Goal: Ask a question: Ask a question

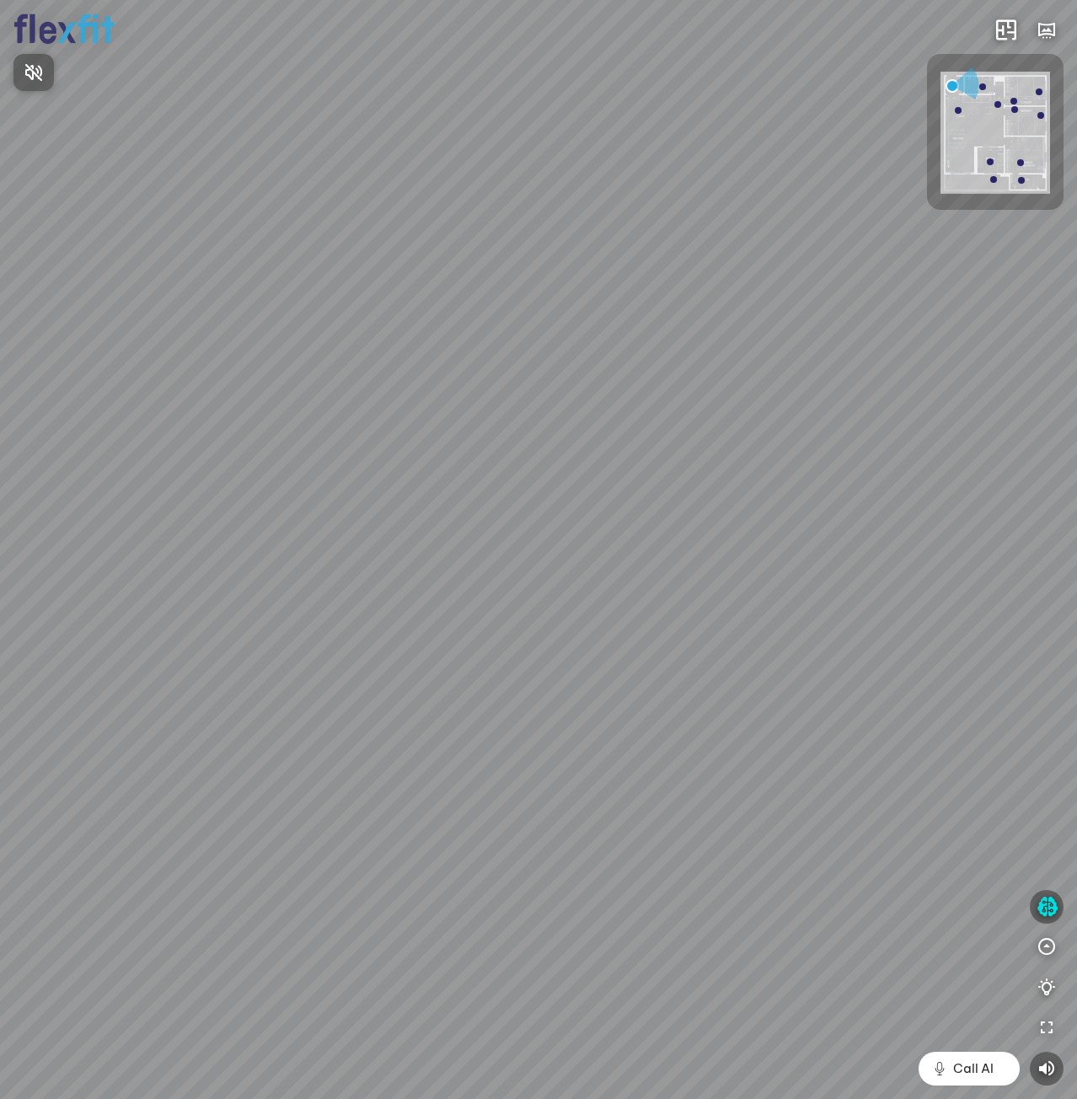
click at [44, 63] on span "Nhấn để bật âm thanh" at bounding box center [44, 72] width 0 height 21
drag, startPoint x: 531, startPoint y: 577, endPoint x: 723, endPoint y: 510, distance: 203.6
click at [718, 511] on div at bounding box center [538, 549] width 1077 height 1099
click at [814, 795] on div at bounding box center [538, 549] width 1077 height 1099
drag, startPoint x: 447, startPoint y: 631, endPoint x: 787, endPoint y: 690, distance: 345.5
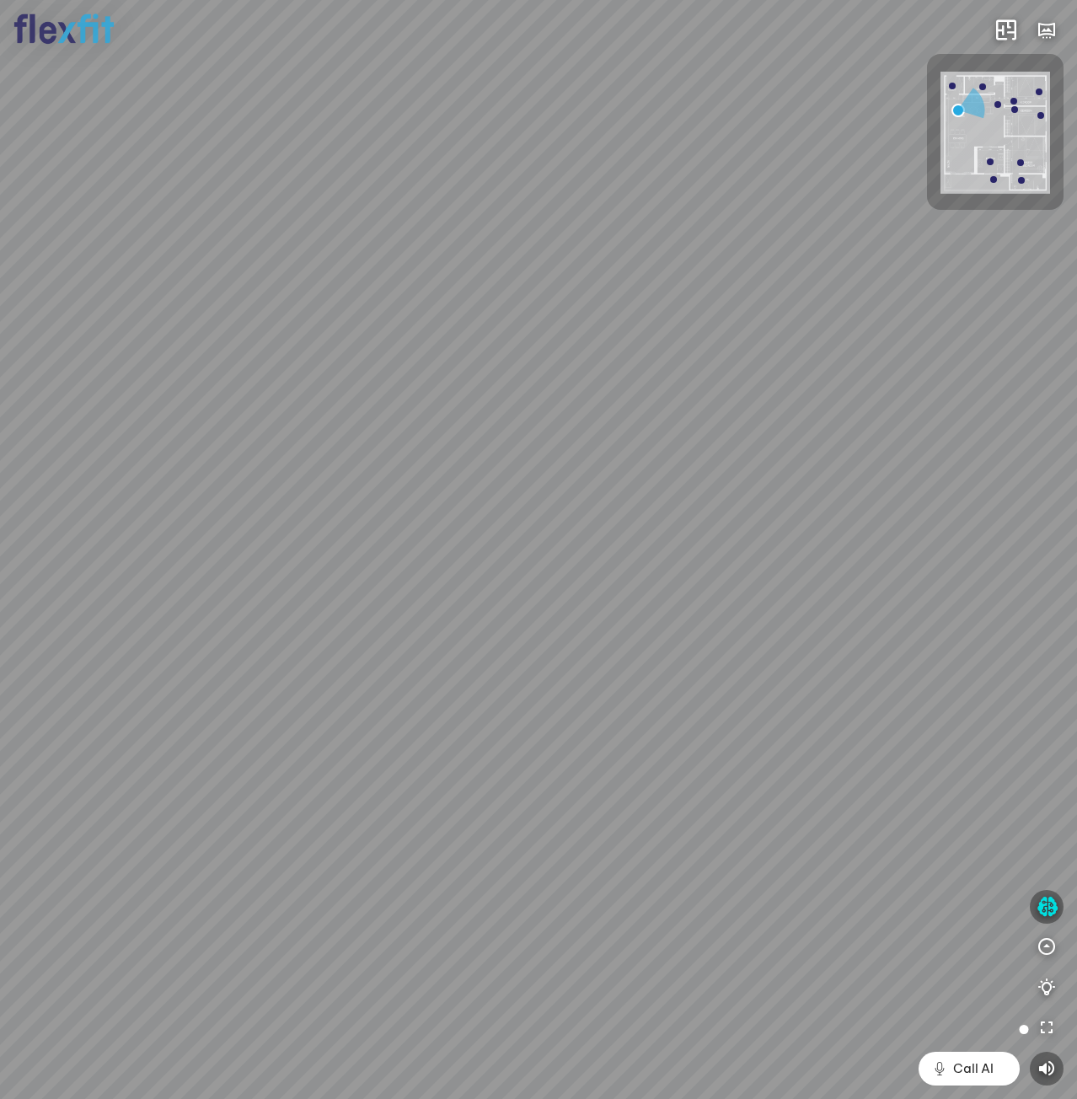
click at [787, 690] on div "Ban công Bếp Phòng ngủ master Phòng ngủ Phòng ngủ" at bounding box center [538, 549] width 1077 height 1099
drag, startPoint x: 733, startPoint y: 668, endPoint x: 503, endPoint y: 661, distance: 230.2
click at [503, 661] on div "Ban công Bếp Phòng ngủ master Phòng ngủ Phòng ngủ" at bounding box center [538, 549] width 1077 height 1099
drag, startPoint x: 689, startPoint y: 670, endPoint x: 583, endPoint y: 583, distance: 137.1
click at [586, 583] on div "Ban công Bếp Phòng ngủ master Phòng ngủ Phòng ngủ" at bounding box center [538, 549] width 1077 height 1099
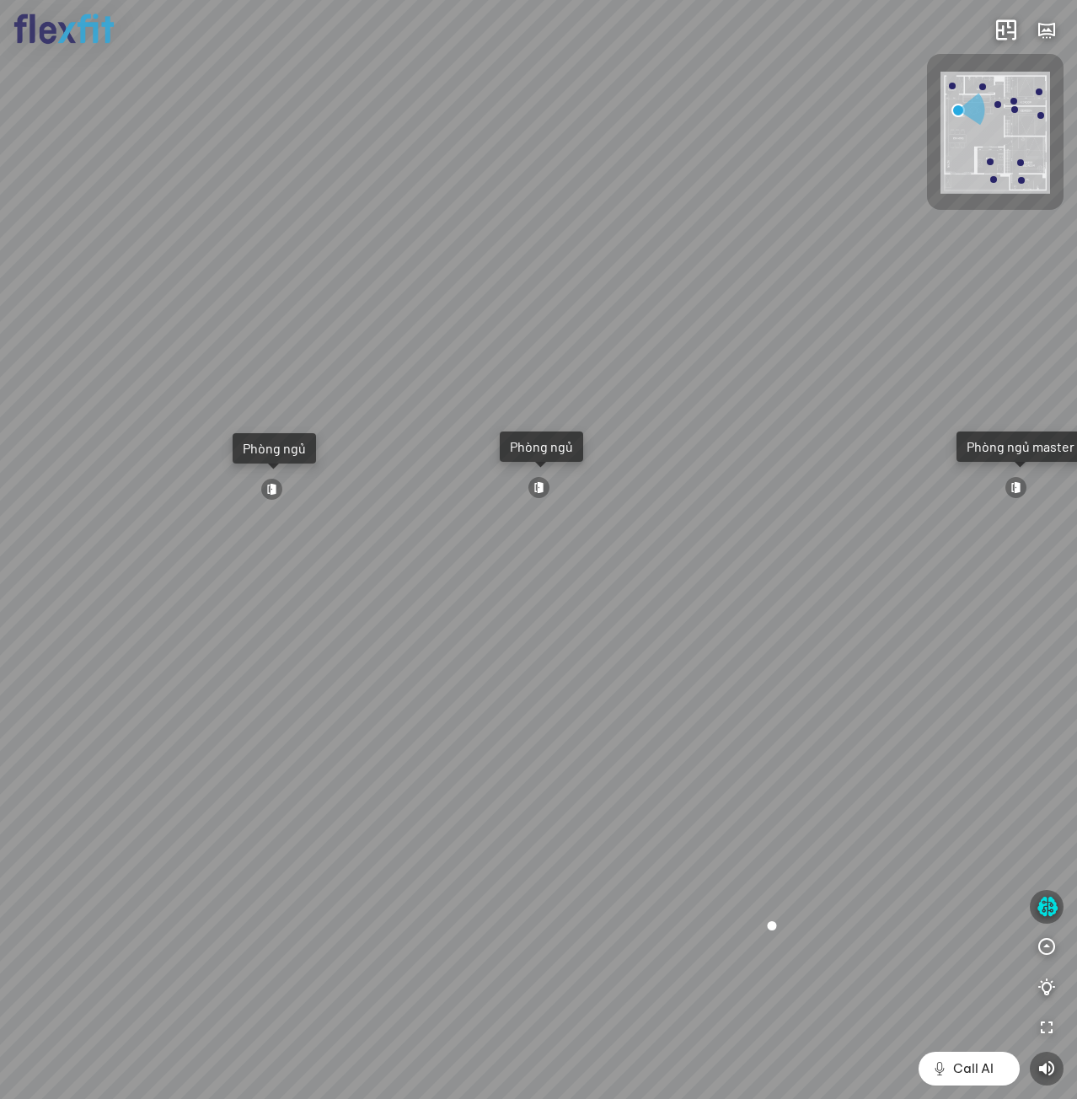
drag, startPoint x: 522, startPoint y: 539, endPoint x: 754, endPoint y: 641, distance: 253.2
click at [754, 641] on div "Ban công Bếp Phòng ngủ master Phòng ngủ Phòng ngủ" at bounding box center [538, 549] width 1077 height 1099
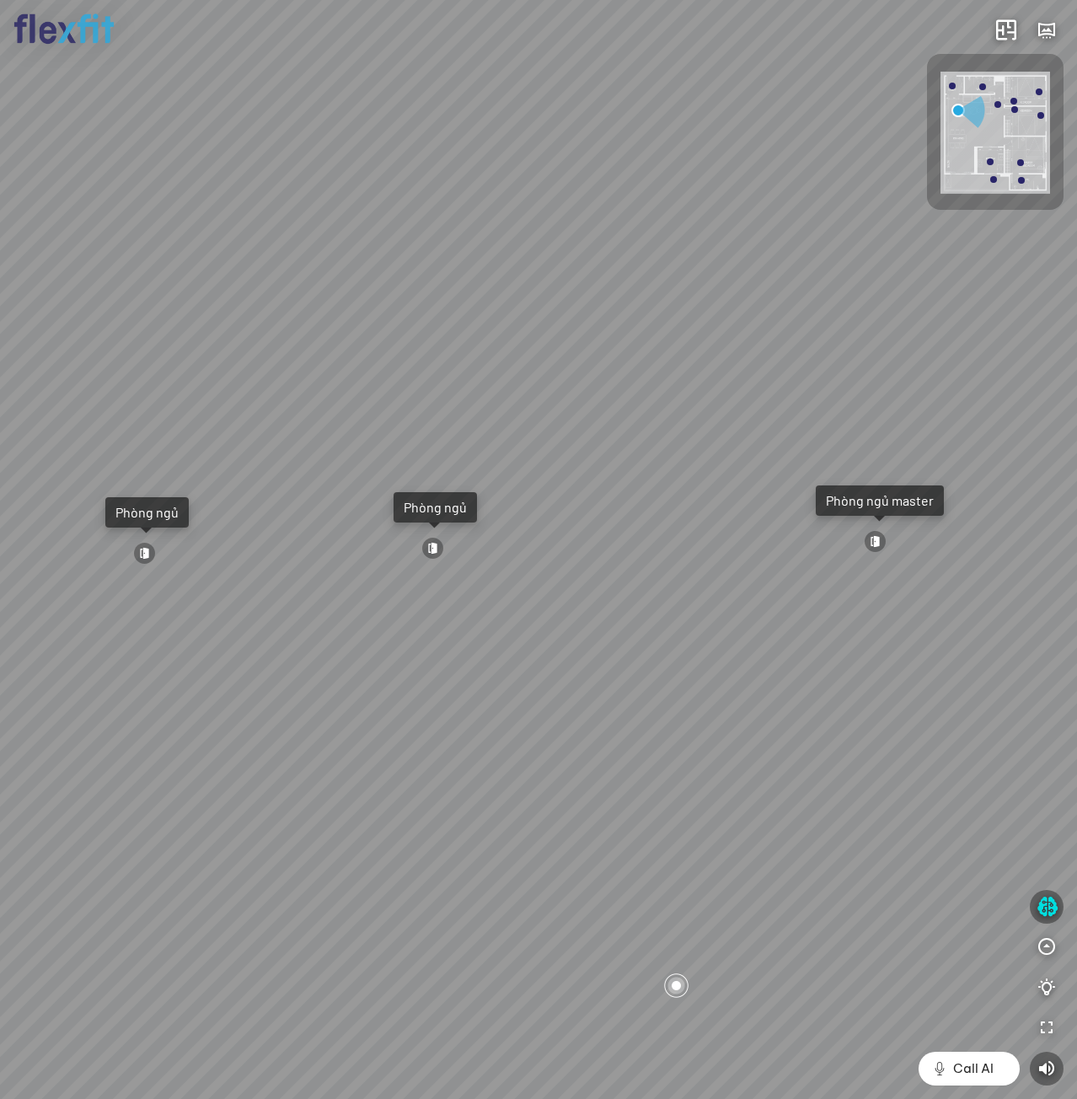
drag, startPoint x: 630, startPoint y: 577, endPoint x: 426, endPoint y: 608, distance: 206.2
click at [426, 608] on div "Ban công Bếp Phòng ngủ master Phòng ngủ Phòng ngủ" at bounding box center [538, 549] width 1077 height 1099
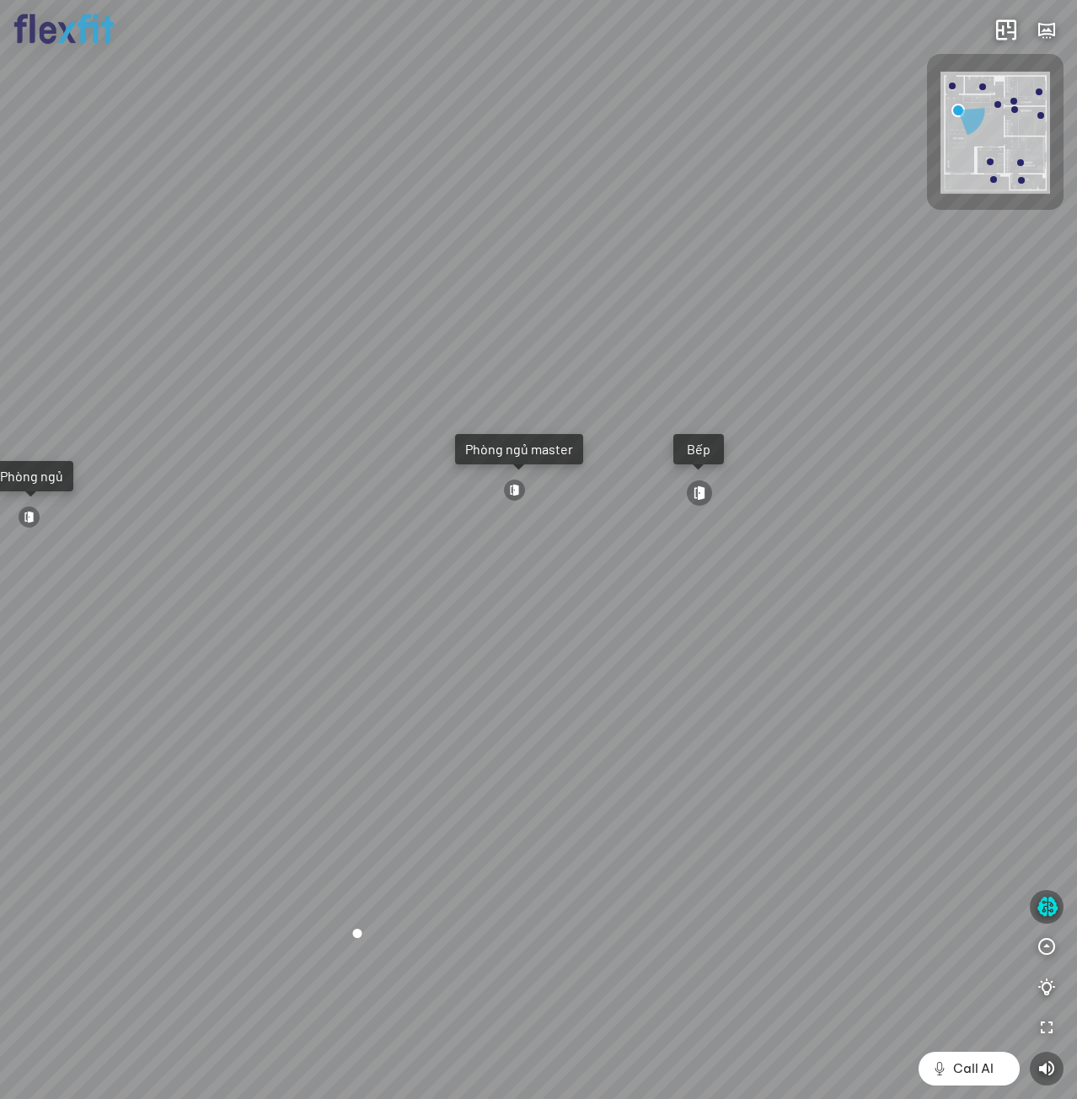
drag, startPoint x: 724, startPoint y: 670, endPoint x: 351, endPoint y: 618, distance: 376.1
click at [352, 618] on div "Ban công Bếp Phòng ngủ master Phòng ngủ Phòng ngủ" at bounding box center [538, 549] width 1077 height 1099
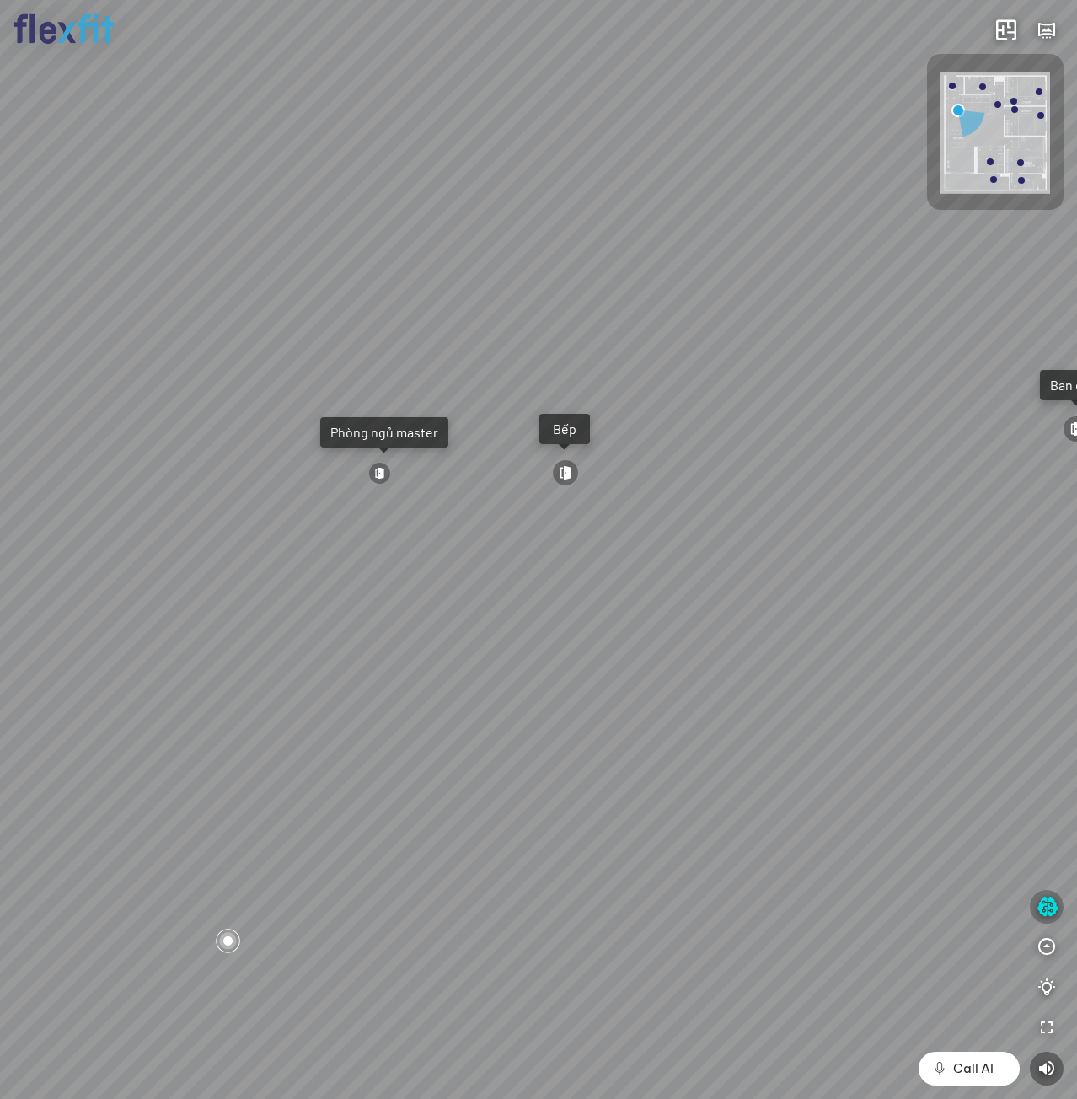
click at [1038, 902] on icon "button" at bounding box center [1046, 907] width 21 height 20
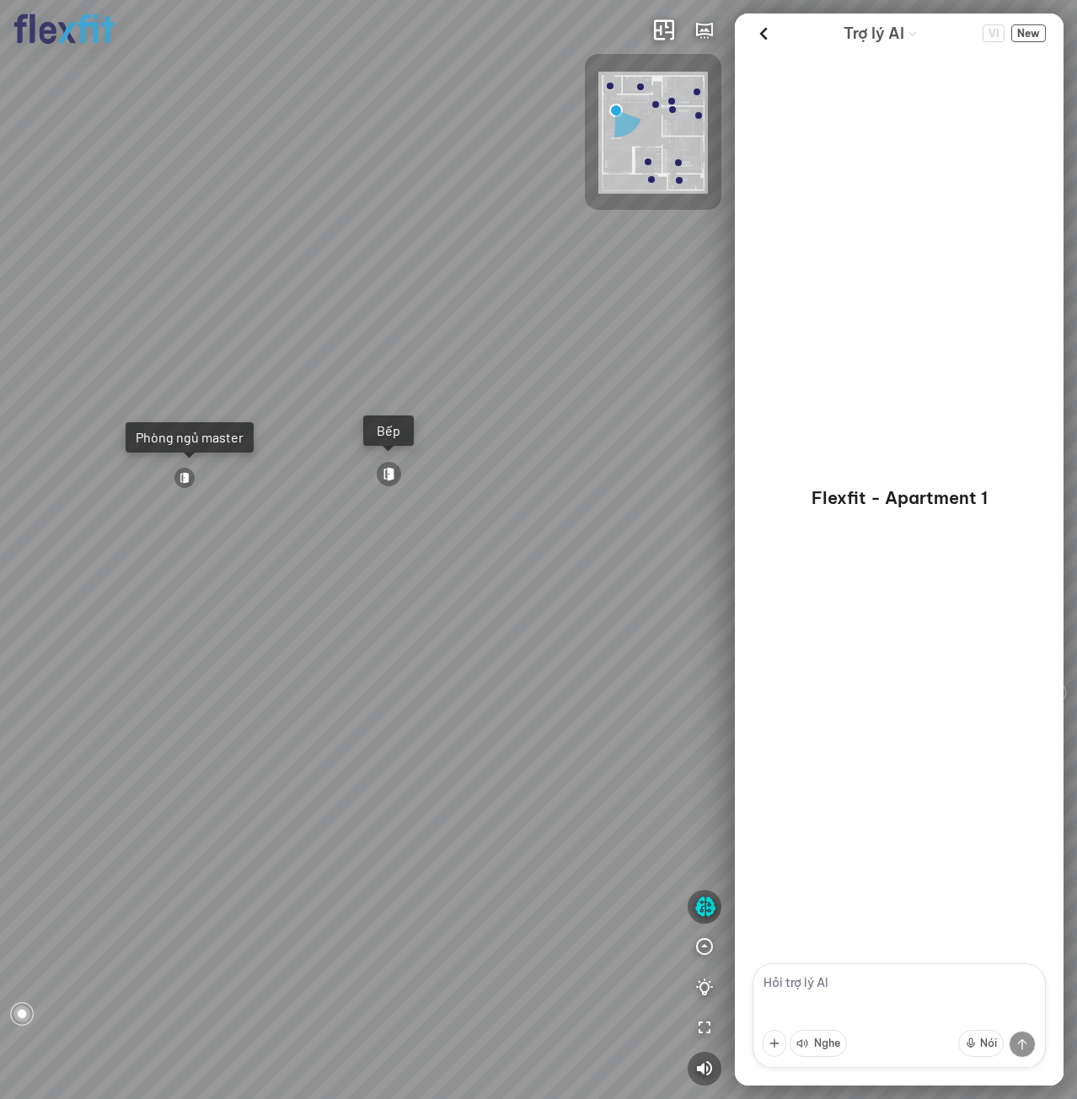
click at [800, 985] on textarea at bounding box center [898, 1015] width 293 height 104
type textarea "giới thiệu về căn hộ"
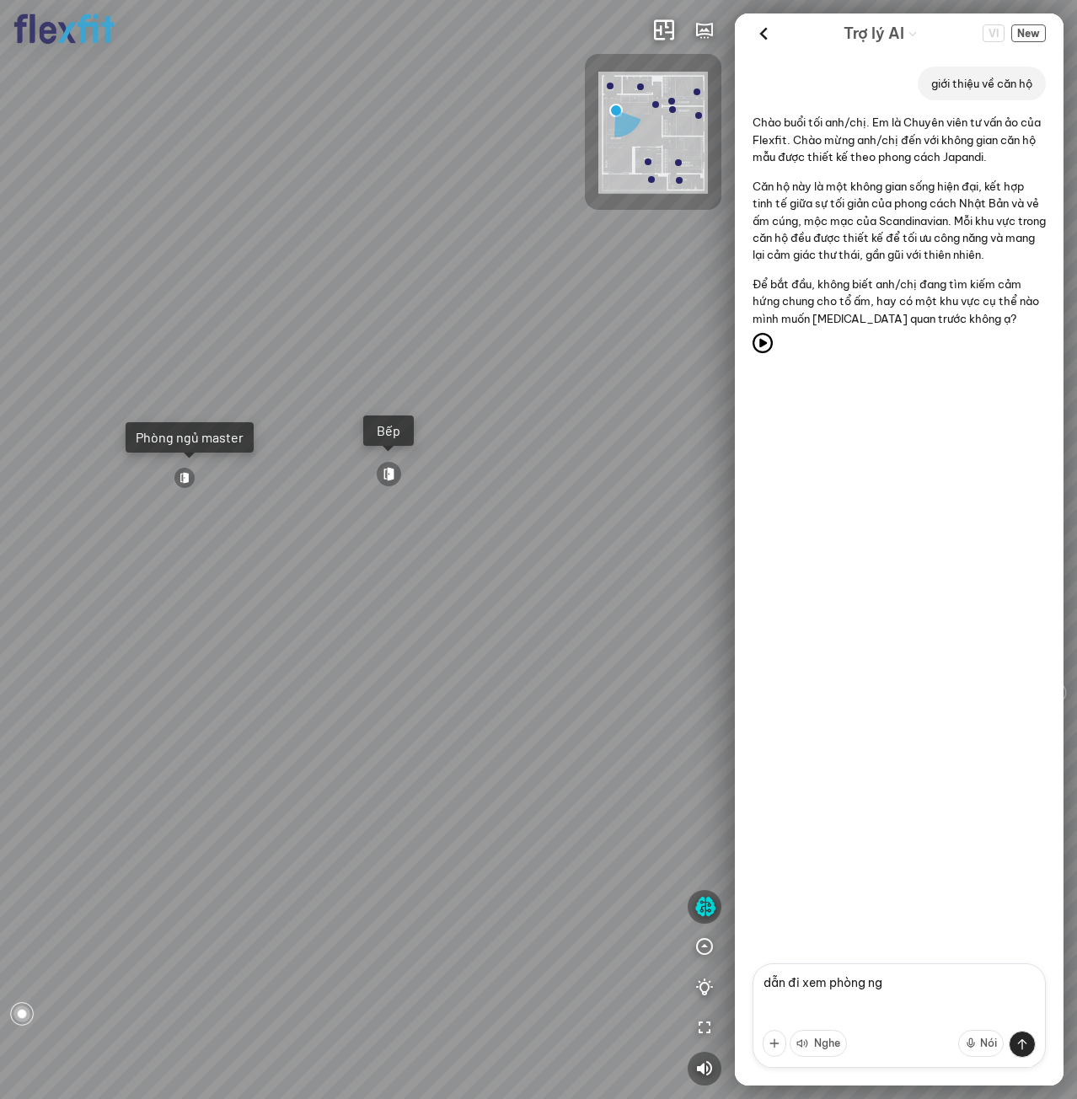
type textarea "dẫn đi xem phòng ngủ"
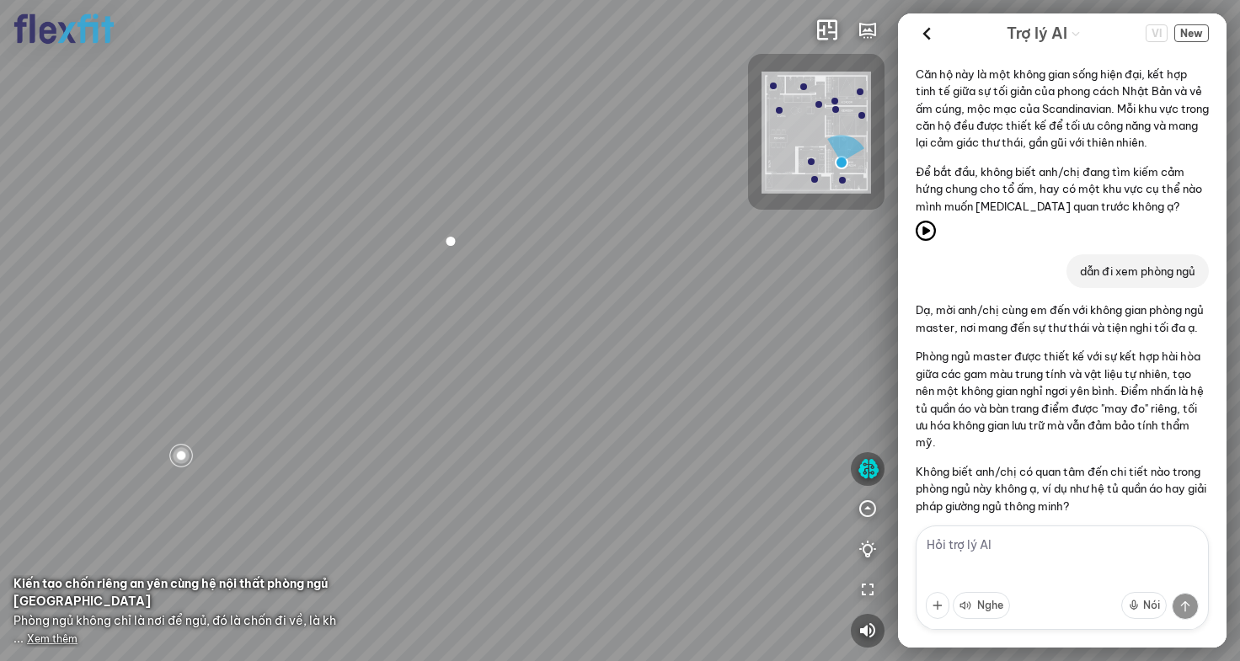
scroll to position [169, 0]
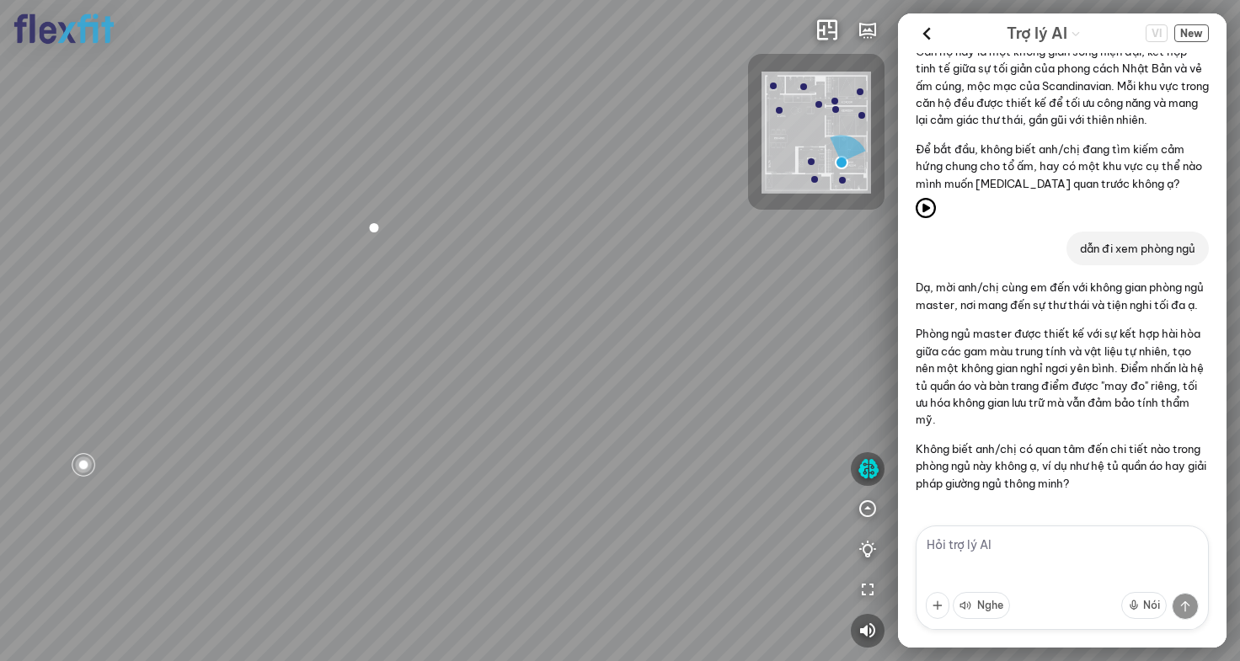
drag, startPoint x: 720, startPoint y: 245, endPoint x: 570, endPoint y: 204, distance: 155.6
click at [591, 211] on div "Phòng khách Phòng tắm master" at bounding box center [620, 330] width 1240 height 661
drag, startPoint x: 379, startPoint y: 227, endPoint x: 679, endPoint y: 260, distance: 301.8
click at [654, 258] on div "Phòng khách Phòng tắm master" at bounding box center [620, 330] width 1240 height 661
drag, startPoint x: 423, startPoint y: 264, endPoint x: 720, endPoint y: 258, distance: 297.5
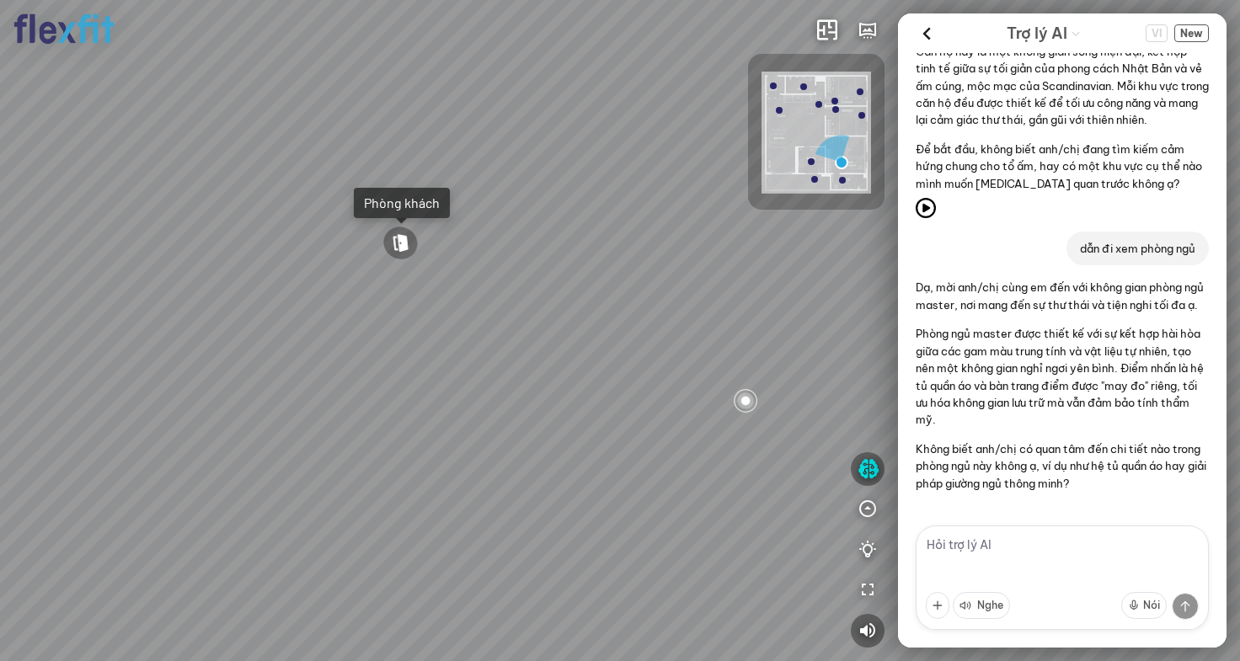
click at [684, 256] on div "Phòng khách Phòng tắm master" at bounding box center [620, 330] width 1240 height 661
drag, startPoint x: 465, startPoint y: 258, endPoint x: 769, endPoint y: 355, distance: 319.2
click at [716, 345] on div "Phòng khách Phòng tắm master" at bounding box center [620, 330] width 1240 height 661
drag, startPoint x: 500, startPoint y: 238, endPoint x: 744, endPoint y: 469, distance: 336.7
click at [743, 470] on div "Phòng khách Phòng tắm master" at bounding box center [620, 330] width 1240 height 661
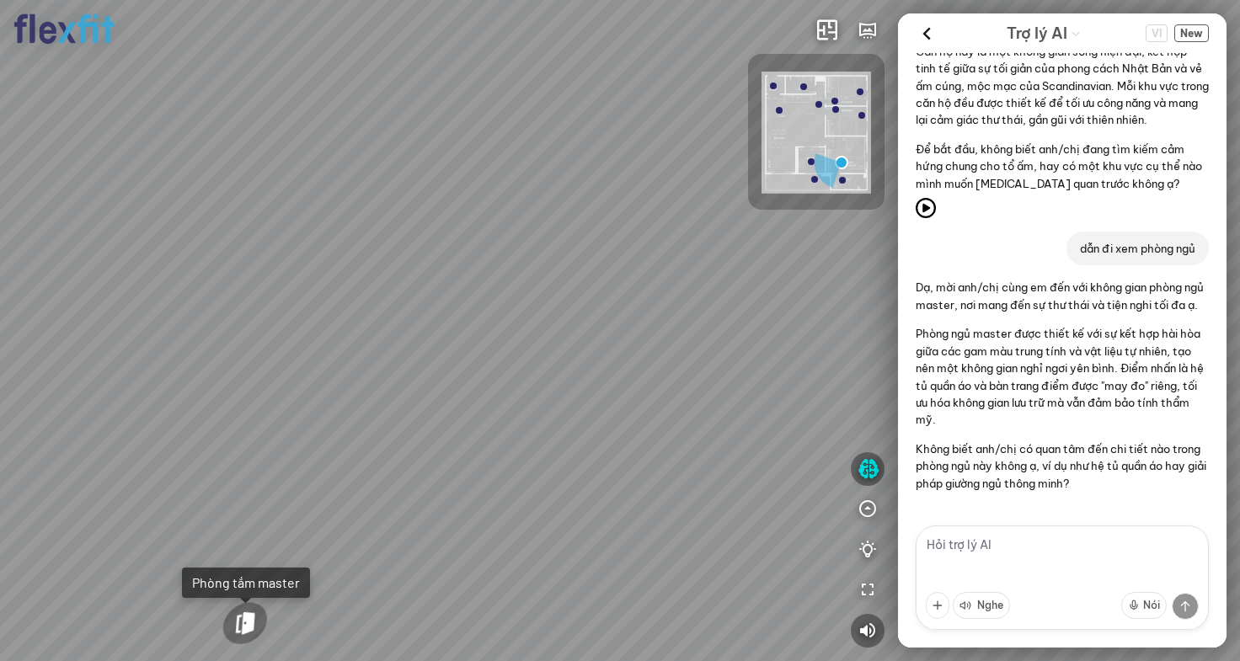
drag, startPoint x: 716, startPoint y: 466, endPoint x: 638, endPoint y: 245, distance: 234.3
click at [656, 281] on div "Phòng khách Phòng tắm master" at bounding box center [620, 330] width 1240 height 661
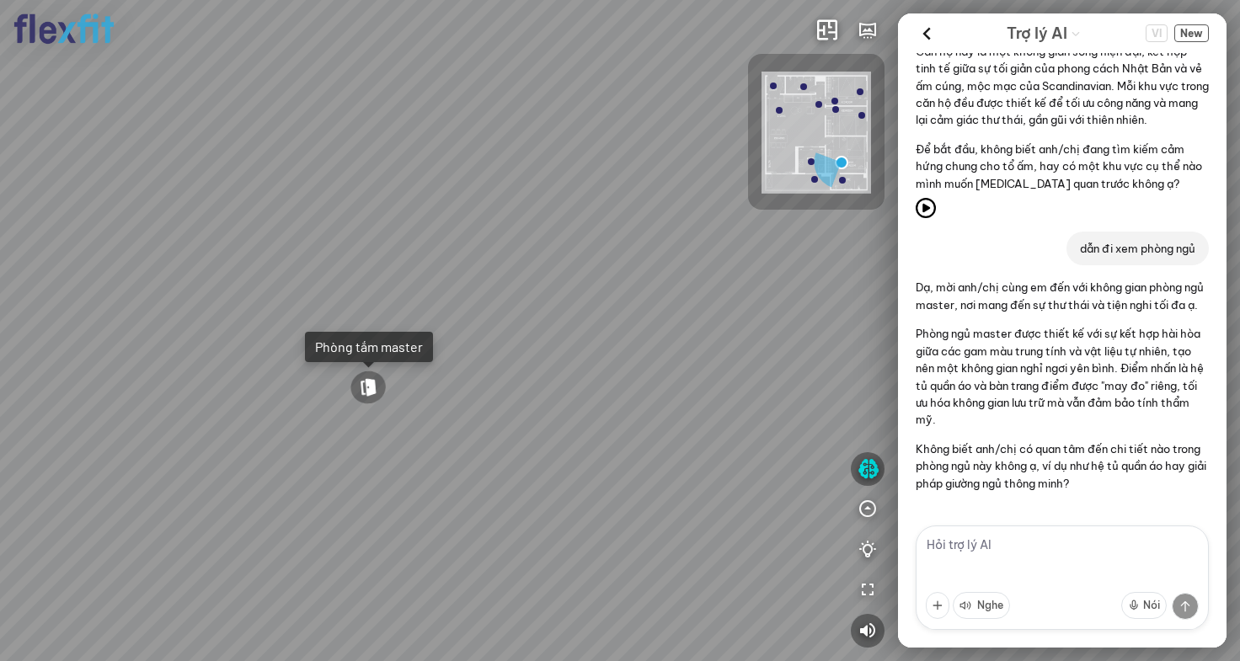
drag, startPoint x: 476, startPoint y: 279, endPoint x: 773, endPoint y: 282, distance: 296.6
click at [710, 278] on div "Phòng khách Phòng tắm master" at bounding box center [620, 330] width 1240 height 661
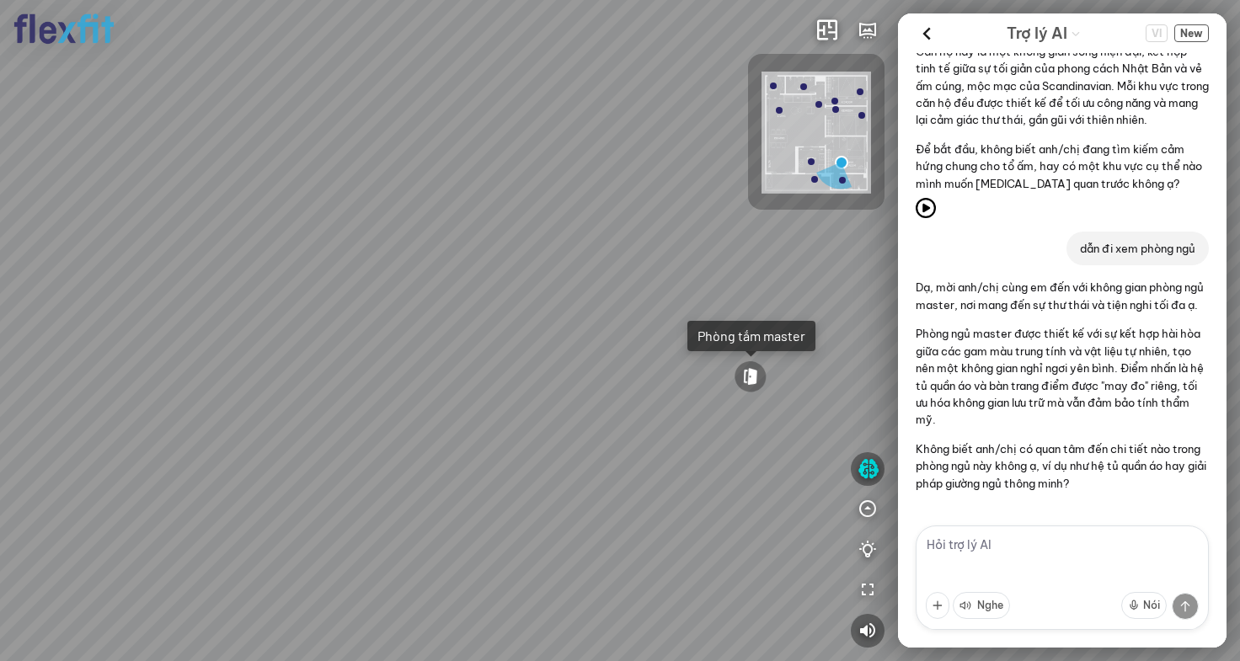
drag, startPoint x: 449, startPoint y: 272, endPoint x: 643, endPoint y: 244, distance: 195.8
click at [643, 244] on div "Phòng khách Phòng tắm master" at bounding box center [620, 330] width 1240 height 661
drag, startPoint x: 426, startPoint y: 247, endPoint x: 638, endPoint y: 194, distance: 218.1
click at [606, 201] on div "Phòng khách Phòng tắm master" at bounding box center [620, 330] width 1240 height 661
drag, startPoint x: 618, startPoint y: 215, endPoint x: 0, endPoint y: 219, distance: 618.5
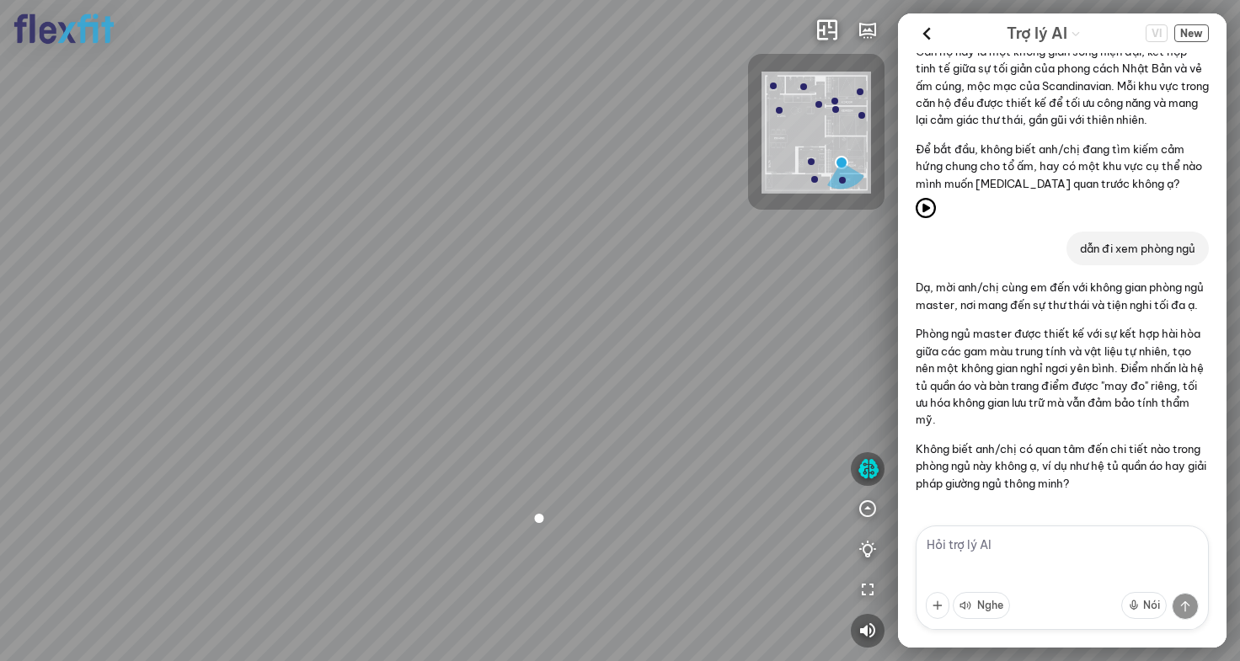
click at [50, 224] on div "Phòng khách Phòng tắm master" at bounding box center [620, 330] width 1240 height 661
drag, startPoint x: 0, startPoint y: 219, endPoint x: 577, endPoint y: 248, distance: 577.9
click at [475, 241] on div "Phòng khách Phòng tắm master" at bounding box center [620, 330] width 1240 height 661
drag, startPoint x: 324, startPoint y: 187, endPoint x: 705, endPoint y: 249, distance: 386.8
click at [569, 237] on div "Phòng khách Phòng tắm master" at bounding box center [620, 330] width 1240 height 661
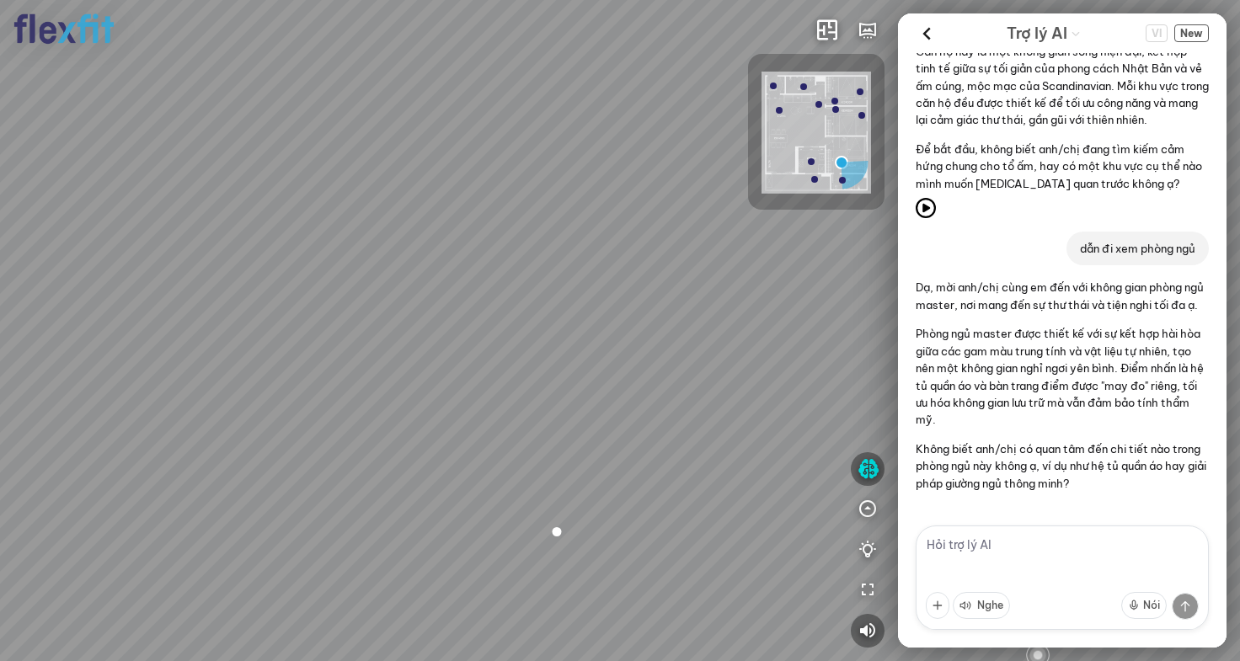
drag, startPoint x: 671, startPoint y: 437, endPoint x: 664, endPoint y: 195, distance: 241.9
click at [663, 215] on div "Phòng khách Phòng tắm master" at bounding box center [620, 330] width 1240 height 661
drag, startPoint x: 684, startPoint y: 312, endPoint x: 677, endPoint y: 412, distance: 100.5
click at [682, 392] on div "Phòng khách Phòng tắm master" at bounding box center [620, 330] width 1240 height 661
click at [1025, 556] on textarea at bounding box center [1062, 578] width 293 height 104
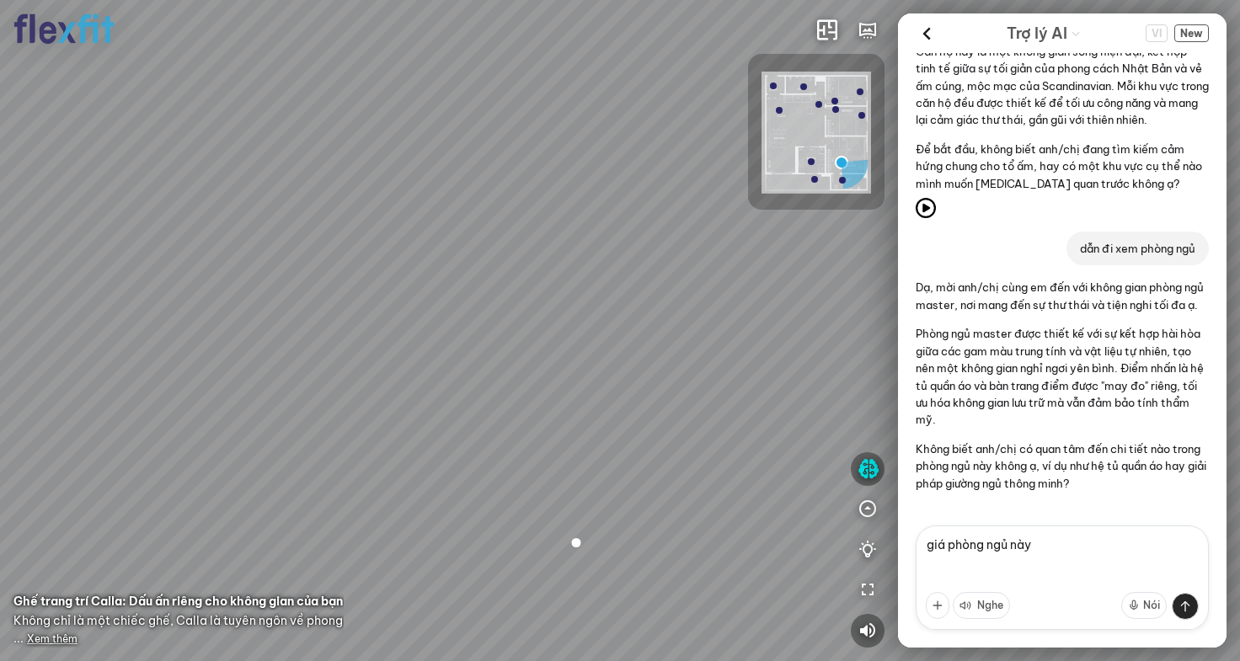
type textarea "giá phòng ngủ này?"
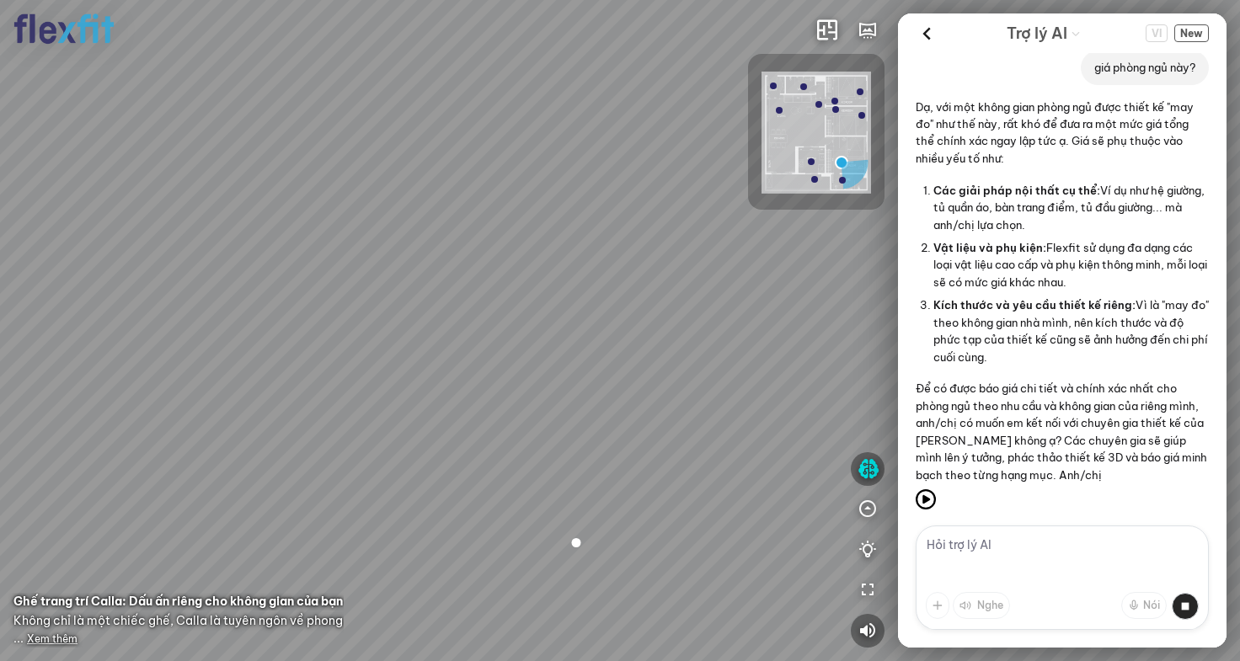
scroll to position [659, 0]
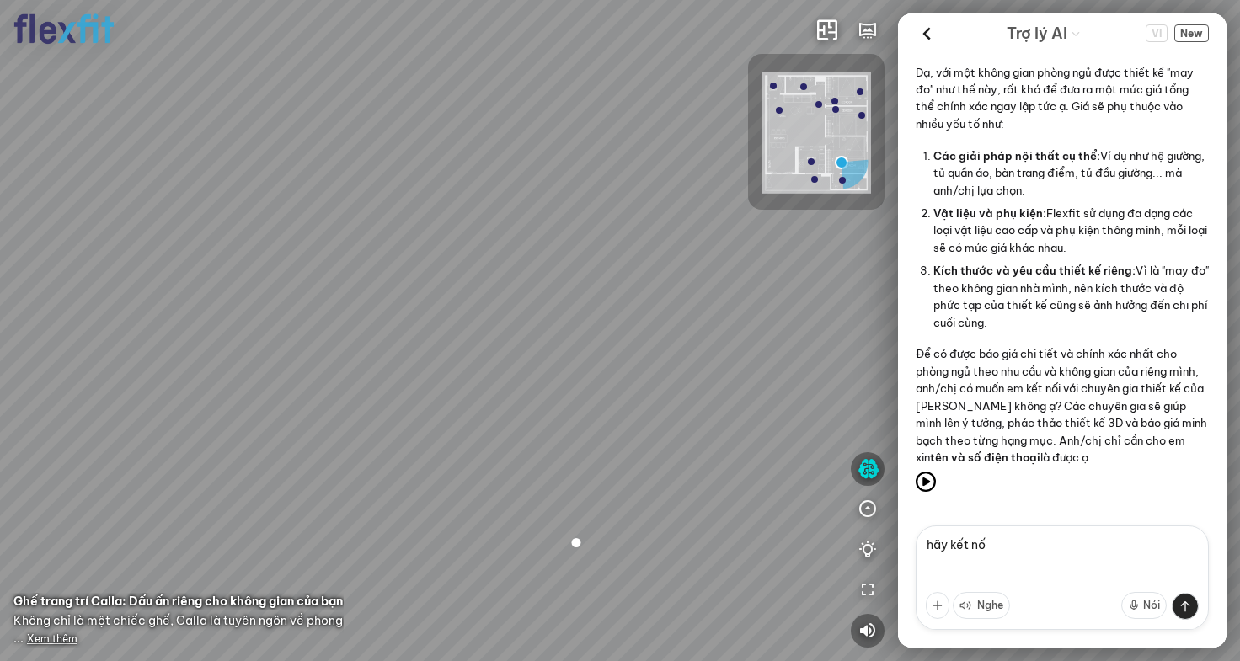
type textarea "hãy kết nối"
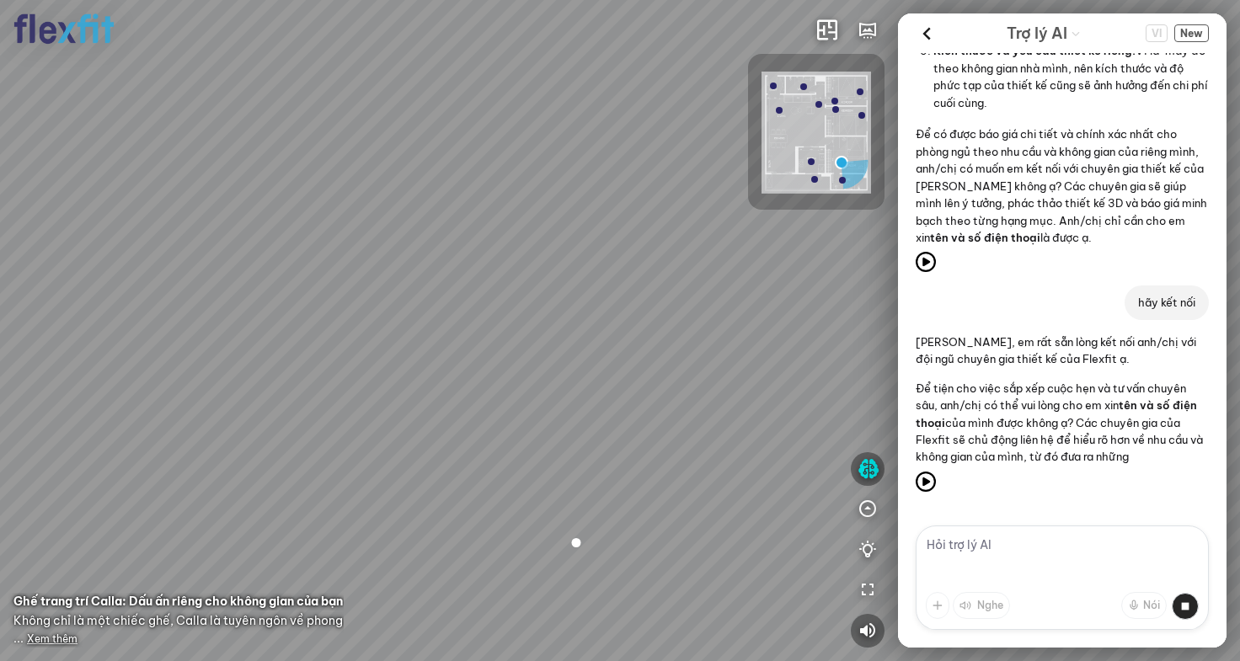
scroll to position [896, 0]
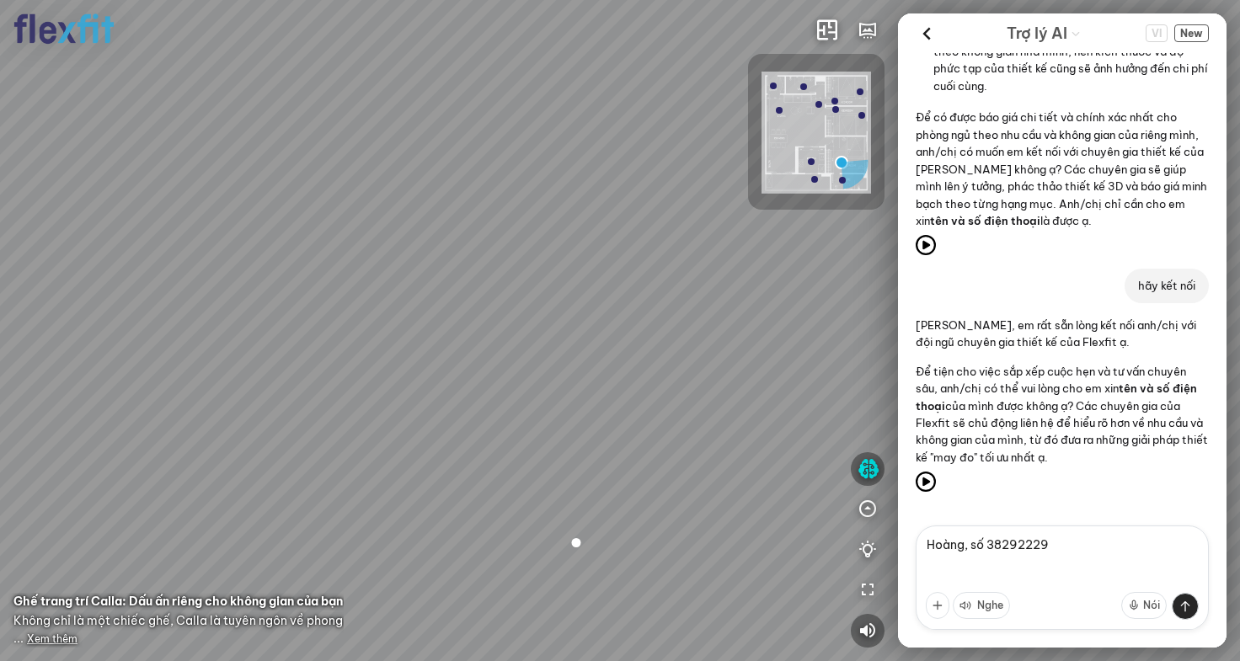
type textarea "Hoàng, số 382922292"
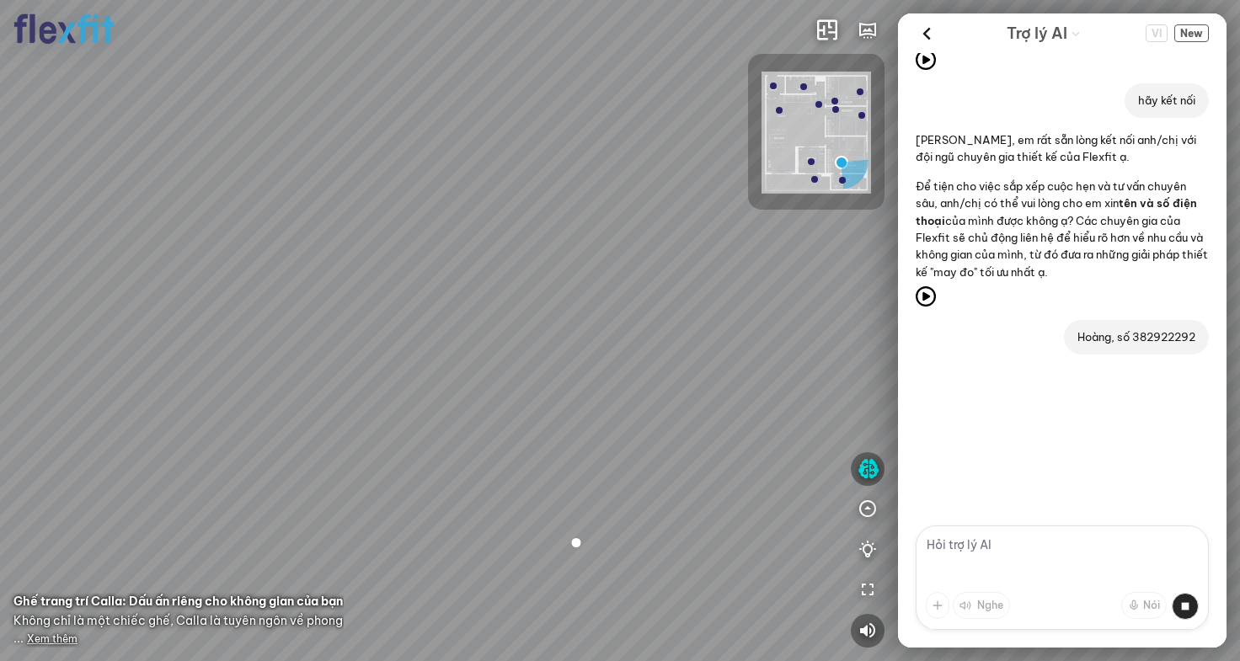
scroll to position [1149, 0]
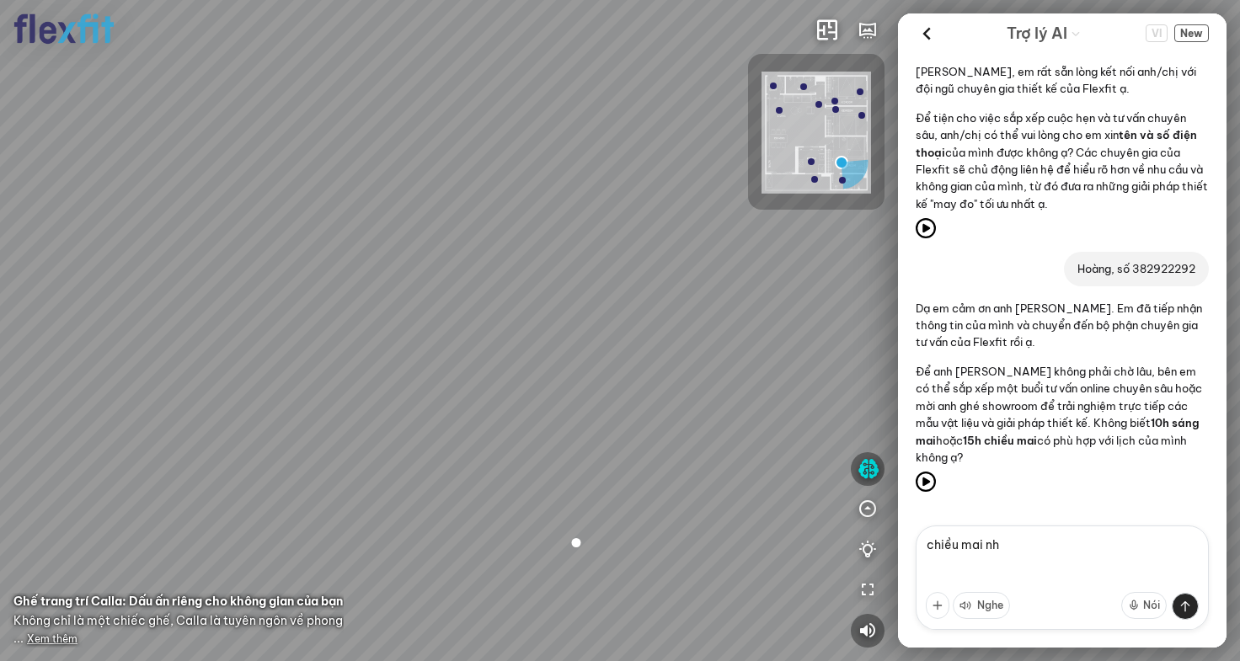
type textarea "chiều mai nhé"
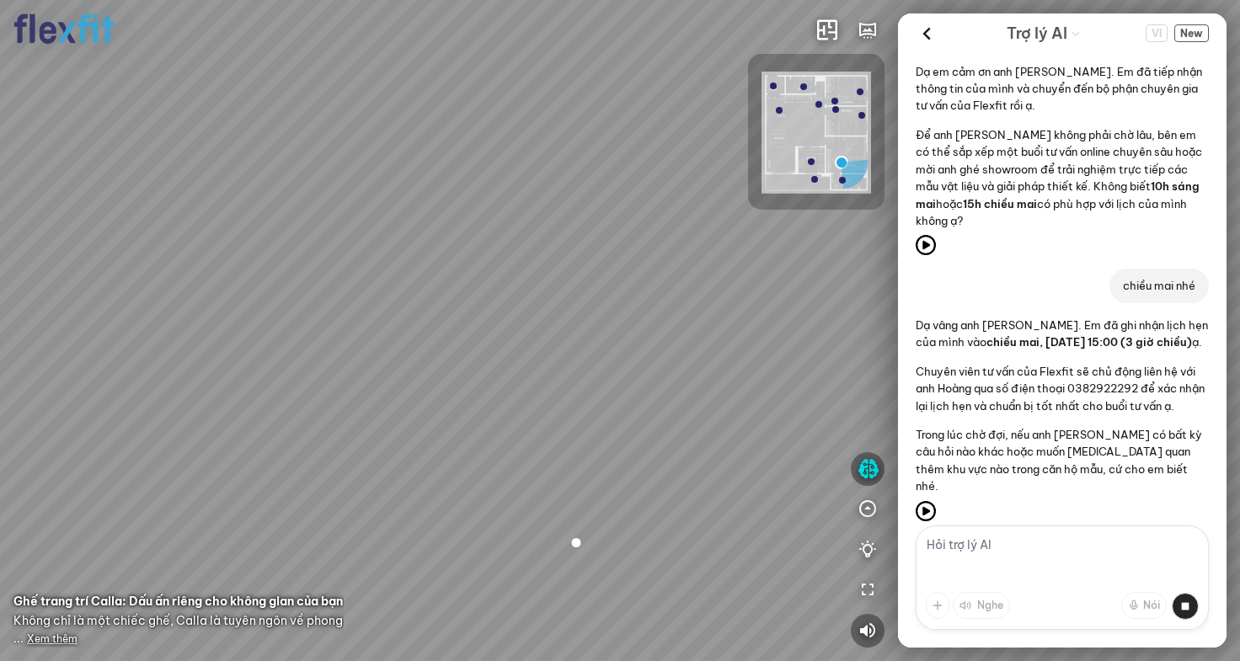
scroll to position [1432, 0]
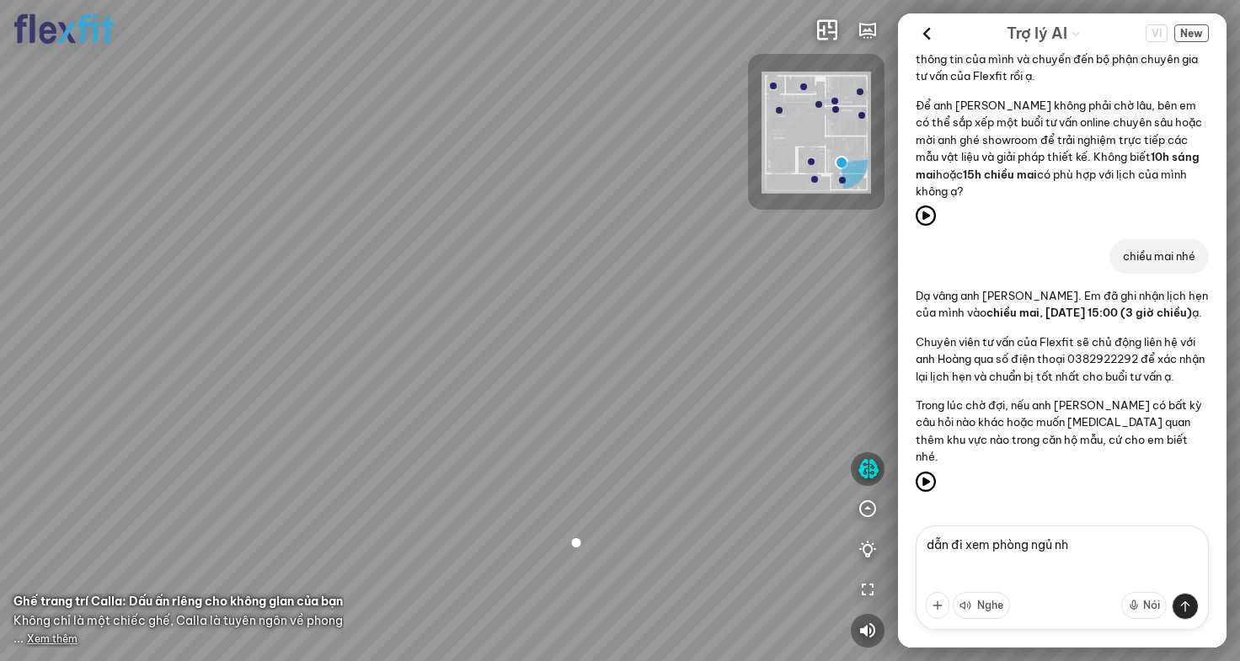
type textarea "dẫn đi xem phòng ngủ nhỏ"
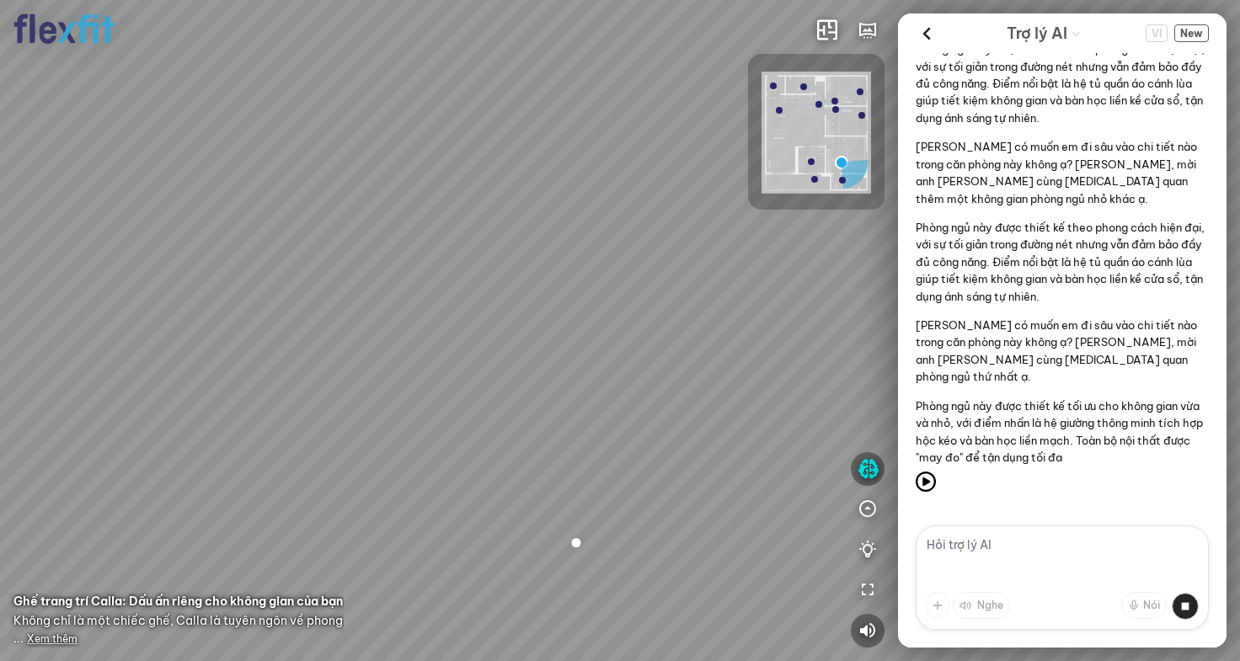
scroll to position [2224, 0]
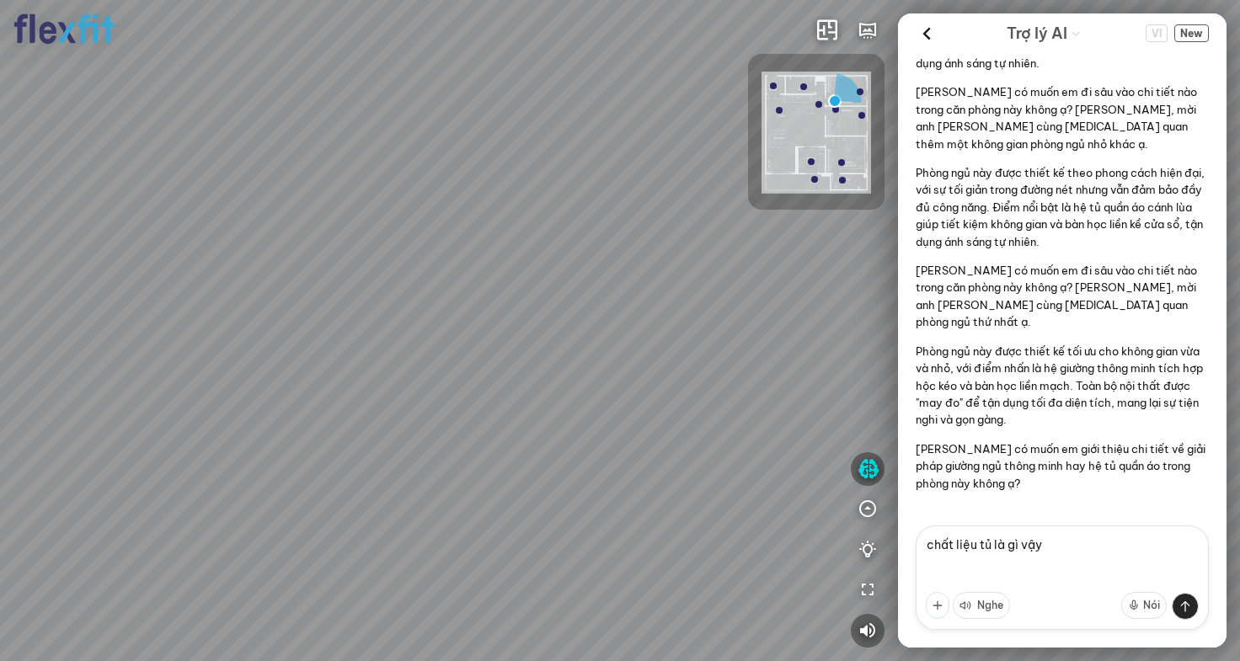
type textarea "chất liệu tủ là gì vậy?"
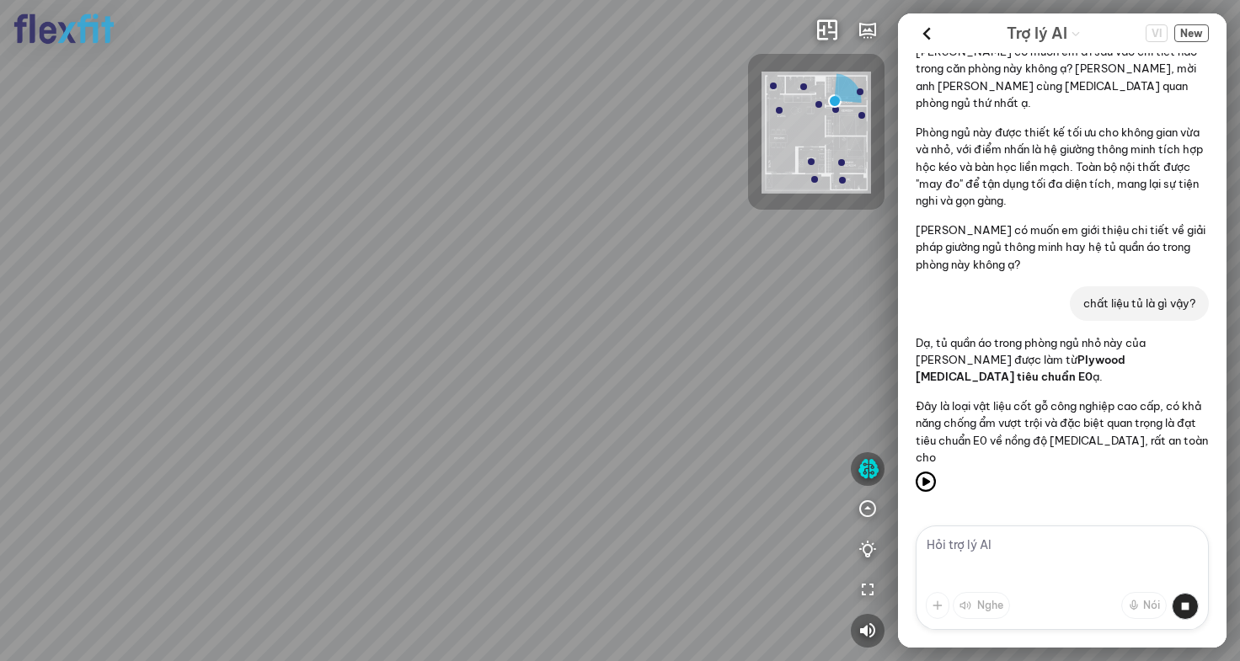
scroll to position [2524, 0]
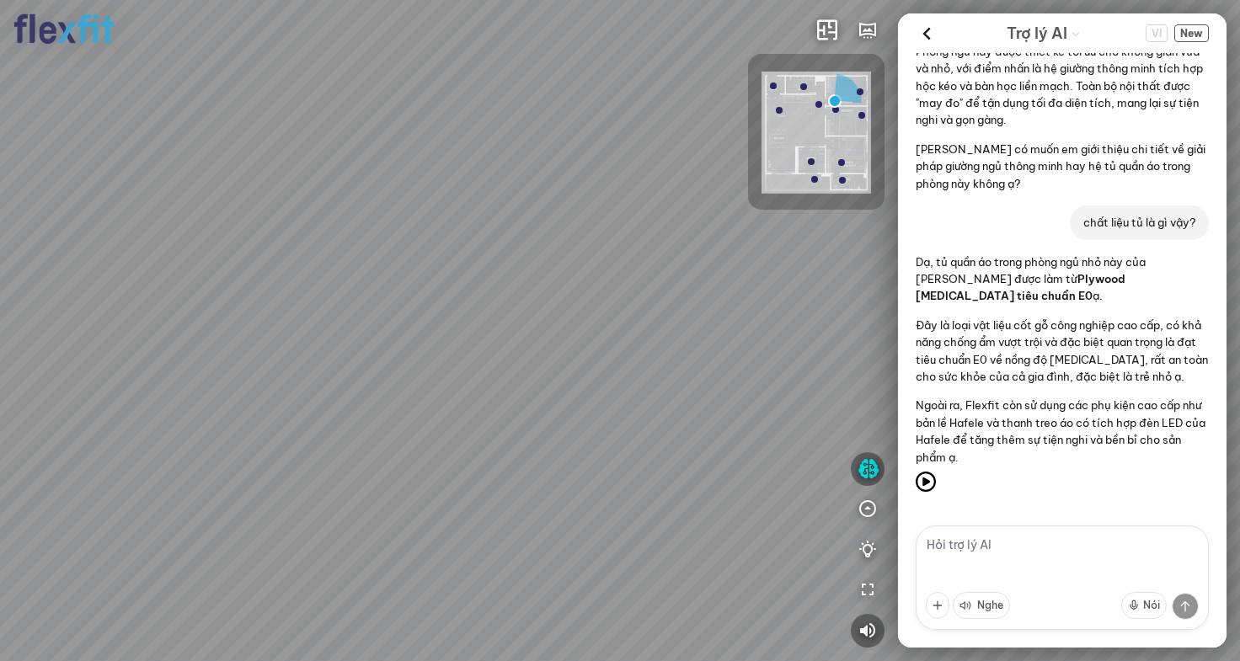
drag, startPoint x: 691, startPoint y: 354, endPoint x: 145, endPoint y: 306, distance: 548.1
click at [215, 312] on div at bounding box center [620, 330] width 1240 height 661
click at [397, 416] on div at bounding box center [620, 330] width 1240 height 661
drag, startPoint x: 455, startPoint y: 458, endPoint x: 188, endPoint y: 271, distance: 326.1
click at [193, 273] on div at bounding box center [620, 330] width 1240 height 661
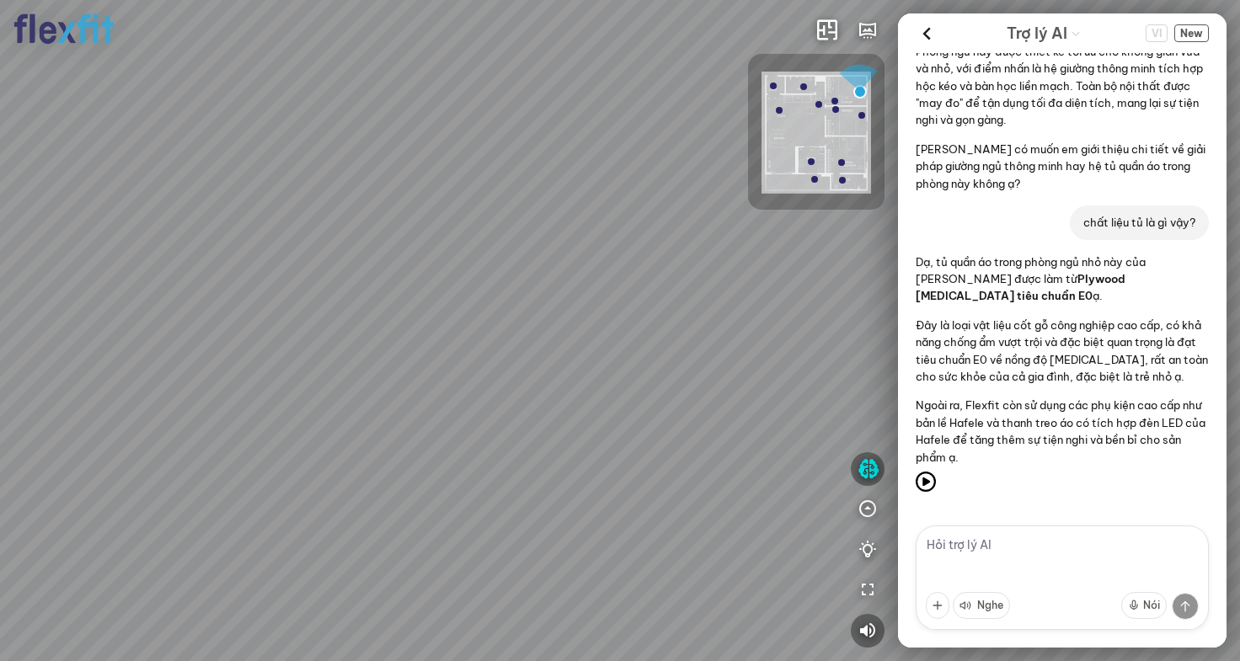
drag, startPoint x: 188, startPoint y: 275, endPoint x: 716, endPoint y: 453, distance: 557.7
click at [612, 448] on div at bounding box center [620, 330] width 1240 height 661
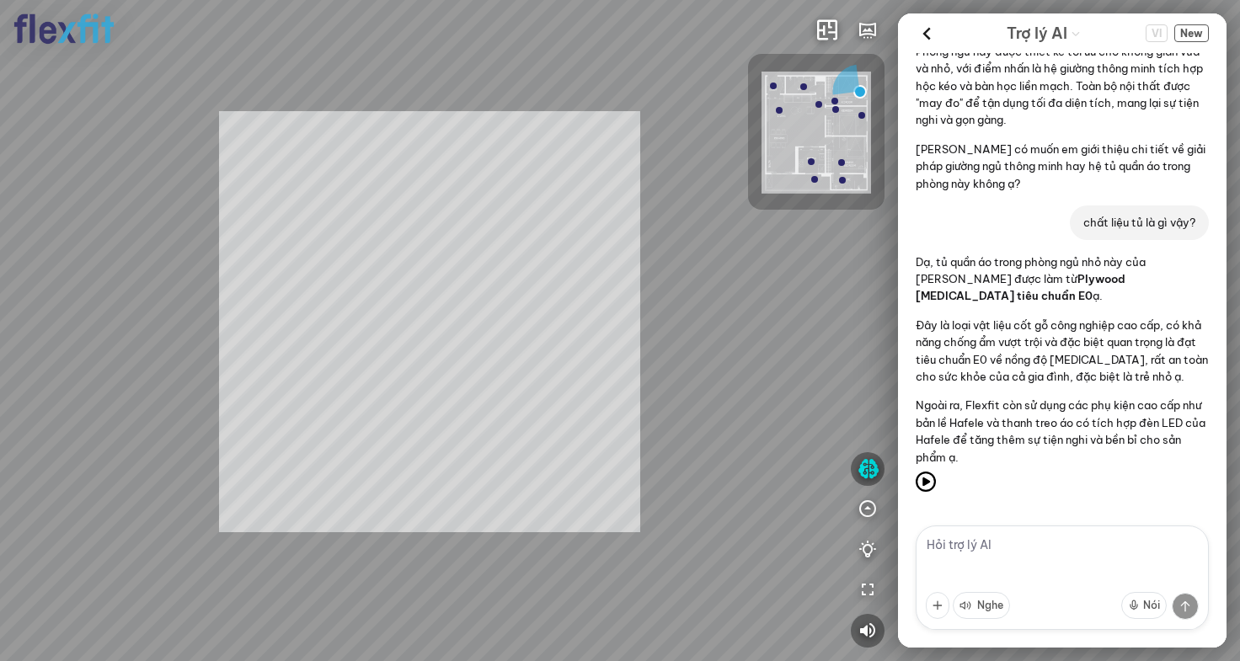
click at [401, 392] on div "INFO: krpano 1.20.8 (build [DATE]) INFO: HTML5/Desktop - Chrome 138.0 - WebGL I…" at bounding box center [620, 330] width 1240 height 661
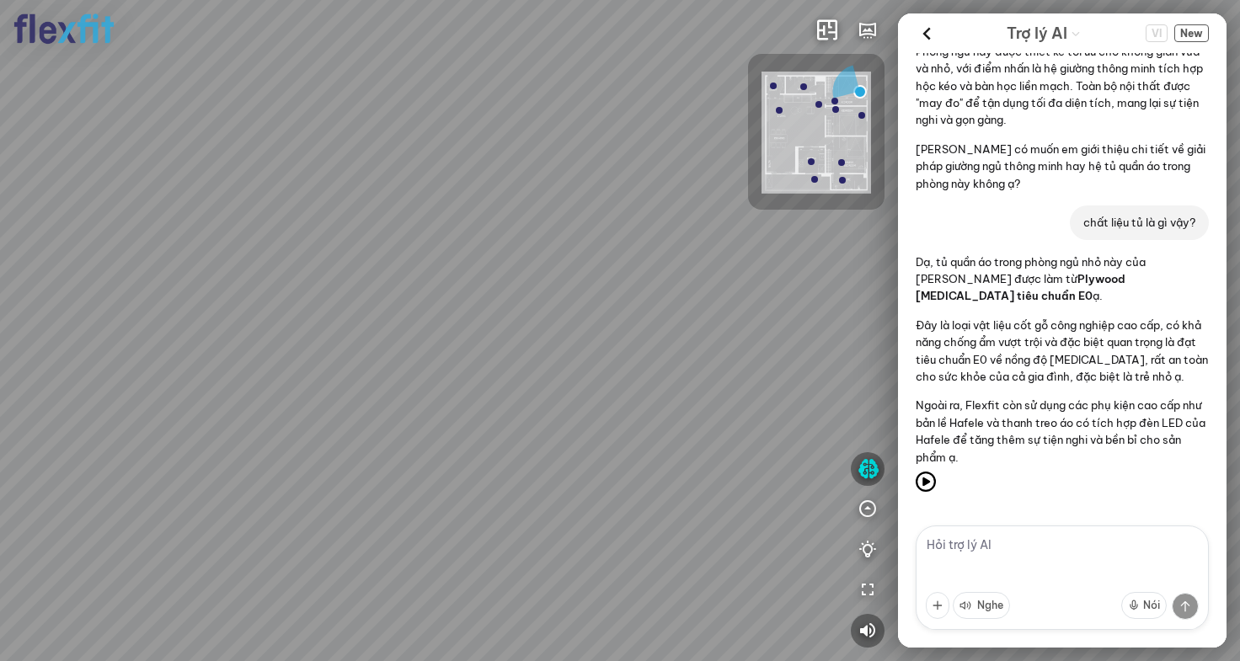
drag, startPoint x: 401, startPoint y: 386, endPoint x: 436, endPoint y: 289, distance: 103.2
click at [436, 289] on div at bounding box center [620, 330] width 1240 height 661
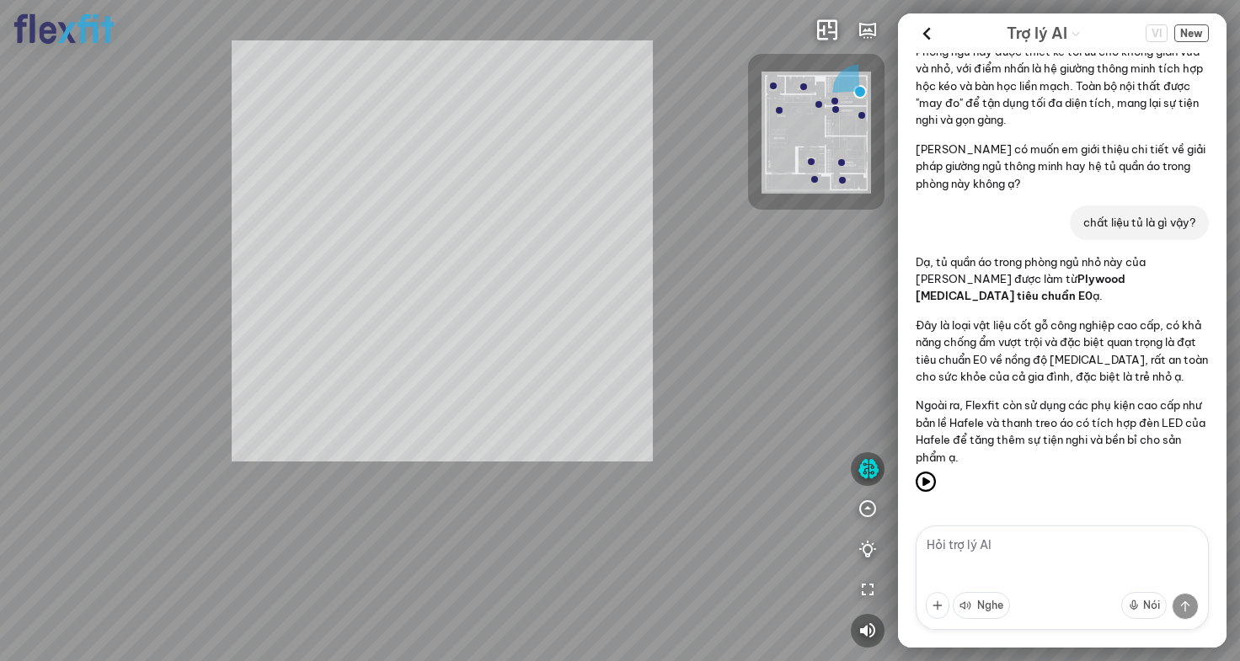
click at [389, 220] on div "INFO: krpano 1.20.8 (build [DATE]) INFO: HTML5/Desktop - Chrome 138.0 - WebGL I…" at bounding box center [620, 330] width 1240 height 661
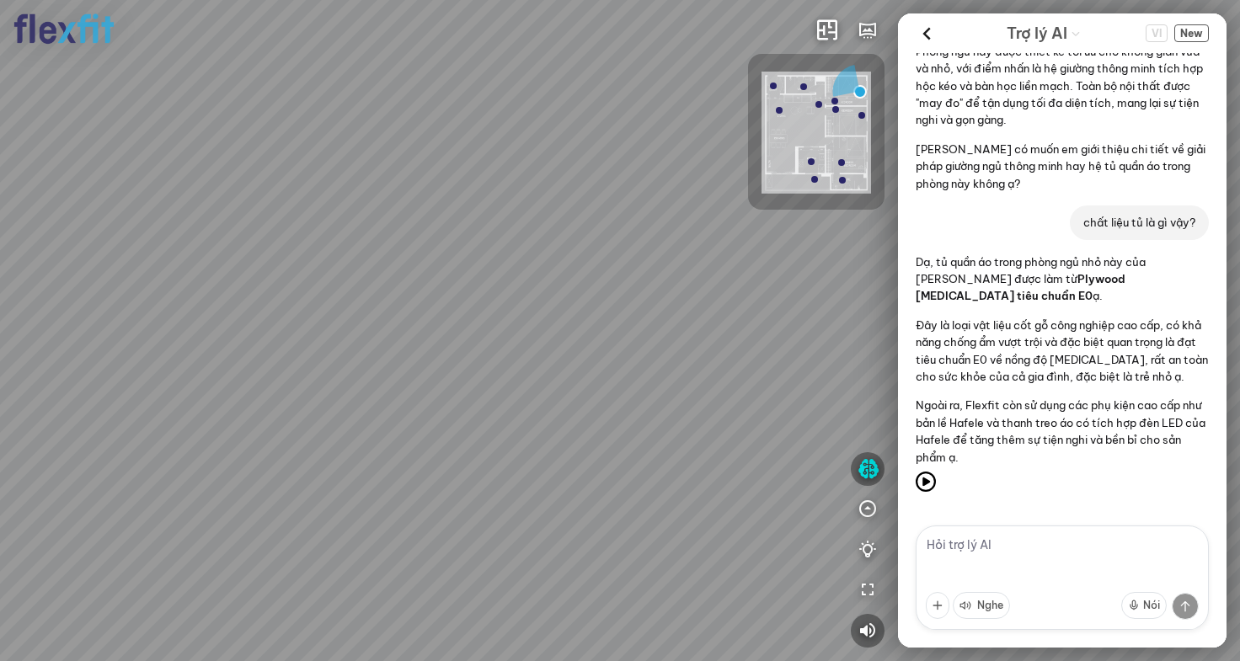
drag, startPoint x: 308, startPoint y: 364, endPoint x: 550, endPoint y: 317, distance: 246.4
click at [509, 327] on div at bounding box center [620, 330] width 1240 height 661
drag, startPoint x: 549, startPoint y: 386, endPoint x: 480, endPoint y: 310, distance: 102.0
click at [480, 310] on div at bounding box center [620, 330] width 1240 height 661
drag, startPoint x: 482, startPoint y: 349, endPoint x: 447, endPoint y: 276, distance: 80.6
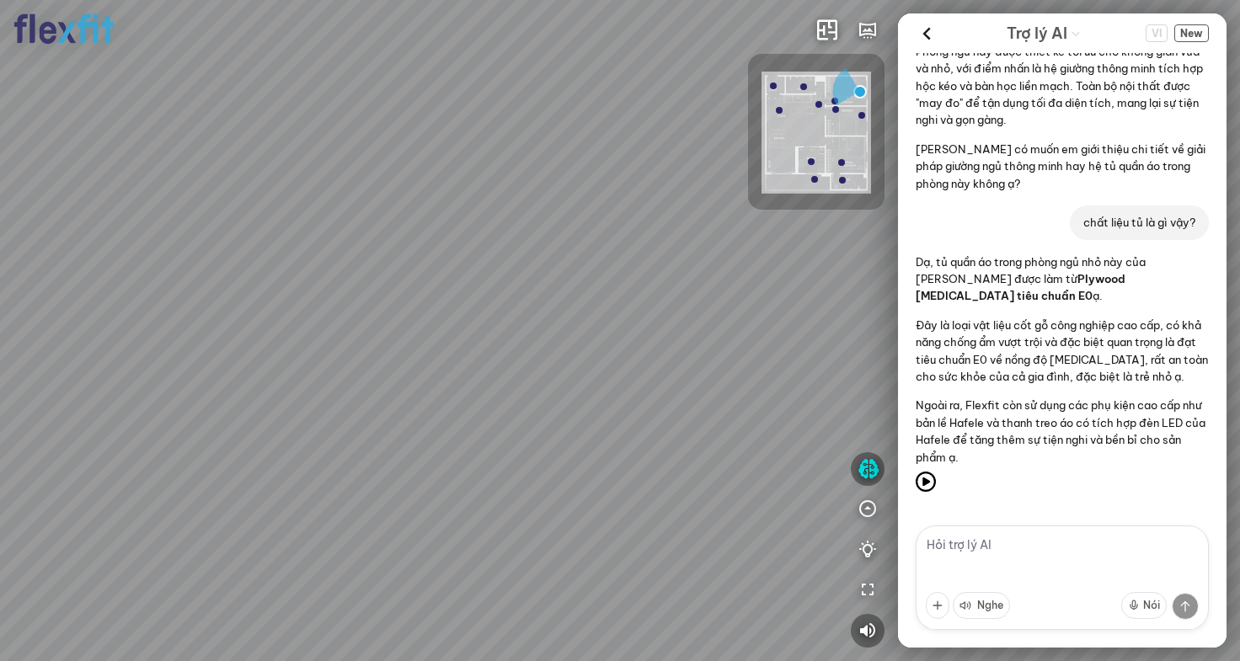
click at [447, 276] on div at bounding box center [620, 330] width 1240 height 661
drag, startPoint x: 242, startPoint y: 292, endPoint x: 673, endPoint y: 263, distance: 432.4
click at [658, 263] on div at bounding box center [620, 330] width 1240 height 661
drag, startPoint x: 544, startPoint y: 271, endPoint x: 285, endPoint y: 244, distance: 261.0
click at [319, 246] on div at bounding box center [620, 330] width 1240 height 661
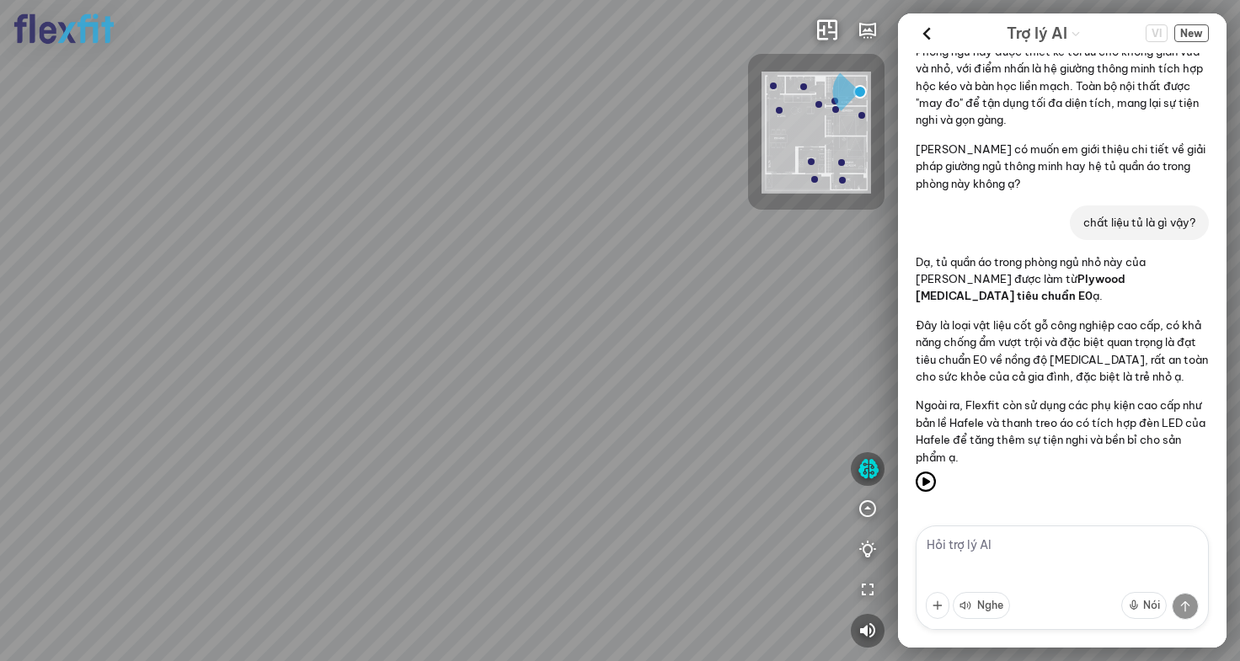
drag, startPoint x: 528, startPoint y: 262, endPoint x: 370, endPoint y: 345, distance: 179.0
click at [370, 345] on div at bounding box center [620, 330] width 1240 height 661
drag, startPoint x: 654, startPoint y: 282, endPoint x: 423, endPoint y: 382, distance: 251.4
click at [427, 381] on div at bounding box center [620, 330] width 1240 height 661
drag, startPoint x: 409, startPoint y: 384, endPoint x: 351, endPoint y: 269, distance: 129.2
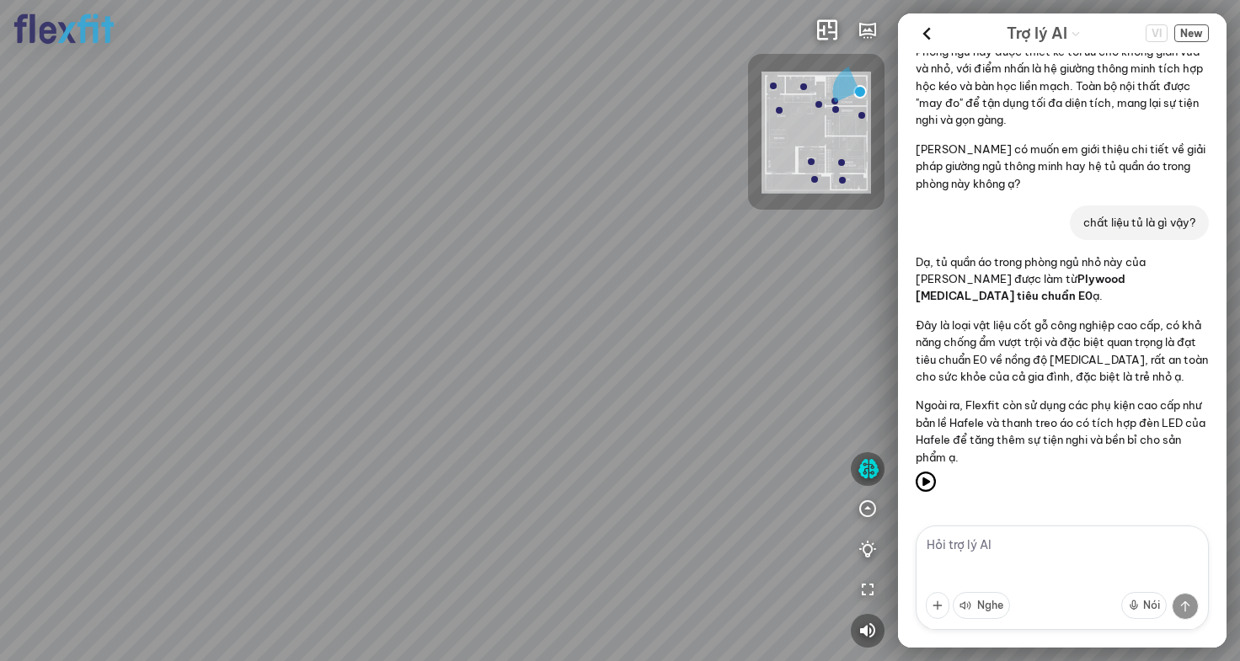
click at [368, 302] on div at bounding box center [620, 330] width 1240 height 661
drag, startPoint x: 388, startPoint y: 302, endPoint x: 283, endPoint y: 294, distance: 105.6
click at [283, 294] on div at bounding box center [620, 330] width 1240 height 661
click at [988, 554] on textarea at bounding box center [1062, 578] width 293 height 104
type textarea "giá của giường?"
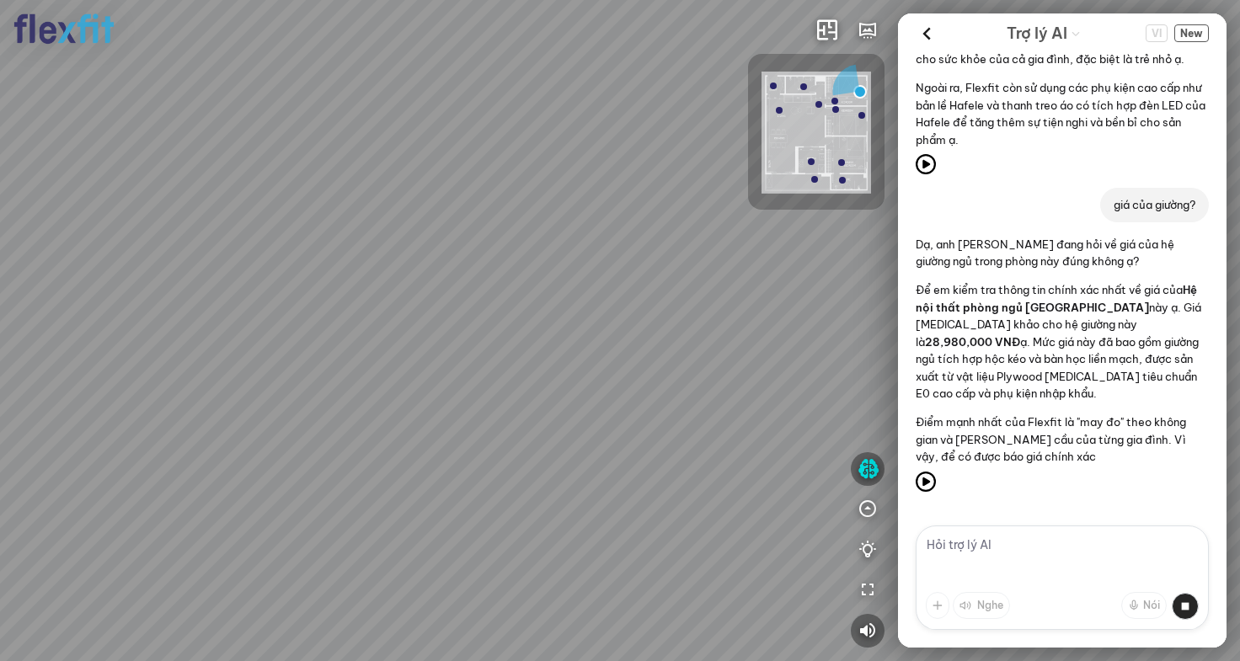
scroll to position [2927, 0]
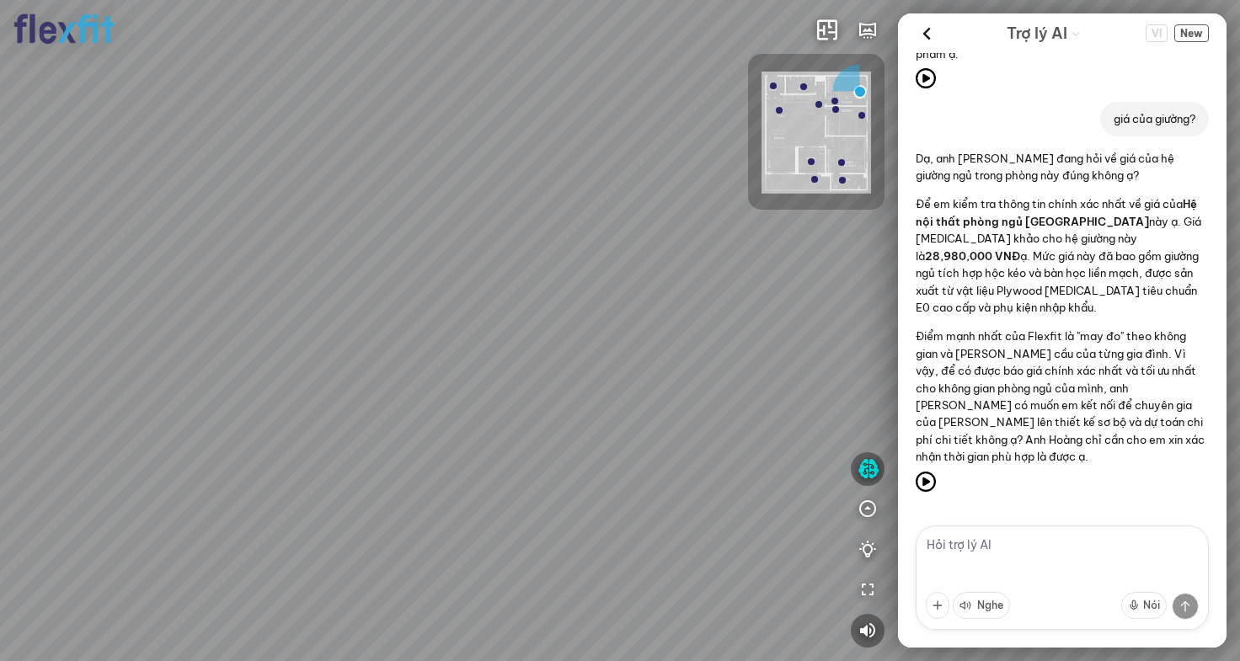
drag, startPoint x: 712, startPoint y: 557, endPoint x: 595, endPoint y: 234, distance: 343.3
click at [608, 252] on div at bounding box center [620, 330] width 1240 height 661
drag, startPoint x: 429, startPoint y: 250, endPoint x: 722, endPoint y: 299, distance: 297.3
click at [722, 299] on div at bounding box center [620, 330] width 1240 height 661
drag, startPoint x: 538, startPoint y: 273, endPoint x: 483, endPoint y: 258, distance: 56.8
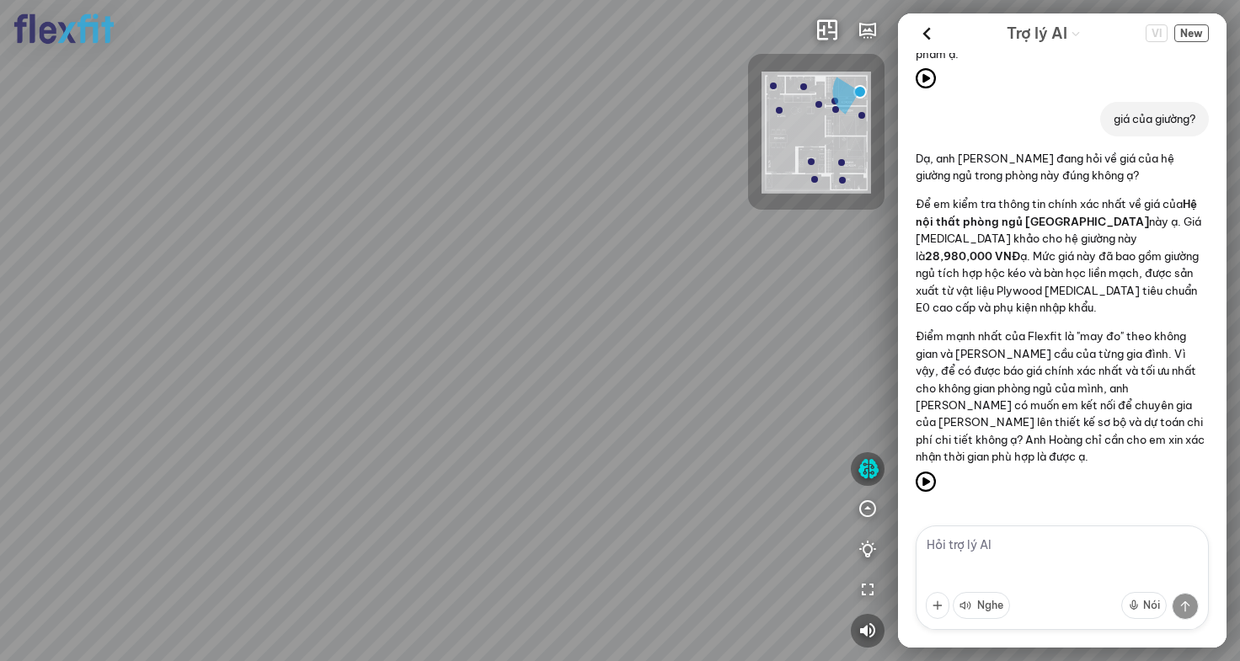
click at [520, 256] on div at bounding box center [620, 330] width 1240 height 661
click at [1025, 550] on textarea at bounding box center [1062, 578] width 293 height 104
type textarea "i"
type textarea "giường này có găn kéo?"
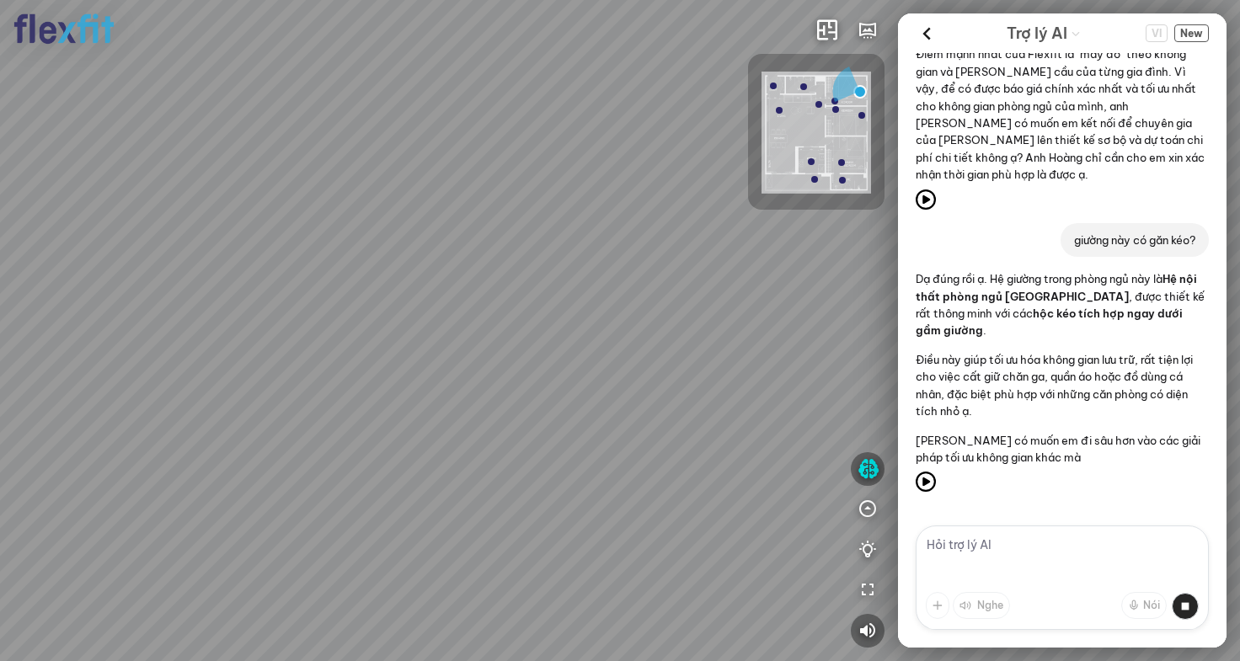
scroll to position [3227, 0]
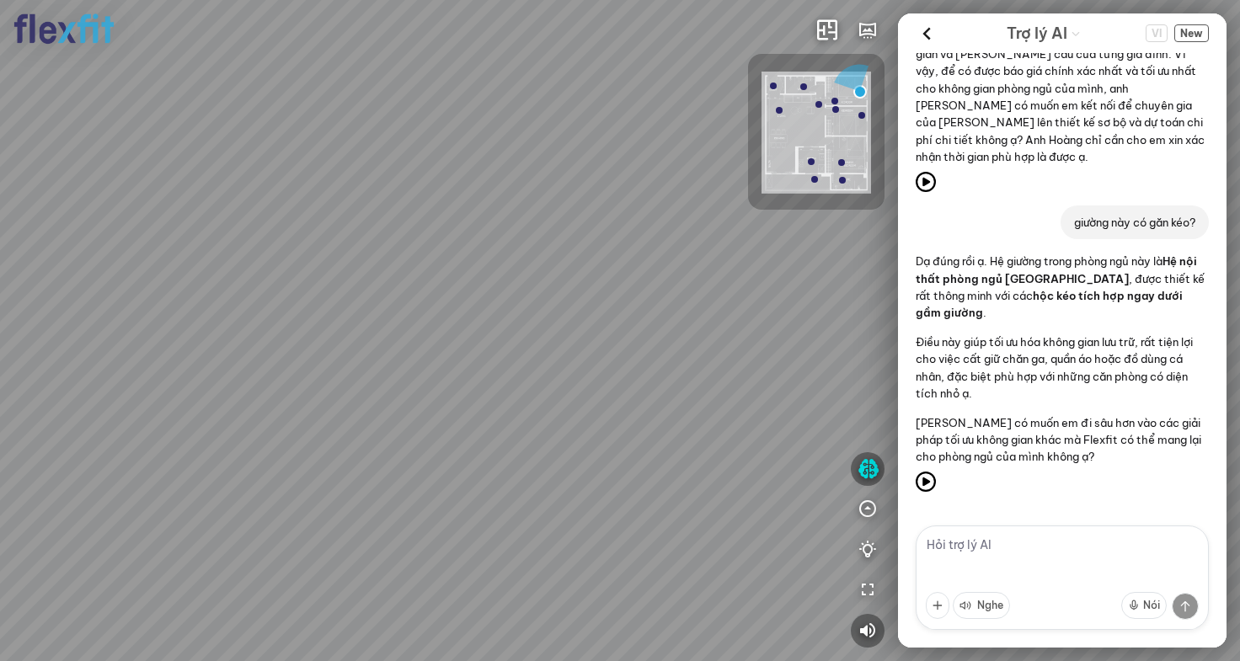
drag, startPoint x: 744, startPoint y: 439, endPoint x: 302, endPoint y: 560, distance: 458.7
click at [302, 565] on div at bounding box center [620, 330] width 1240 height 661
drag, startPoint x: 300, startPoint y: 479, endPoint x: 909, endPoint y: 482, distance: 609.2
click at [730, 465] on div at bounding box center [620, 330] width 1240 height 661
click at [519, 157] on div at bounding box center [620, 330] width 1240 height 661
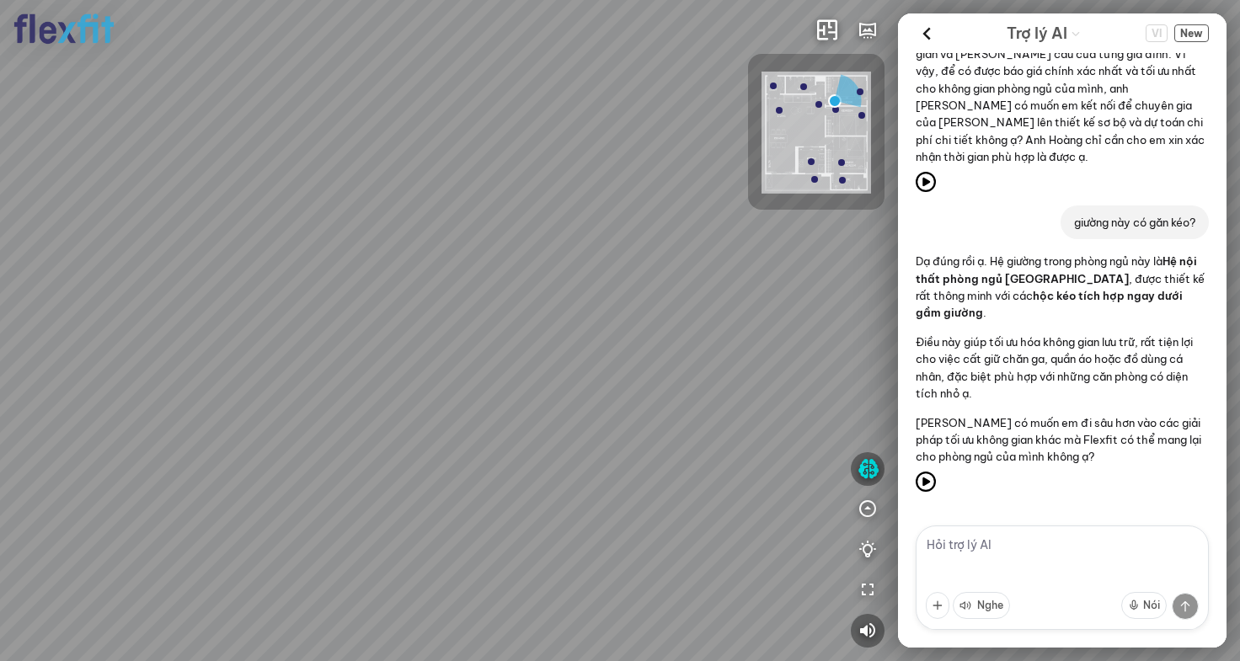
drag, startPoint x: 610, startPoint y: 426, endPoint x: 497, endPoint y: 179, distance: 271.5
click at [497, 179] on div at bounding box center [620, 330] width 1240 height 661
drag, startPoint x: 706, startPoint y: 247, endPoint x: 415, endPoint y: 426, distance: 341.9
click at [414, 418] on div at bounding box center [620, 330] width 1240 height 661
drag, startPoint x: 367, startPoint y: 369, endPoint x: 559, endPoint y: 413, distance: 197.9
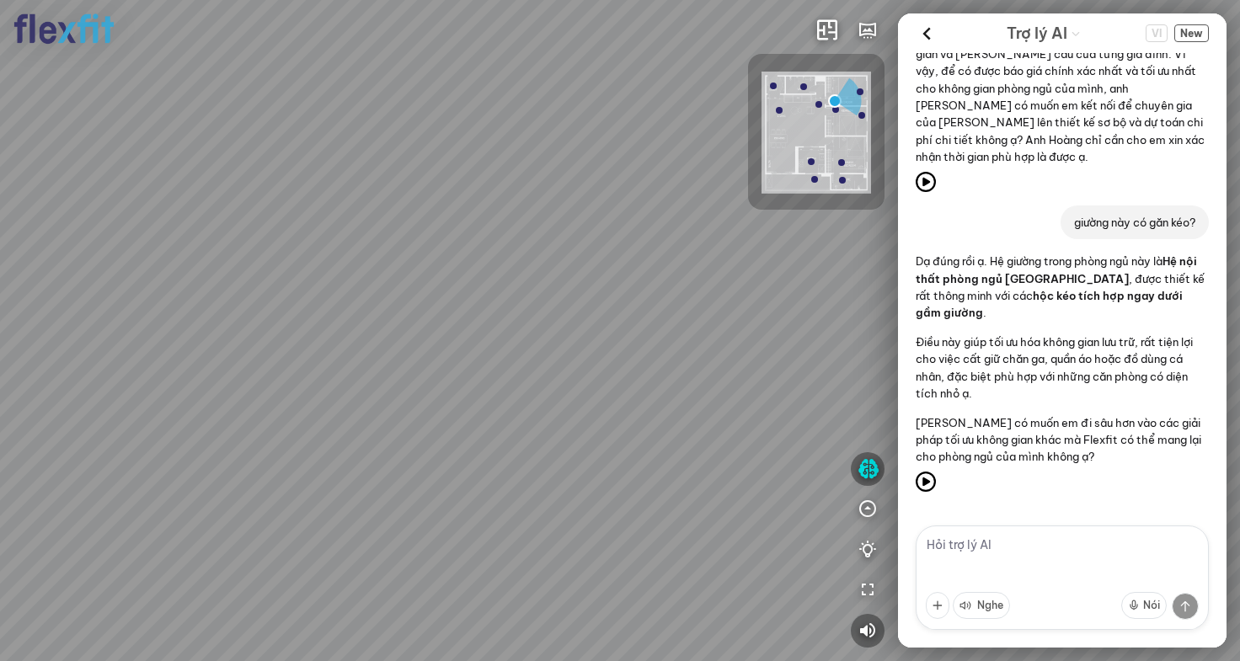
click at [518, 402] on div at bounding box center [620, 330] width 1240 height 661
drag, startPoint x: 490, startPoint y: 436, endPoint x: 469, endPoint y: 372, distance: 67.2
click at [469, 372] on div at bounding box center [620, 330] width 1240 height 661
drag, startPoint x: 399, startPoint y: 372, endPoint x: 682, endPoint y: 346, distance: 284.2
click at [637, 349] on div at bounding box center [620, 330] width 1240 height 661
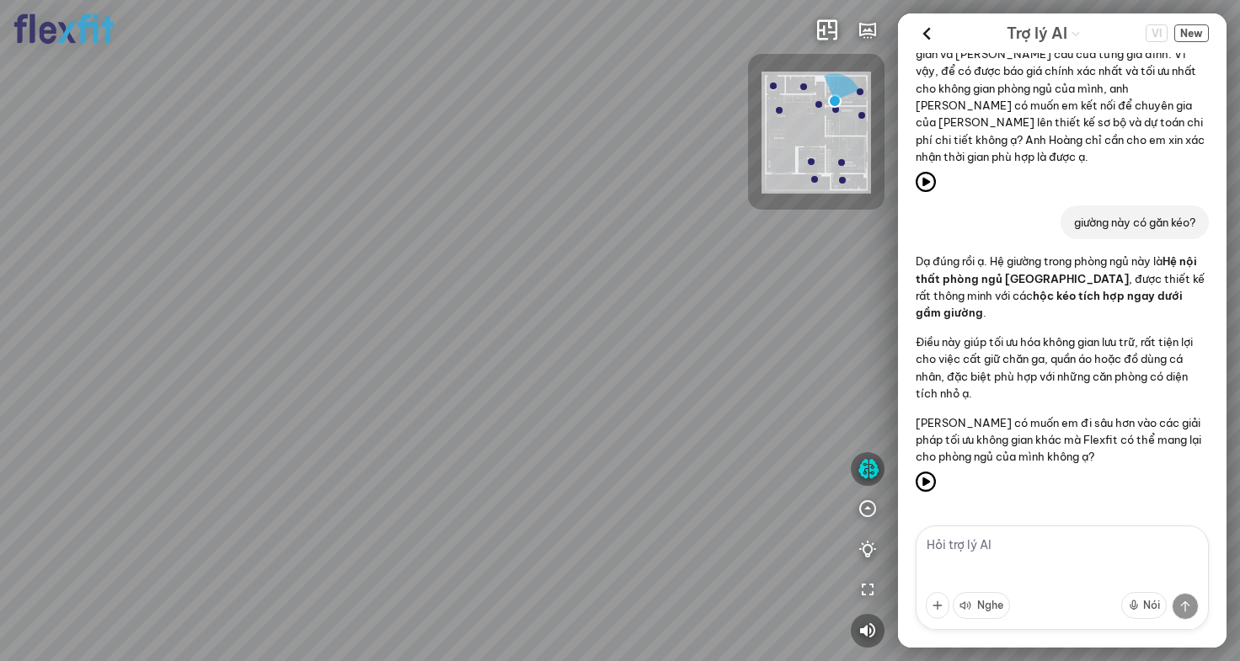
drag, startPoint x: 547, startPoint y: 343, endPoint x: 502, endPoint y: 190, distance: 159.7
click at [502, 190] on div at bounding box center [620, 330] width 1240 height 661
drag, startPoint x: 570, startPoint y: 248, endPoint x: 720, endPoint y: 274, distance: 151.4
click at [720, 274] on div at bounding box center [620, 330] width 1240 height 661
drag, startPoint x: 569, startPoint y: 248, endPoint x: 505, endPoint y: 190, distance: 85.9
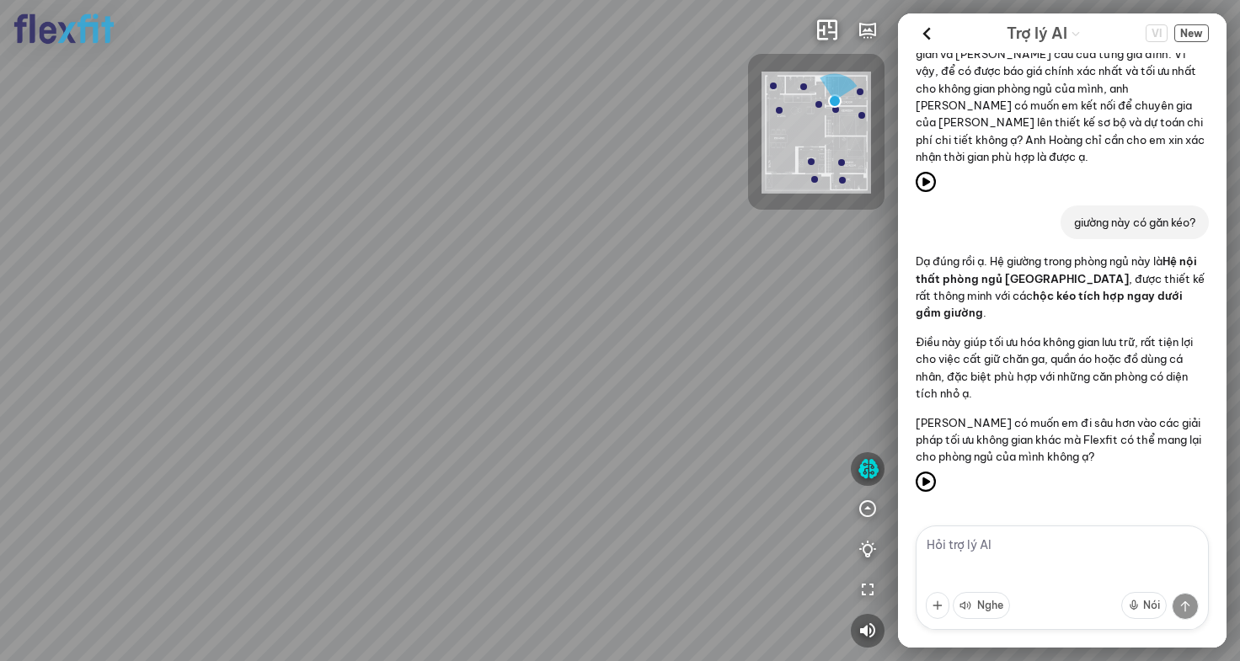
click at [532, 191] on div at bounding box center [620, 330] width 1240 height 661
click at [1025, 561] on textarea at bounding box center [1062, 578] width 293 height 104
type textarea "chất liệu bề mặt của tủ?"
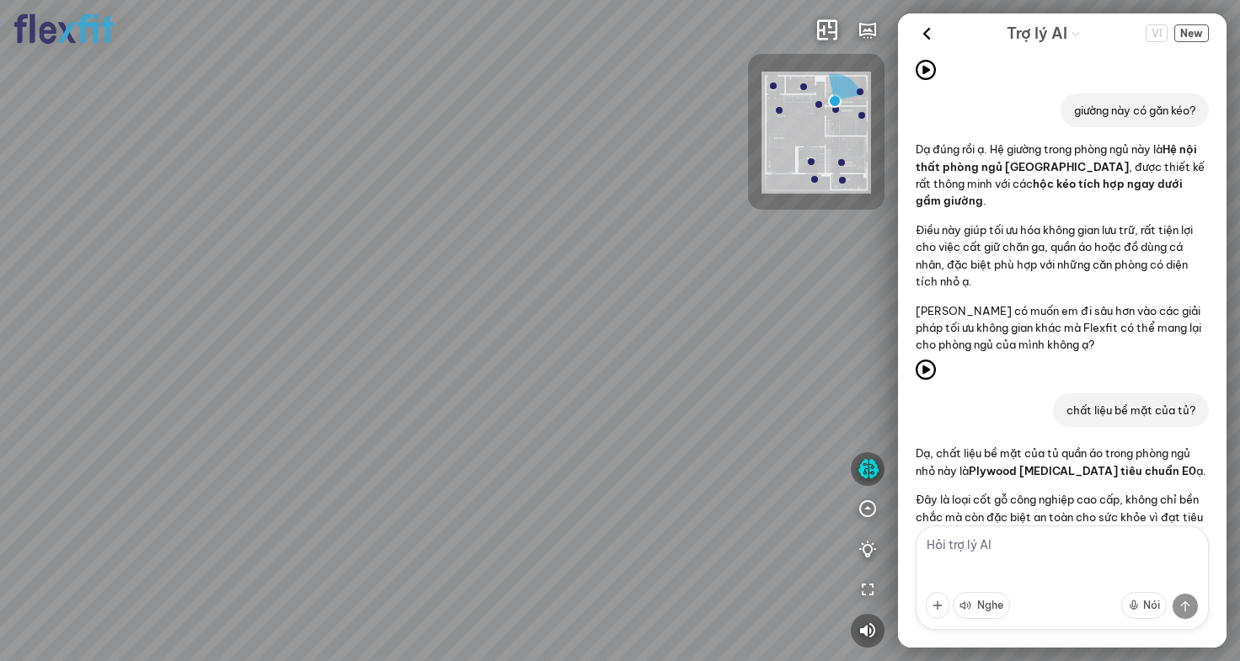
scroll to position [3527, 0]
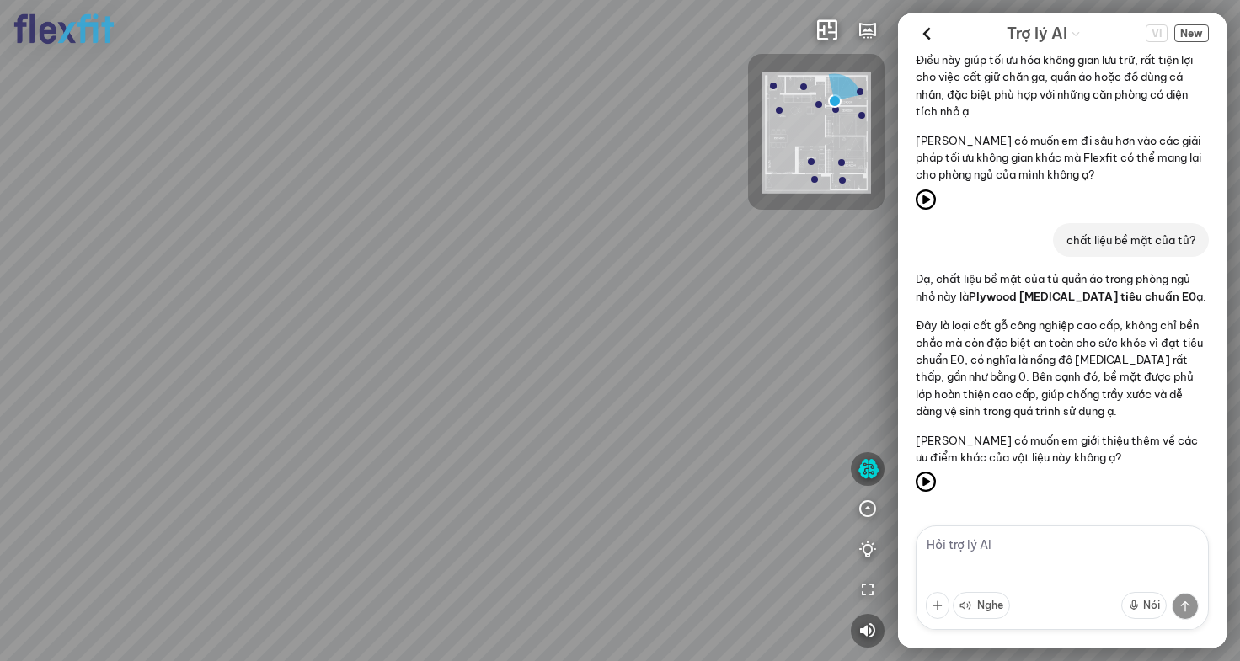
drag, startPoint x: 781, startPoint y: 303, endPoint x: 428, endPoint y: 243, distance: 358.2
click at [443, 245] on div at bounding box center [620, 330] width 1240 height 661
drag, startPoint x: 422, startPoint y: 227, endPoint x: 515, endPoint y: 535, distance: 322.0
click at [517, 527] on div at bounding box center [620, 330] width 1240 height 661
click at [813, 159] on div at bounding box center [811, 161] width 7 height 7
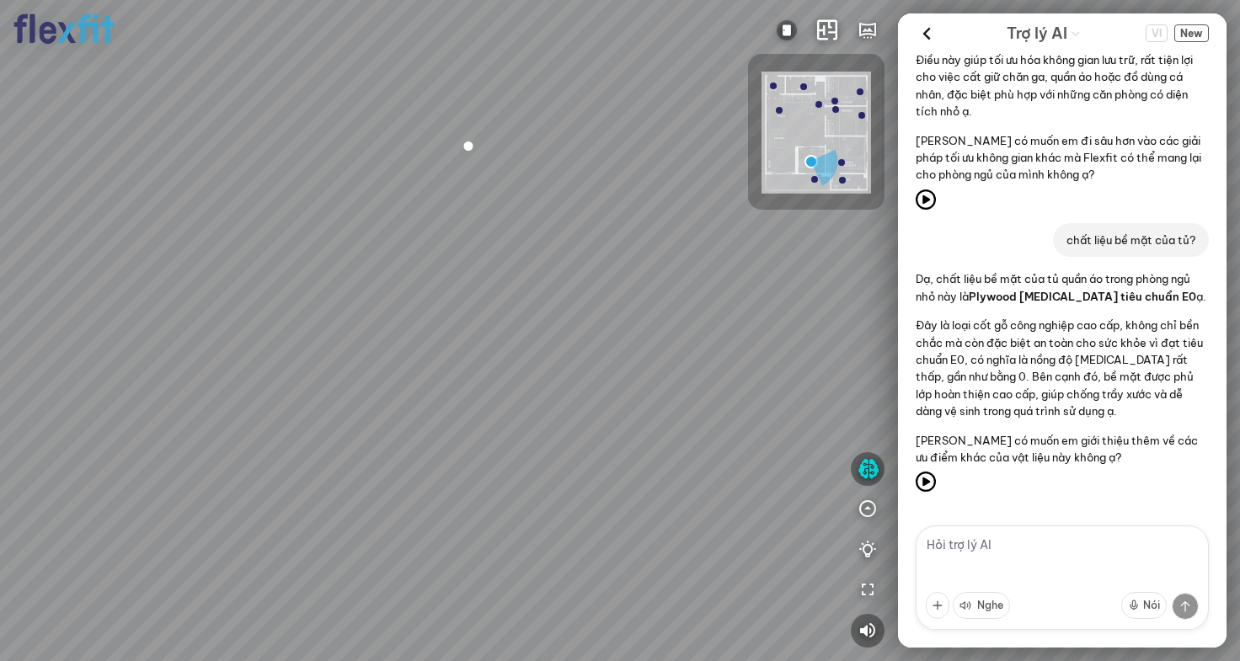
drag, startPoint x: 444, startPoint y: 335, endPoint x: 691, endPoint y: 309, distance: 248.2
click at [660, 308] on div at bounding box center [620, 330] width 1240 height 661
drag, startPoint x: 646, startPoint y: 366, endPoint x: 498, endPoint y: 140, distance: 270.2
click at [516, 184] on div at bounding box center [620, 330] width 1240 height 661
drag, startPoint x: 635, startPoint y: 250, endPoint x: 245, endPoint y: 206, distance: 392.6
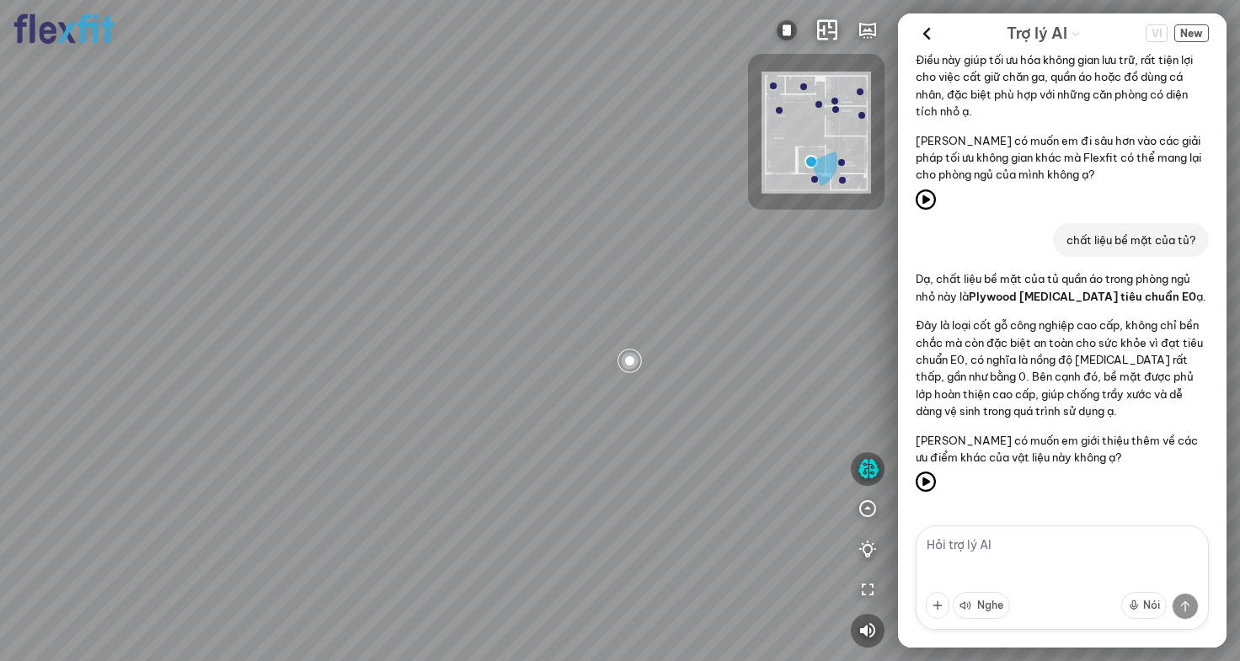
click at [275, 206] on div at bounding box center [620, 330] width 1240 height 661
drag, startPoint x: 287, startPoint y: 198, endPoint x: 572, endPoint y: 154, distance: 288.1
click at [556, 152] on div at bounding box center [620, 330] width 1240 height 661
drag, startPoint x: 590, startPoint y: 147, endPoint x: 549, endPoint y: 292, distance: 149.9
click at [549, 292] on div at bounding box center [620, 330] width 1240 height 661
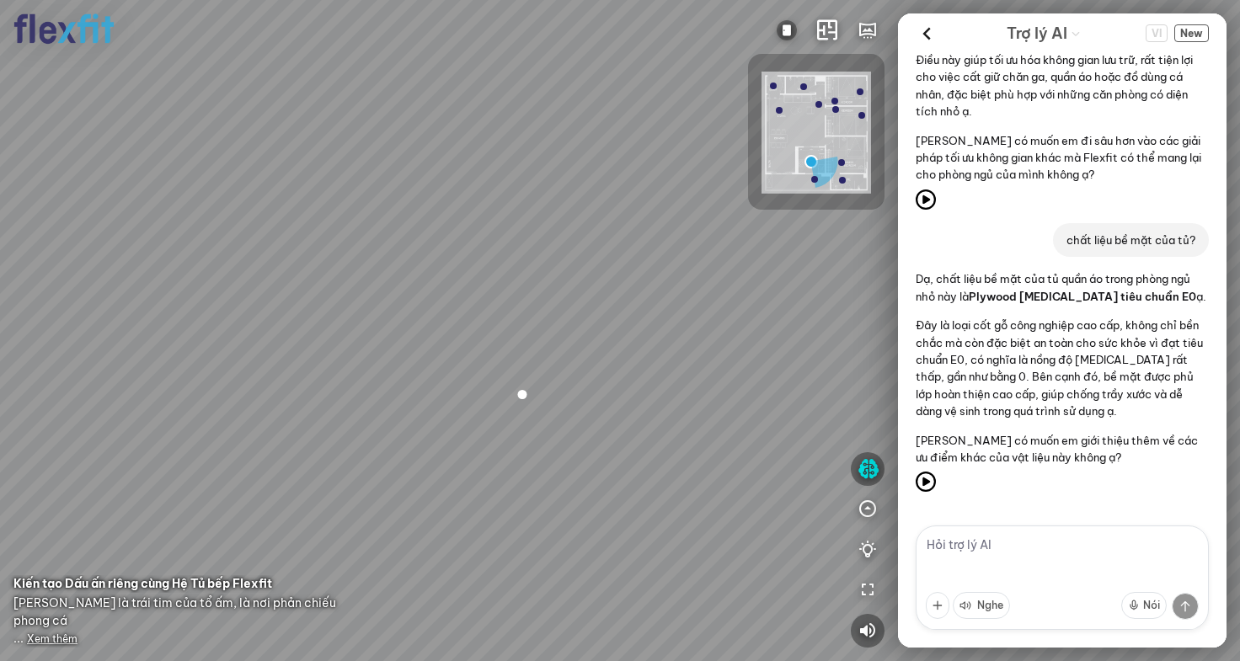
click at [59, 639] on span "Xem thêm" at bounding box center [52, 639] width 51 height 13
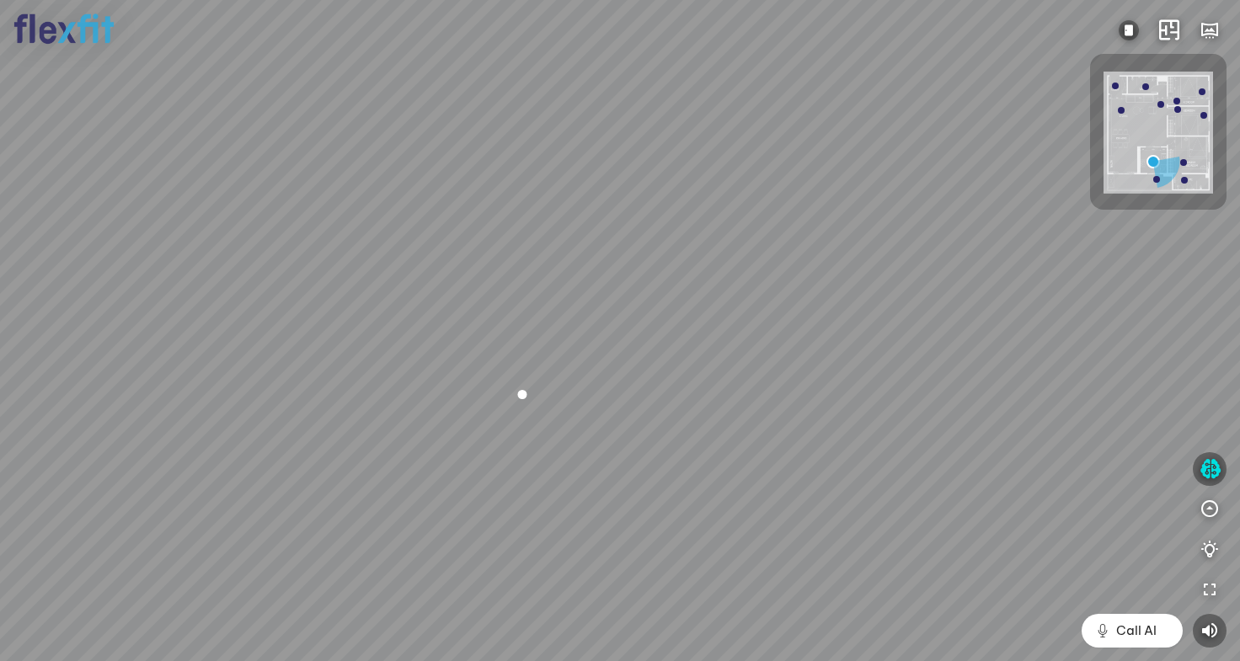
scroll to position [84023, 0]
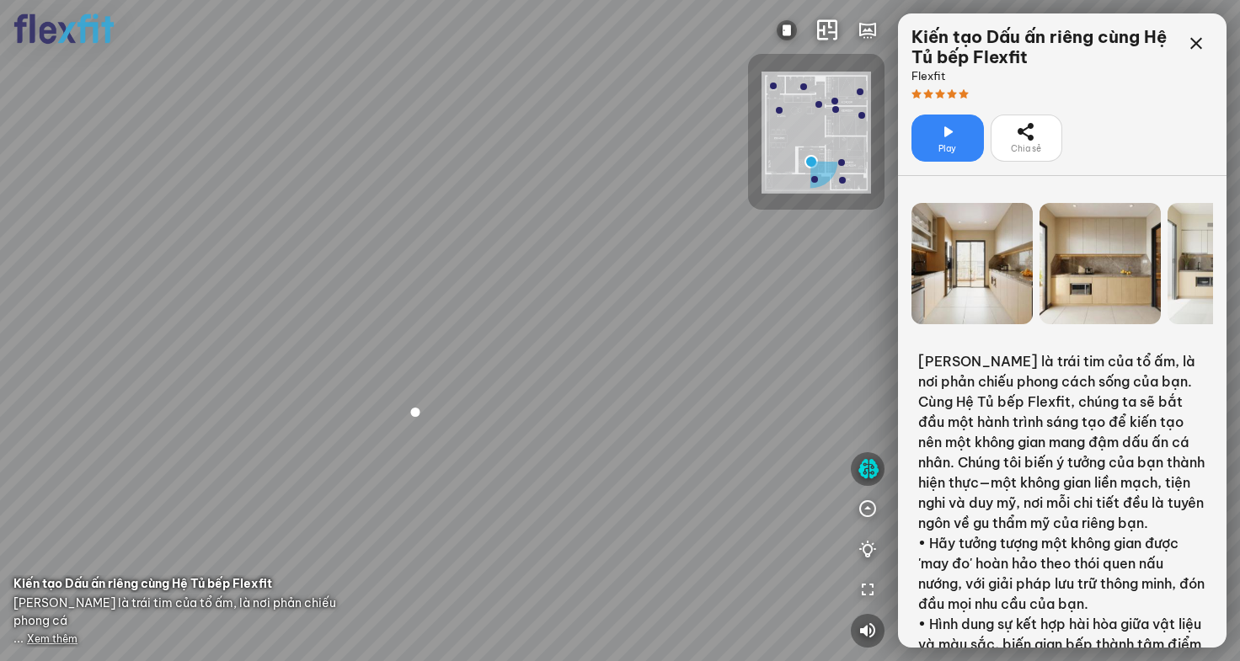
drag, startPoint x: 952, startPoint y: 139, endPoint x: 950, endPoint y: 185, distance: 46.4
click at [953, 139] on icon at bounding box center [948, 132] width 20 height 20
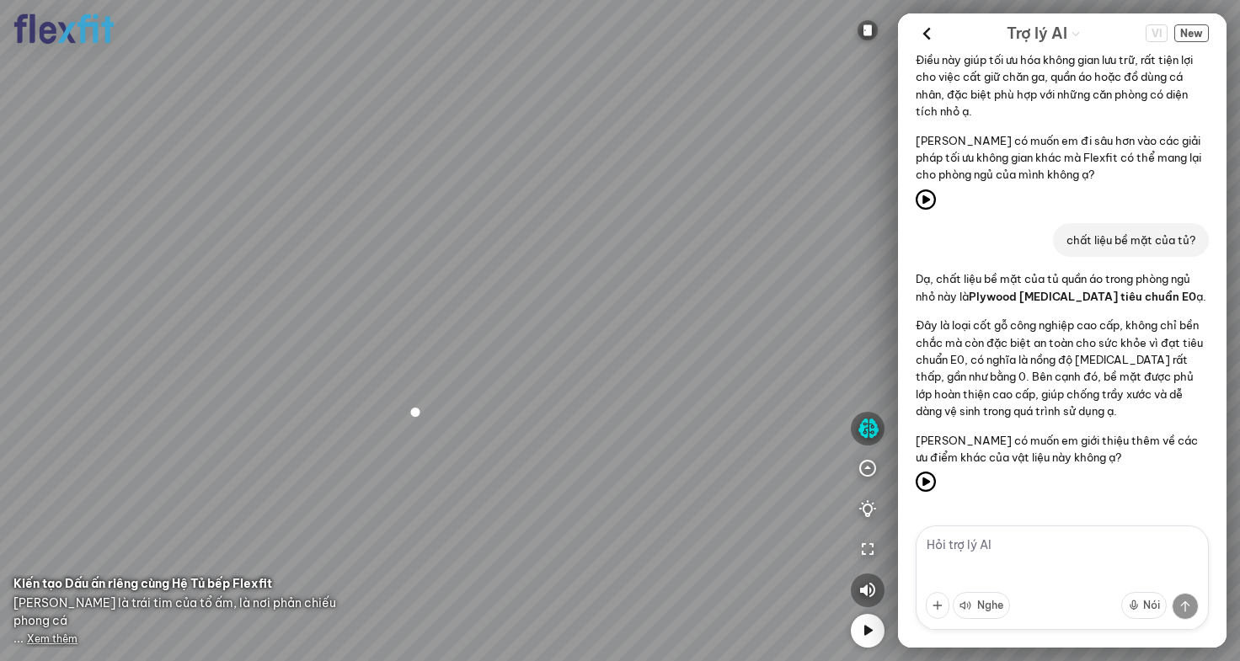
scroll to position [3527, 0]
click at [919, 32] on icon at bounding box center [926, 33] width 25 height 25
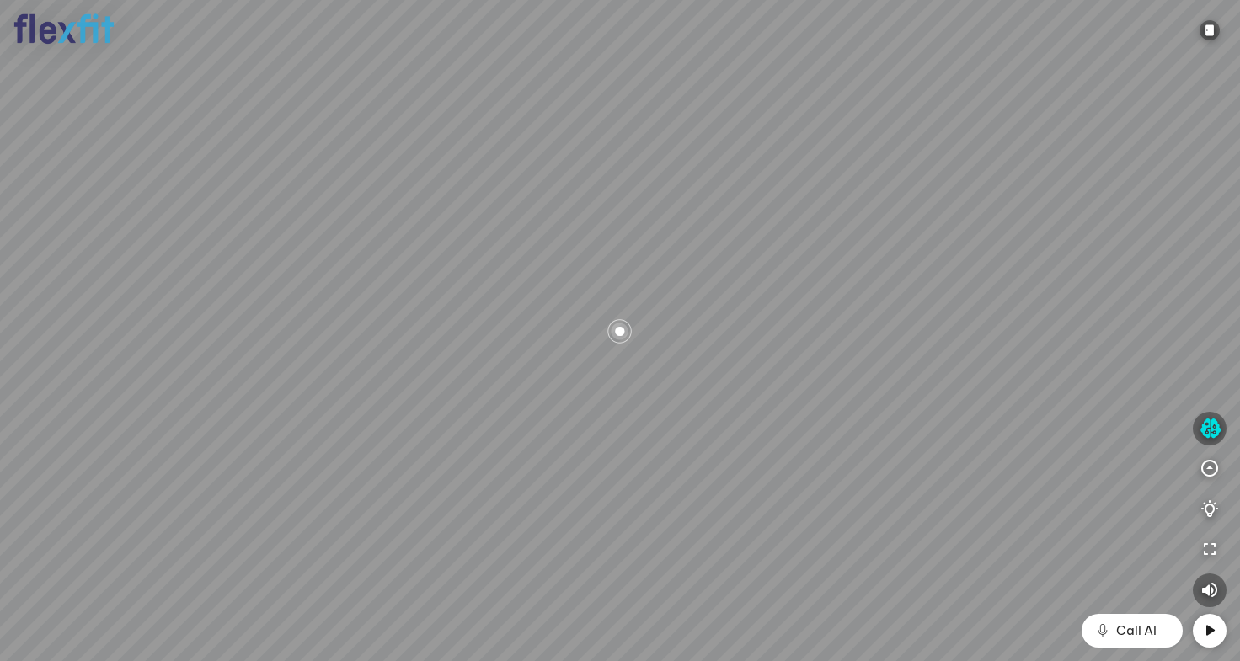
scroll to position [84023, 0]
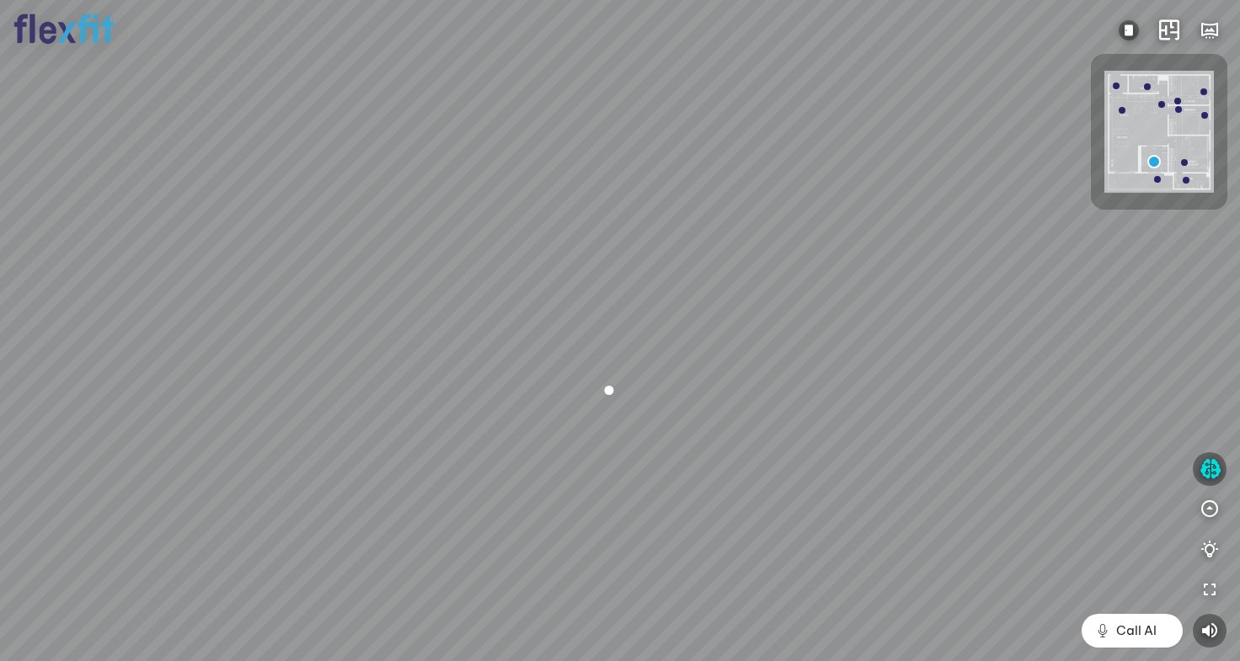
drag, startPoint x: 1111, startPoint y: 242, endPoint x: 1084, endPoint y: 353, distance: 114.2
click at [1076, 352] on div at bounding box center [620, 330] width 1240 height 661
drag, startPoint x: 1067, startPoint y: 372, endPoint x: 1075, endPoint y: 303, distance: 69.6
click at [1074, 304] on div at bounding box center [620, 330] width 1240 height 661
click at [42, 637] on span "Xem thêm" at bounding box center [52, 639] width 51 height 13
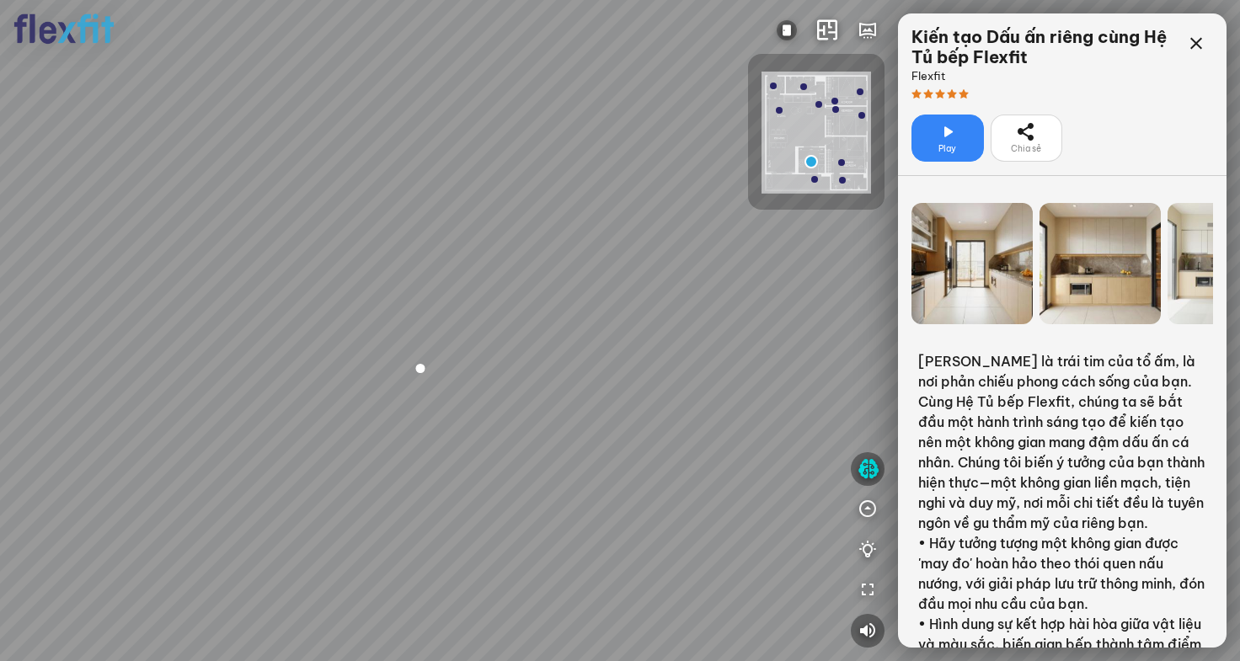
click at [960, 136] on div "Play" at bounding box center [948, 138] width 72 height 47
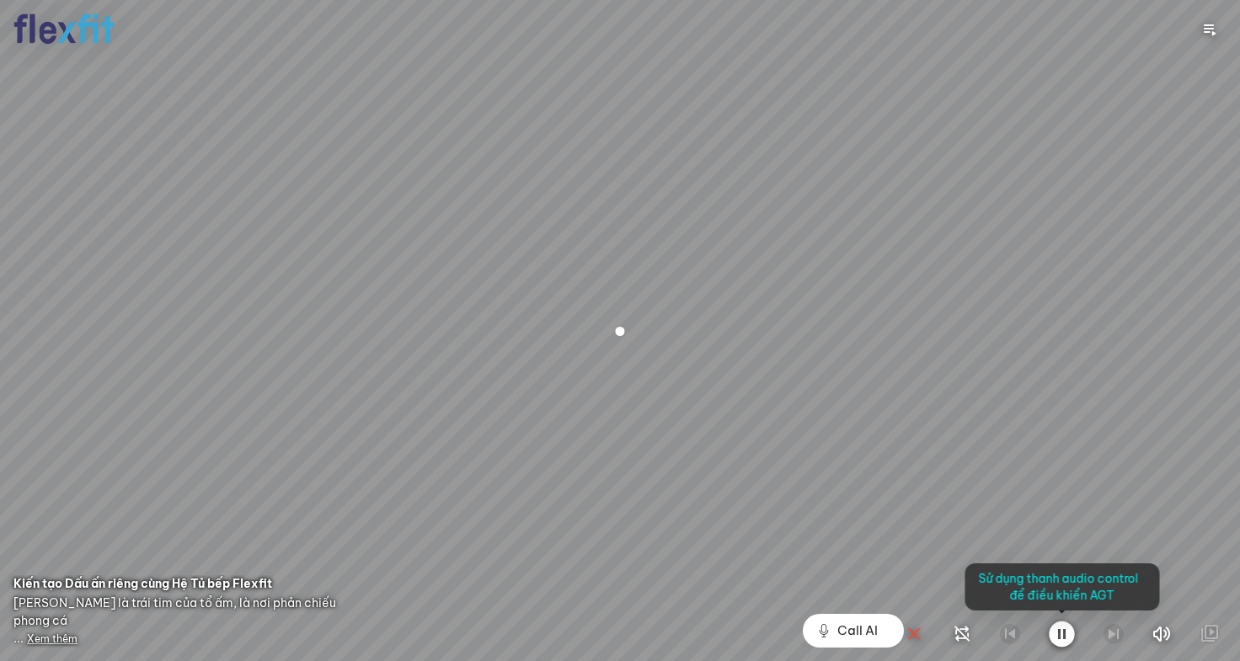
drag, startPoint x: 842, startPoint y: 249, endPoint x: 953, endPoint y: 163, distance: 140.6
click at [932, 182] on div at bounding box center [620, 330] width 1240 height 661
click at [1036, 178] on div at bounding box center [620, 330] width 1240 height 661
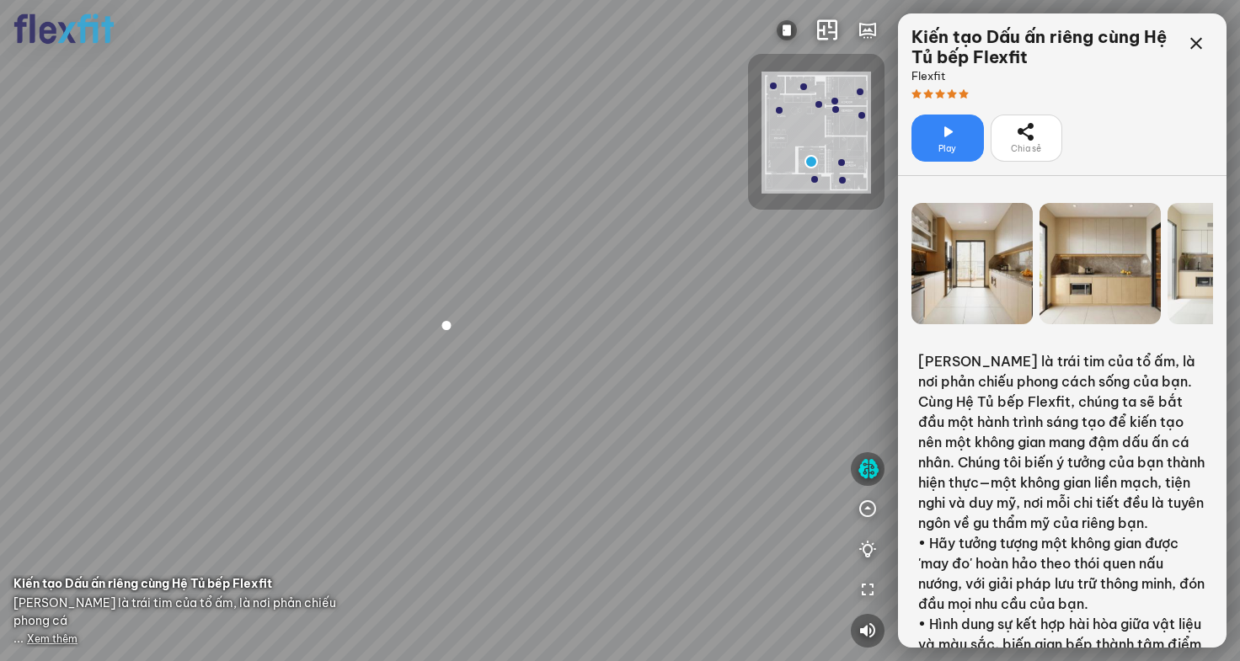
click at [595, 297] on div at bounding box center [620, 330] width 1240 height 661
drag, startPoint x: 522, startPoint y: 345, endPoint x: 654, endPoint y: 238, distance: 169.5
click at [577, 298] on div at bounding box center [620, 330] width 1240 height 661
drag, startPoint x: 589, startPoint y: 288, endPoint x: 312, endPoint y: 147, distance: 311.3
click at [338, 157] on div at bounding box center [620, 330] width 1240 height 661
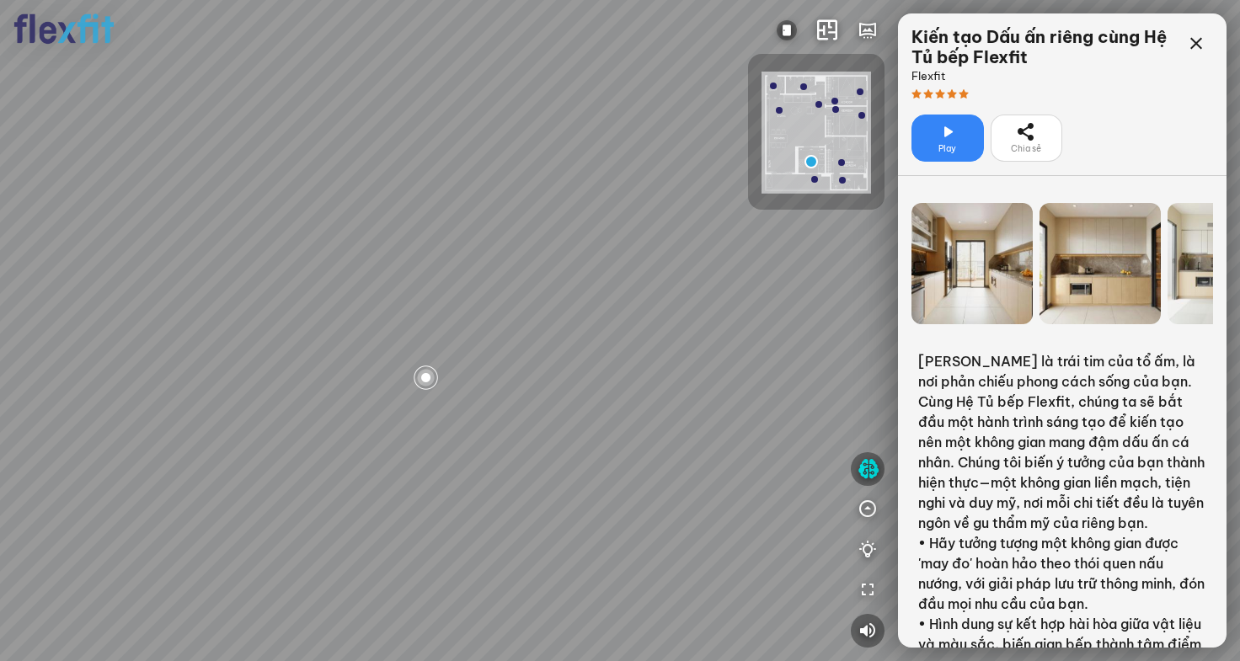
drag, startPoint x: 334, startPoint y: 150, endPoint x: 684, endPoint y: 57, distance: 362.6
click at [548, 77] on div at bounding box center [620, 330] width 1240 height 661
drag, startPoint x: 574, startPoint y: 118, endPoint x: 102, endPoint y: 92, distance: 472.6
click at [159, 92] on div at bounding box center [620, 330] width 1240 height 661
drag, startPoint x: 478, startPoint y: 172, endPoint x: 51, endPoint y: 172, distance: 426.4
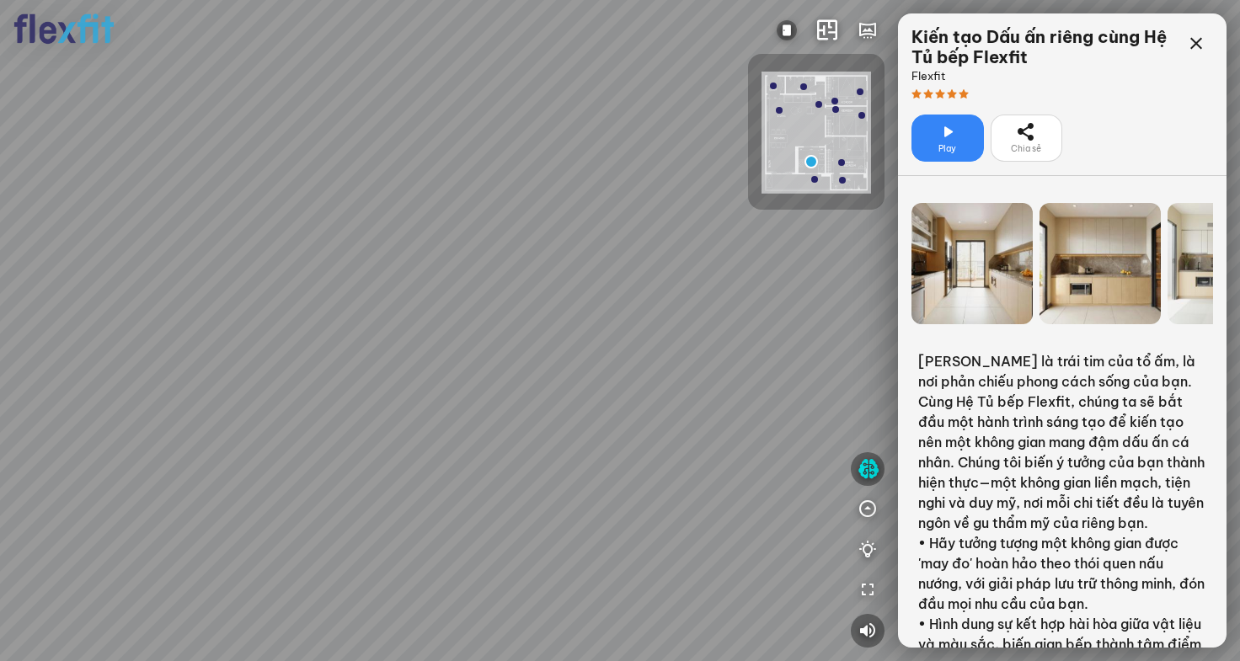
click at [175, 167] on div at bounding box center [620, 330] width 1240 height 661
drag, startPoint x: 388, startPoint y: 206, endPoint x: 95, endPoint y: 365, distance: 332.9
click at [132, 361] on div at bounding box center [620, 330] width 1240 height 661
drag, startPoint x: 537, startPoint y: 190, endPoint x: 0, endPoint y: 221, distance: 537.6
click at [0, 220] on div at bounding box center [620, 330] width 1240 height 661
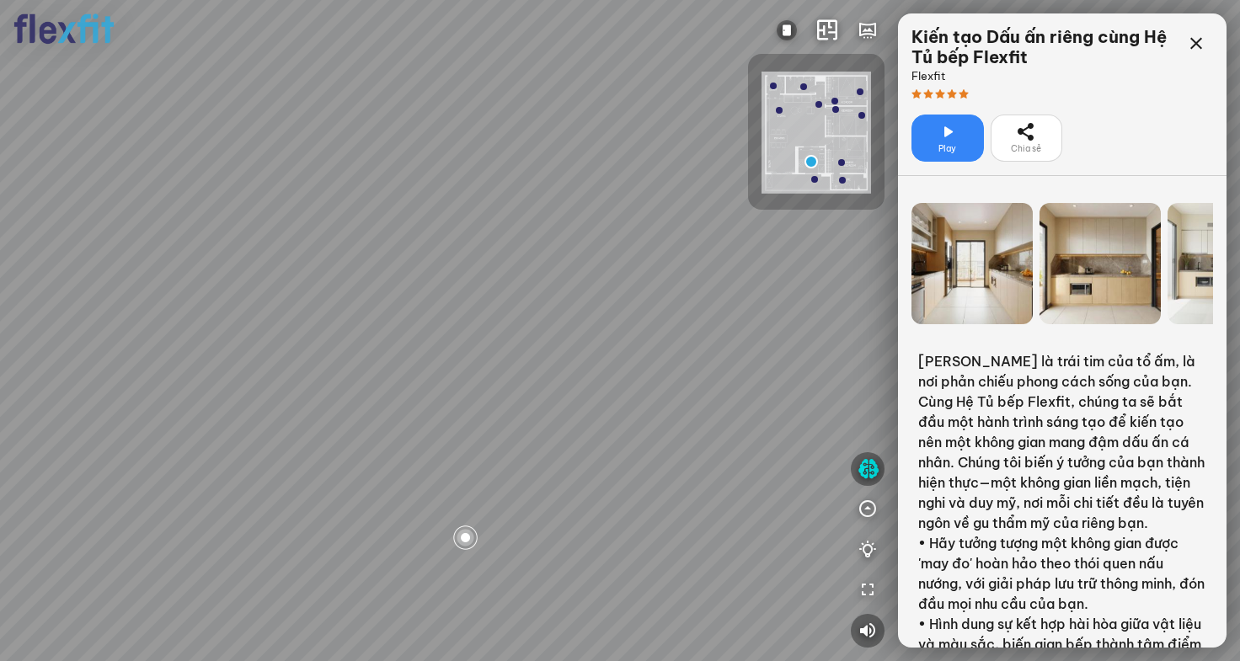
drag, startPoint x: 58, startPoint y: 222, endPoint x: 511, endPoint y: 155, distance: 457.3
click at [456, 156] on div at bounding box center [620, 330] width 1240 height 661
drag, startPoint x: 455, startPoint y: 201, endPoint x: 289, endPoint y: 610, distance: 441.9
click at [313, 615] on div at bounding box center [620, 330] width 1240 height 661
drag, startPoint x: 485, startPoint y: 554, endPoint x: 415, endPoint y: 399, distance: 170.8
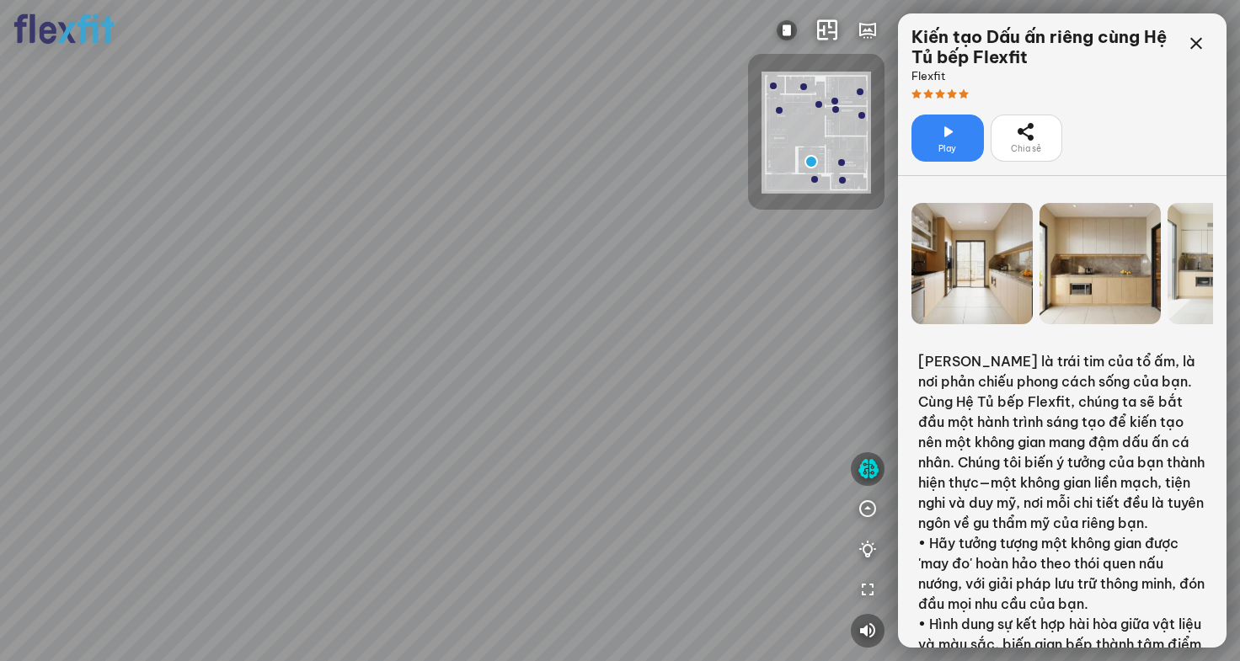
click at [421, 441] on div at bounding box center [620, 330] width 1240 height 661
drag, startPoint x: 308, startPoint y: 367, endPoint x: 604, endPoint y: 278, distance: 309.7
click at [559, 288] on div at bounding box center [620, 330] width 1240 height 661
drag, startPoint x: 614, startPoint y: 365, endPoint x: 470, endPoint y: 103, distance: 299.0
click at [500, 149] on div at bounding box center [620, 330] width 1240 height 661
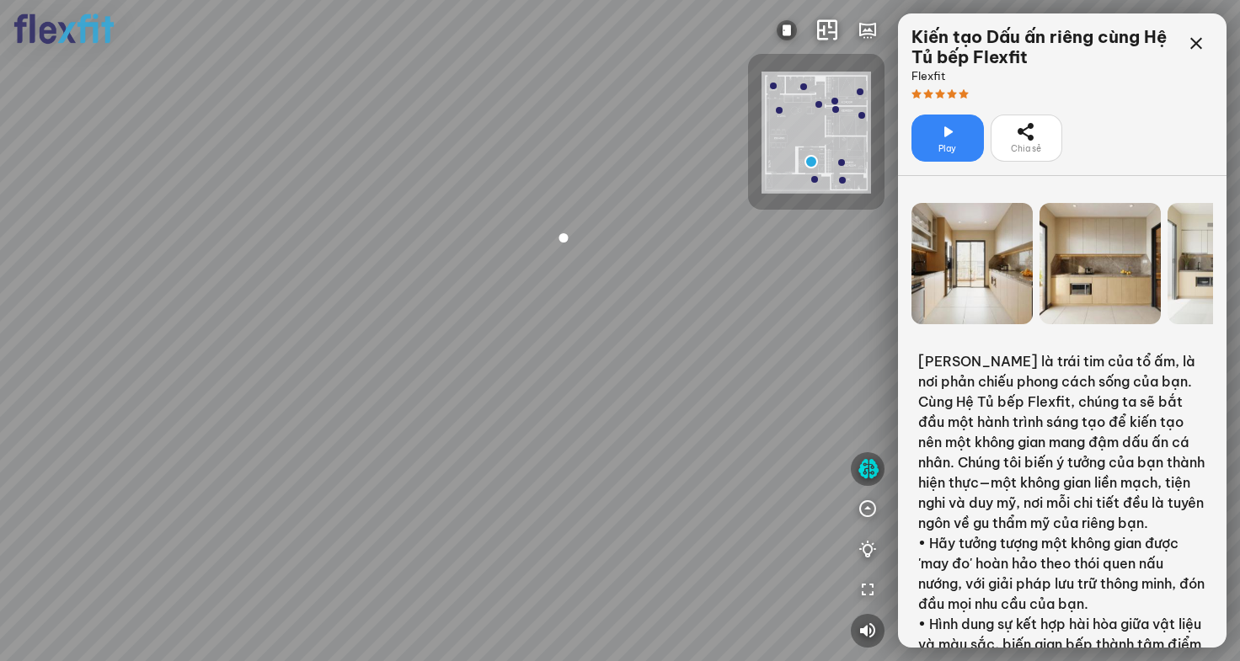
drag, startPoint x: 418, startPoint y: 37, endPoint x: 343, endPoint y: 219, distance: 196.8
click at [373, 192] on div at bounding box center [620, 330] width 1240 height 661
click at [960, 136] on div "Play" at bounding box center [948, 138] width 72 height 47
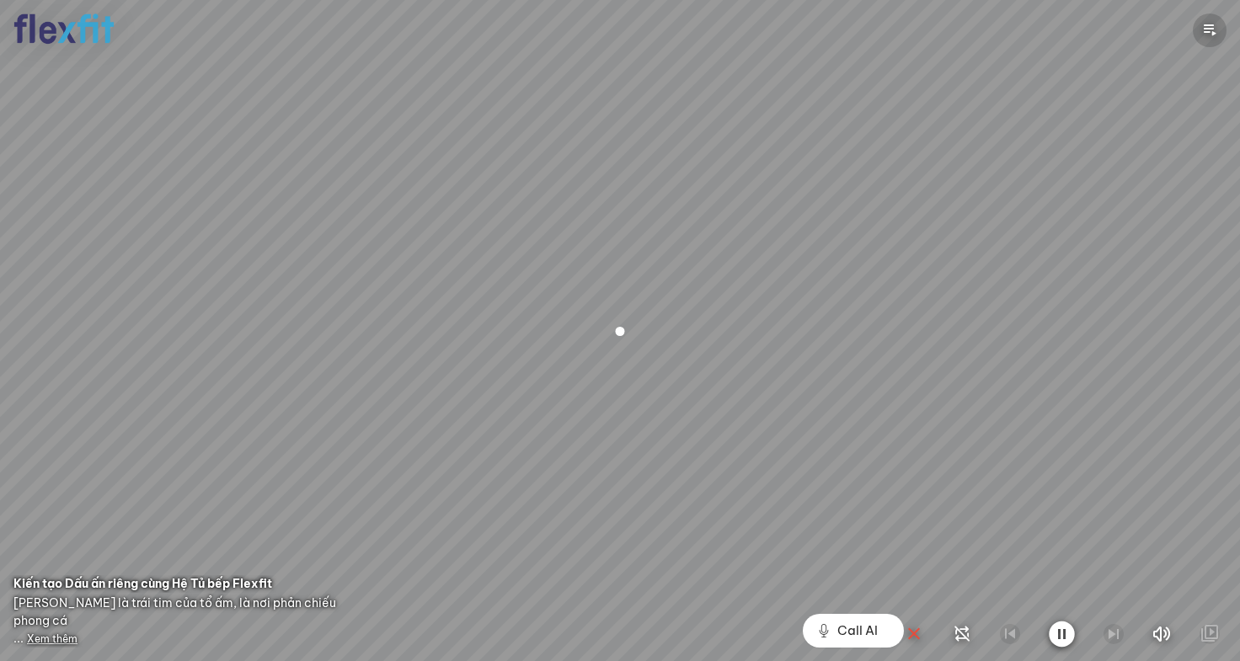
click at [1076, 33] on icon "button" at bounding box center [1210, 30] width 20 height 20
click at [1076, 36] on icon "button" at bounding box center [1210, 30] width 20 height 20
click at [1076, 29] on icon "button" at bounding box center [1210, 30] width 20 height 20
click at [1076, 30] on button "button" at bounding box center [1210, 30] width 34 height 34
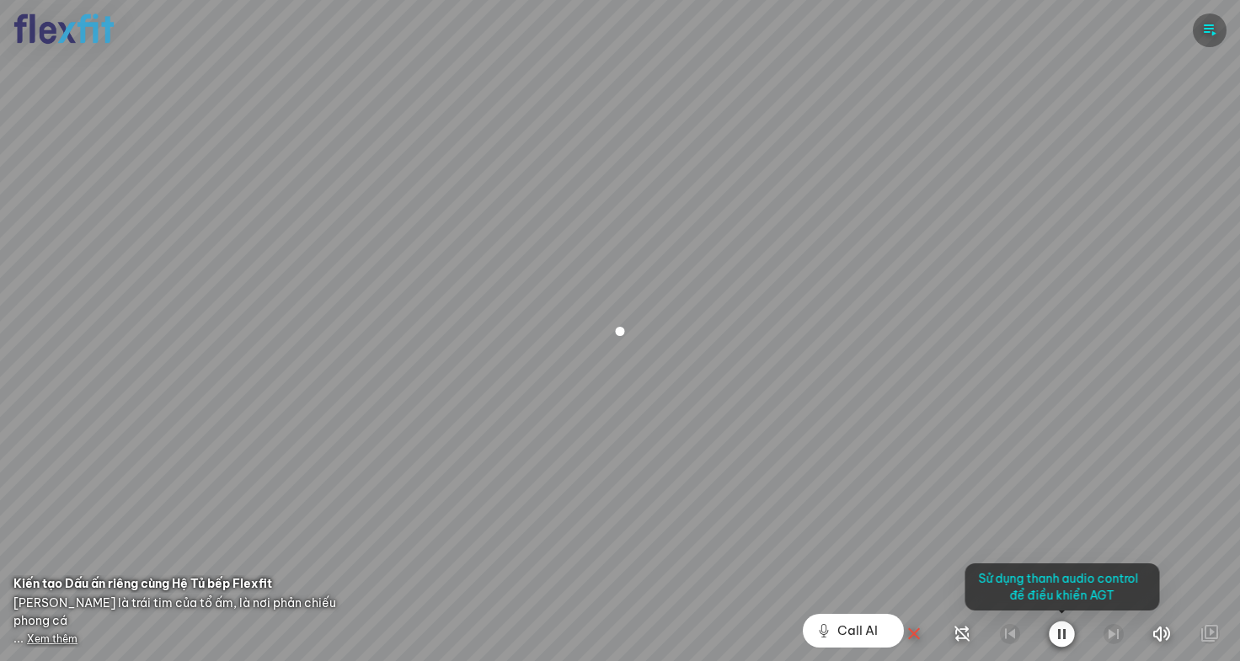
drag, startPoint x: 1003, startPoint y: 278, endPoint x: 645, endPoint y: 234, distance: 360.8
click at [672, 235] on div at bounding box center [620, 330] width 1240 height 661
drag, startPoint x: 643, startPoint y: 233, endPoint x: 968, endPoint y: 260, distance: 326.4
click at [908, 253] on div at bounding box center [620, 330] width 1240 height 661
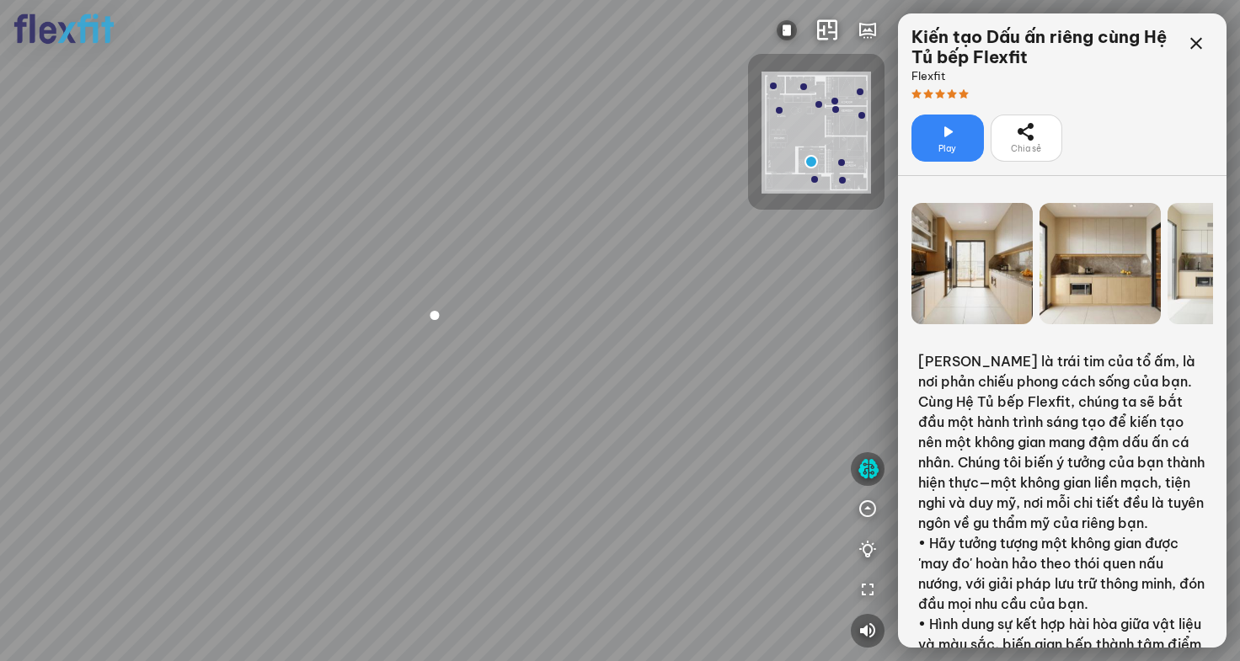
drag, startPoint x: 640, startPoint y: 377, endPoint x: 450, endPoint y: 252, distance: 227.4
click at [482, 266] on div at bounding box center [620, 330] width 1240 height 661
drag, startPoint x: 416, startPoint y: 288, endPoint x: 586, endPoint y: 209, distance: 187.0
click at [574, 217] on div at bounding box center [620, 330] width 1240 height 661
drag, startPoint x: 584, startPoint y: 225, endPoint x: 0, endPoint y: 319, distance: 591.5
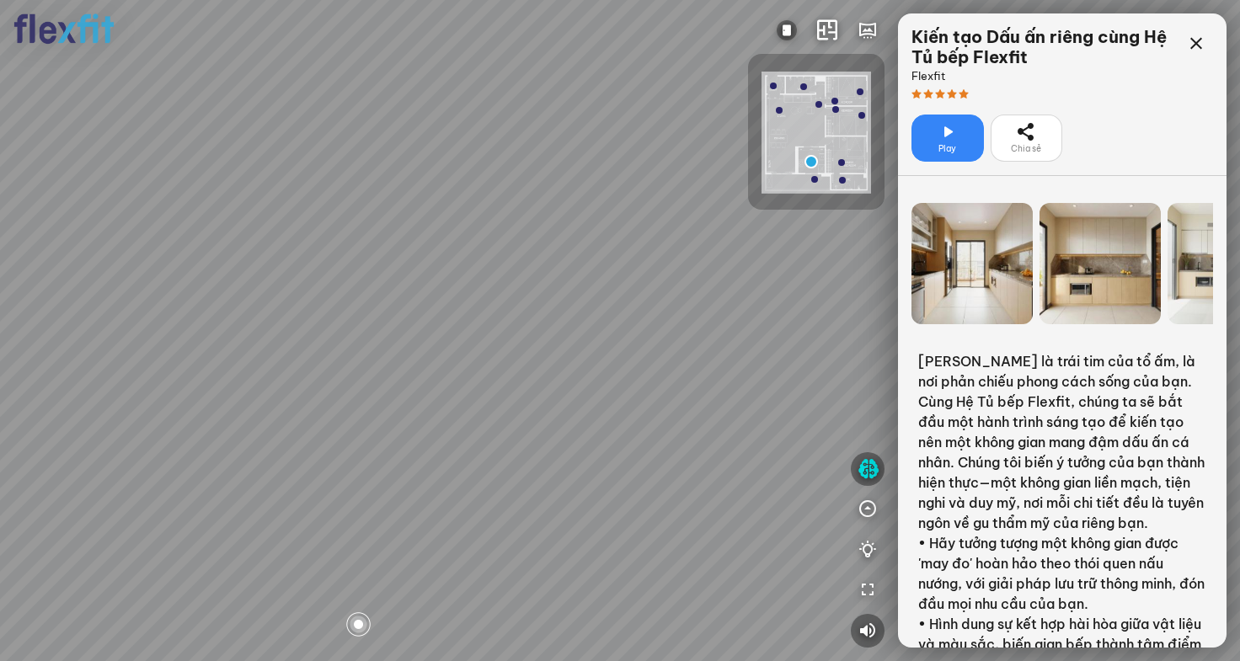
click at [18, 319] on div at bounding box center [620, 330] width 1240 height 661
drag, startPoint x: 294, startPoint y: 318, endPoint x: 458, endPoint y: 385, distance: 176.8
click at [458, 385] on div at bounding box center [620, 330] width 1240 height 661
click at [1076, 50] on icon at bounding box center [1196, 44] width 20 height 20
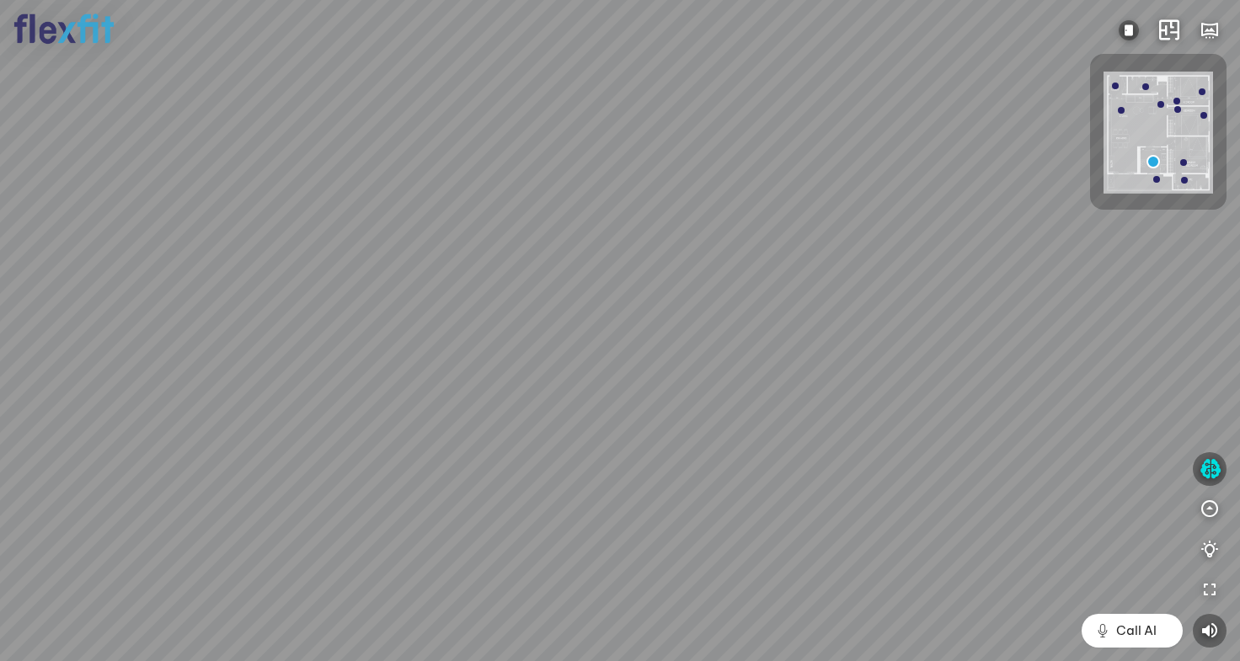
drag, startPoint x: 902, startPoint y: 358, endPoint x: 728, endPoint y: 179, distance: 249.1
click at [733, 184] on div at bounding box center [620, 330] width 1240 height 661
drag, startPoint x: 816, startPoint y: 227, endPoint x: 603, endPoint y: 528, distance: 369.4
click at [725, 517] on div at bounding box center [620, 330] width 1240 height 661
click at [1076, 30] on img at bounding box center [1129, 30] width 20 height 20
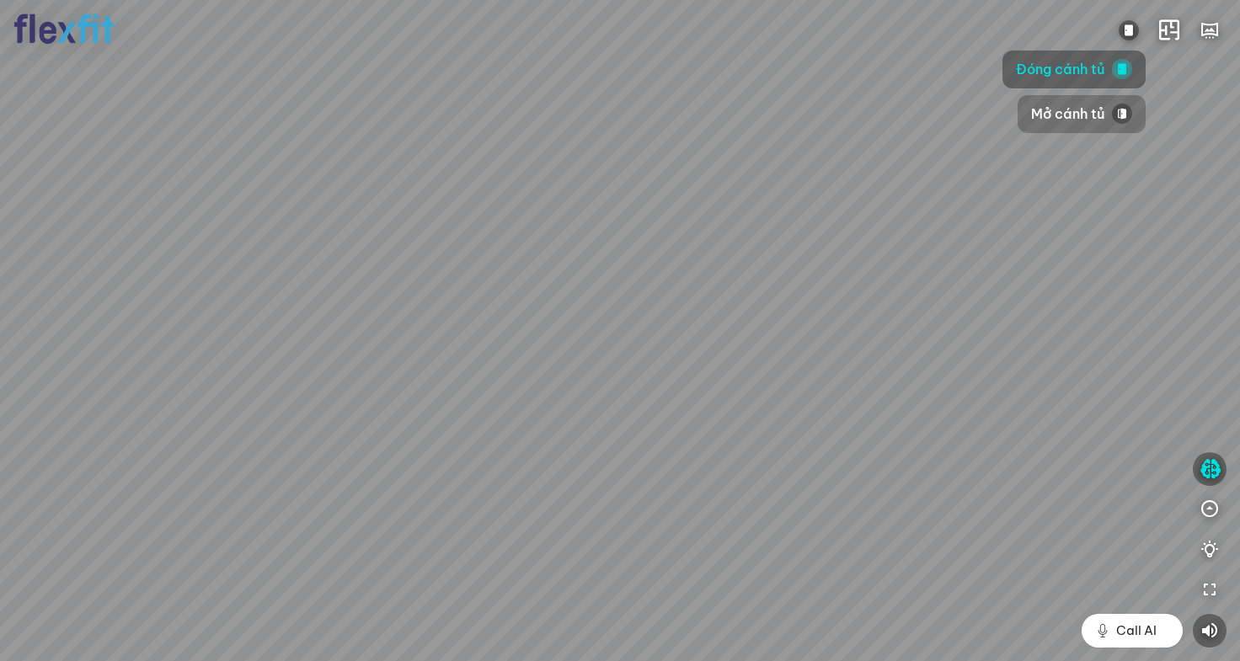
click at [1062, 117] on span "Mở cánh tủ" at bounding box center [1068, 114] width 74 height 21
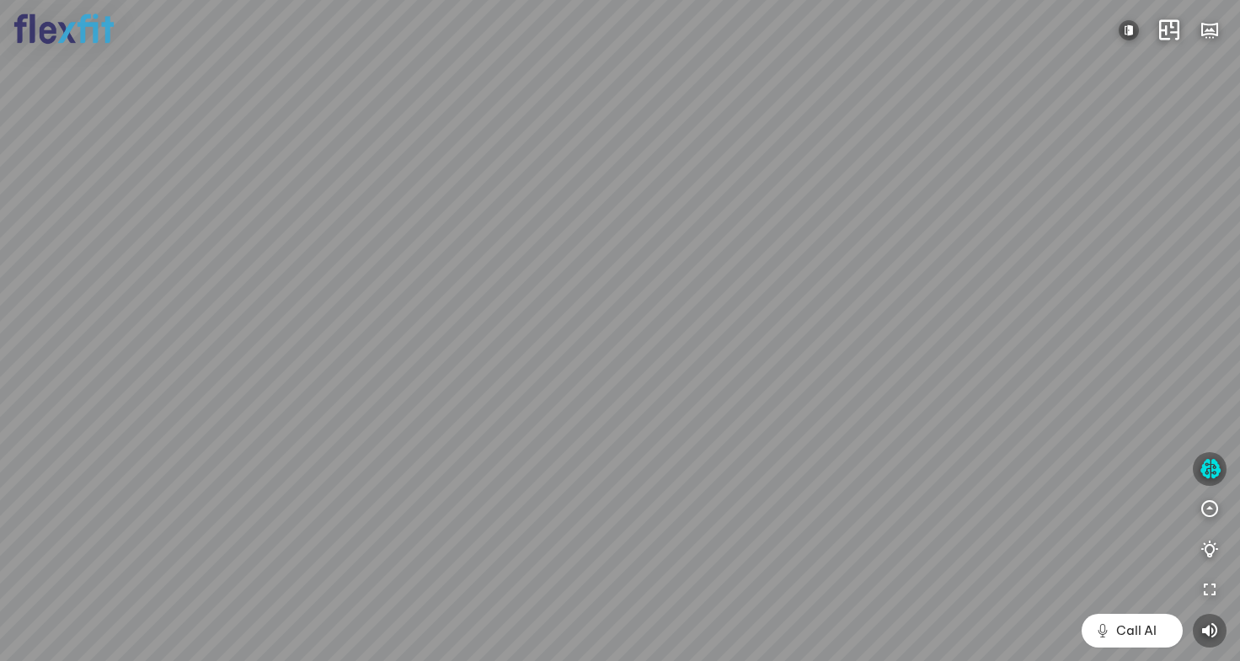
drag, startPoint x: 856, startPoint y: 302, endPoint x: 327, endPoint y: 137, distance: 554.3
click at [413, 157] on div at bounding box center [620, 330] width 1240 height 661
drag, startPoint x: 530, startPoint y: 171, endPoint x: 400, endPoint y: 10, distance: 206.7
click at [402, 58] on div at bounding box center [620, 330] width 1240 height 661
drag, startPoint x: 579, startPoint y: 206, endPoint x: 828, endPoint y: 108, distance: 268.2
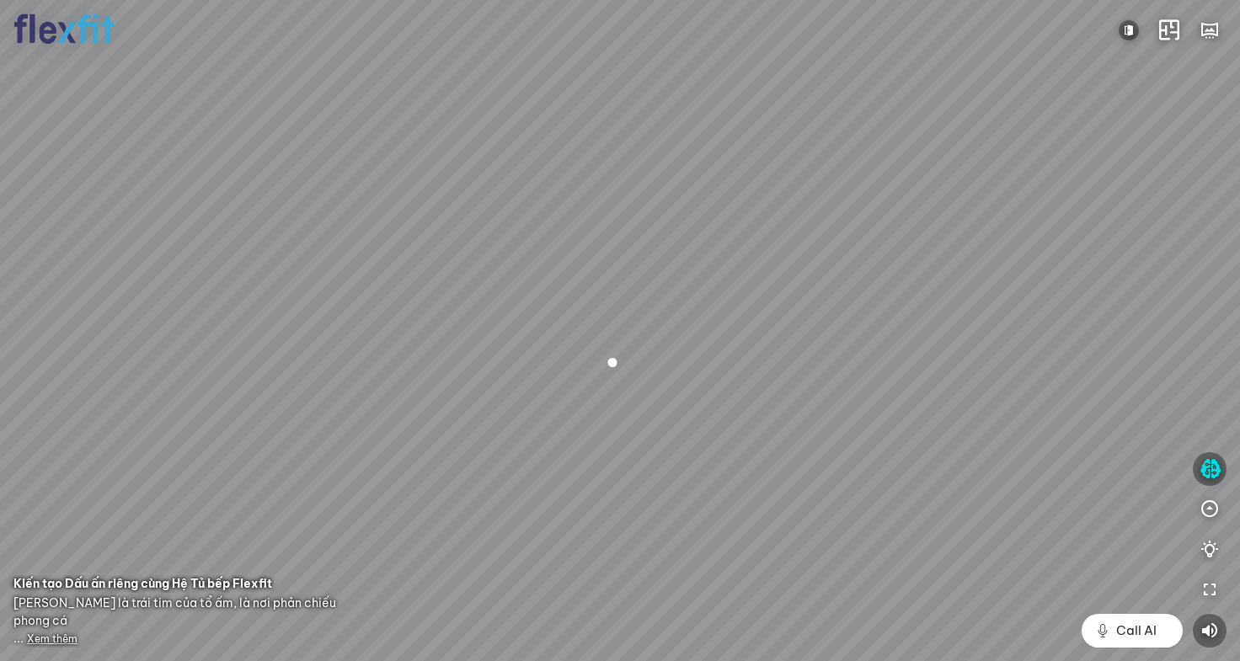
click at [792, 112] on div at bounding box center [620, 330] width 1240 height 661
drag, startPoint x: 528, startPoint y: 153, endPoint x: 398, endPoint y: 242, distance: 158.2
click at [447, 236] on div at bounding box center [620, 330] width 1240 height 661
drag, startPoint x: 719, startPoint y: 276, endPoint x: 459, endPoint y: 270, distance: 259.6
click at [474, 270] on div at bounding box center [620, 330] width 1240 height 661
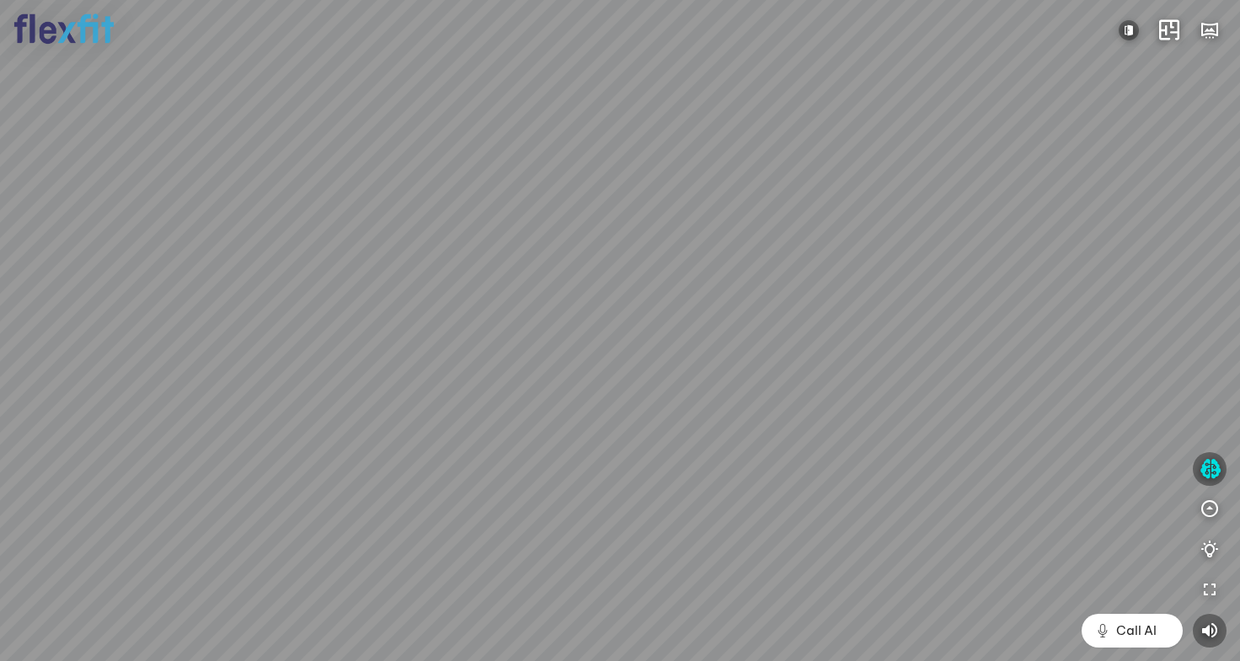
drag, startPoint x: 658, startPoint y: 173, endPoint x: 640, endPoint y: 321, distance: 149.4
click at [634, 318] on div at bounding box center [620, 330] width 1240 height 661
drag, startPoint x: 500, startPoint y: 510, endPoint x: 776, endPoint y: 406, distance: 295.2
click at [761, 415] on div at bounding box center [620, 330] width 1240 height 661
drag, startPoint x: 505, startPoint y: 131, endPoint x: 5, endPoint y: 299, distance: 527.3
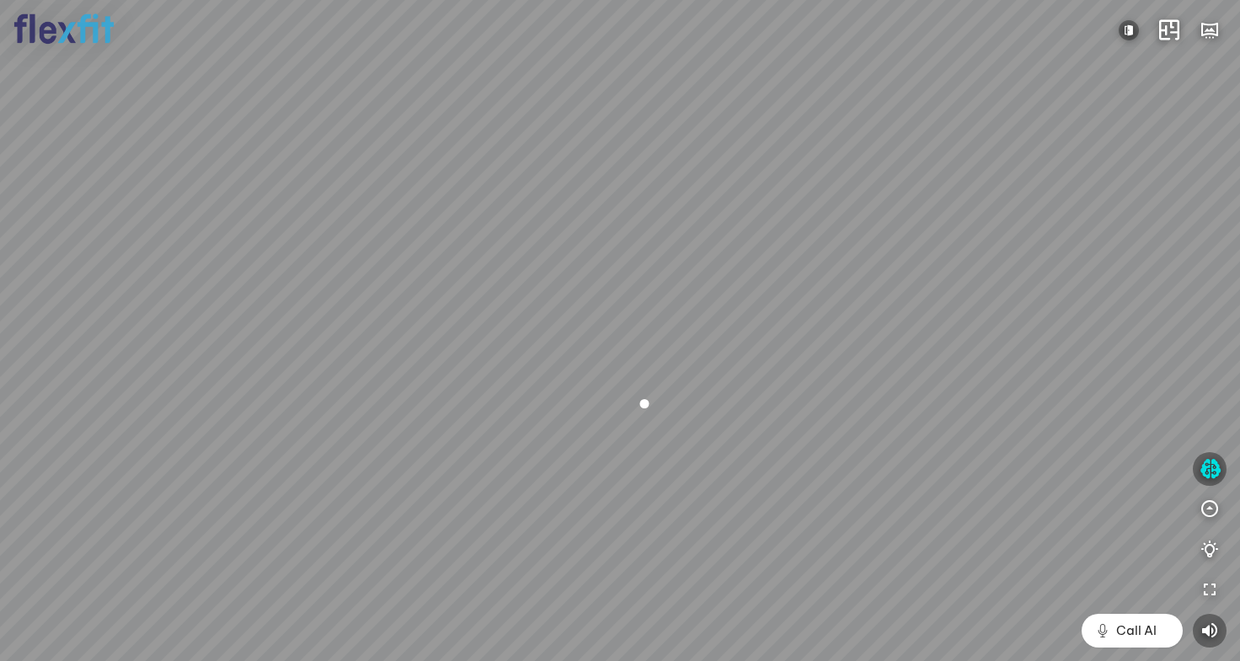
click at [46, 292] on div at bounding box center [620, 330] width 1240 height 661
drag, startPoint x: 703, startPoint y: 254, endPoint x: 205, endPoint y: 194, distance: 501.7
click at [270, 200] on div at bounding box center [620, 330] width 1240 height 661
drag, startPoint x: 682, startPoint y: 283, endPoint x: 333, endPoint y: 600, distance: 471.2
click at [333, 595] on div at bounding box center [620, 330] width 1240 height 661
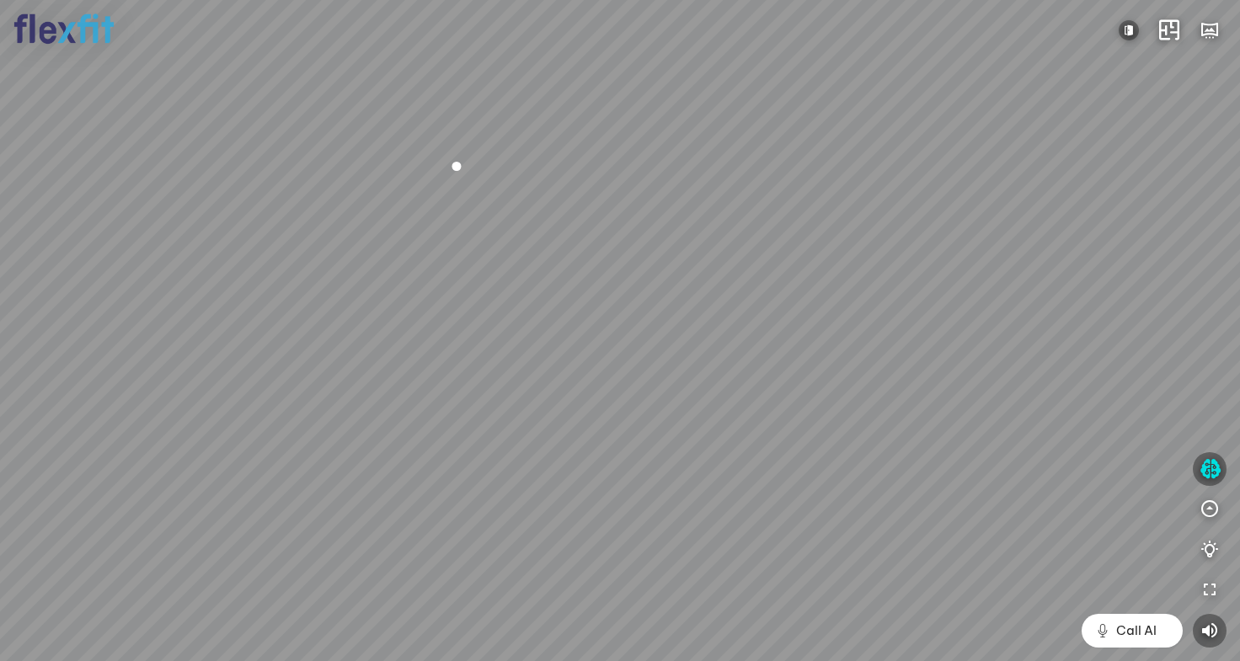
drag, startPoint x: 391, startPoint y: 511, endPoint x: 267, endPoint y: 136, distance: 394.9
click at [233, 203] on div at bounding box center [620, 330] width 1240 height 661
drag, startPoint x: 623, startPoint y: 300, endPoint x: 1068, endPoint y: 328, distance: 445.8
click at [1057, 310] on div at bounding box center [620, 330] width 1240 height 661
drag, startPoint x: 918, startPoint y: 382, endPoint x: 225, endPoint y: 372, distance: 693.5
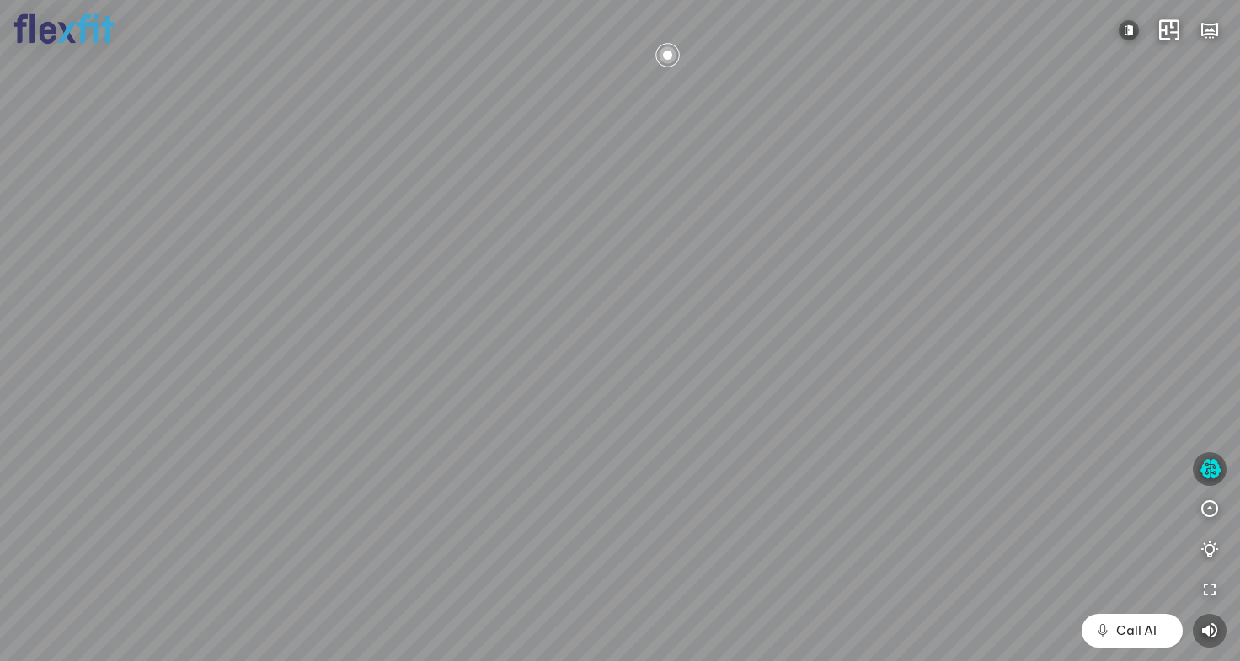
click at [232, 367] on div at bounding box center [620, 330] width 1240 height 661
drag, startPoint x: 315, startPoint y: 371, endPoint x: 373, endPoint y: 552, distance: 190.3
click at [374, 546] on div at bounding box center [620, 330] width 1240 height 661
drag, startPoint x: 372, startPoint y: 554, endPoint x: 532, endPoint y: 565, distance: 159.6
click at [527, 564] on div at bounding box center [620, 330] width 1240 height 661
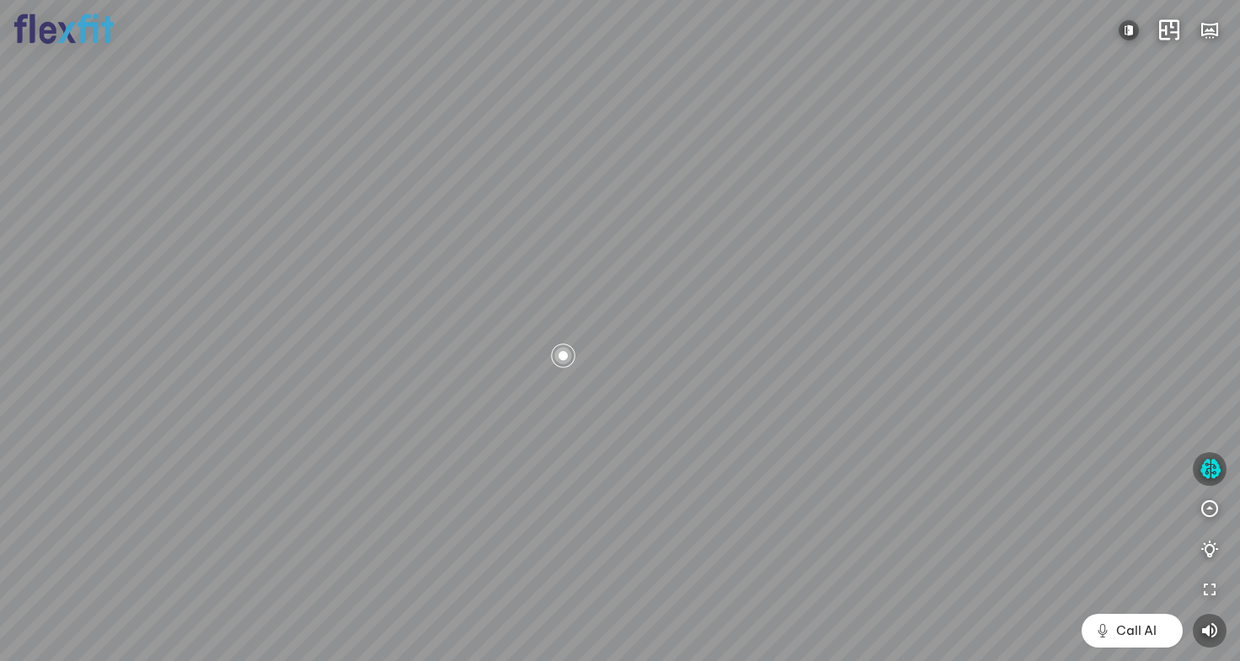
drag, startPoint x: 534, startPoint y: 565, endPoint x: 546, endPoint y: 535, distance: 31.8
click at [546, 535] on div at bounding box center [620, 330] width 1240 height 661
drag, startPoint x: 640, startPoint y: 517, endPoint x: 367, endPoint y: 471, distance: 277.6
click at [373, 472] on div at bounding box center [620, 330] width 1240 height 661
click at [47, 640] on span "Xem thêm" at bounding box center [52, 639] width 51 height 13
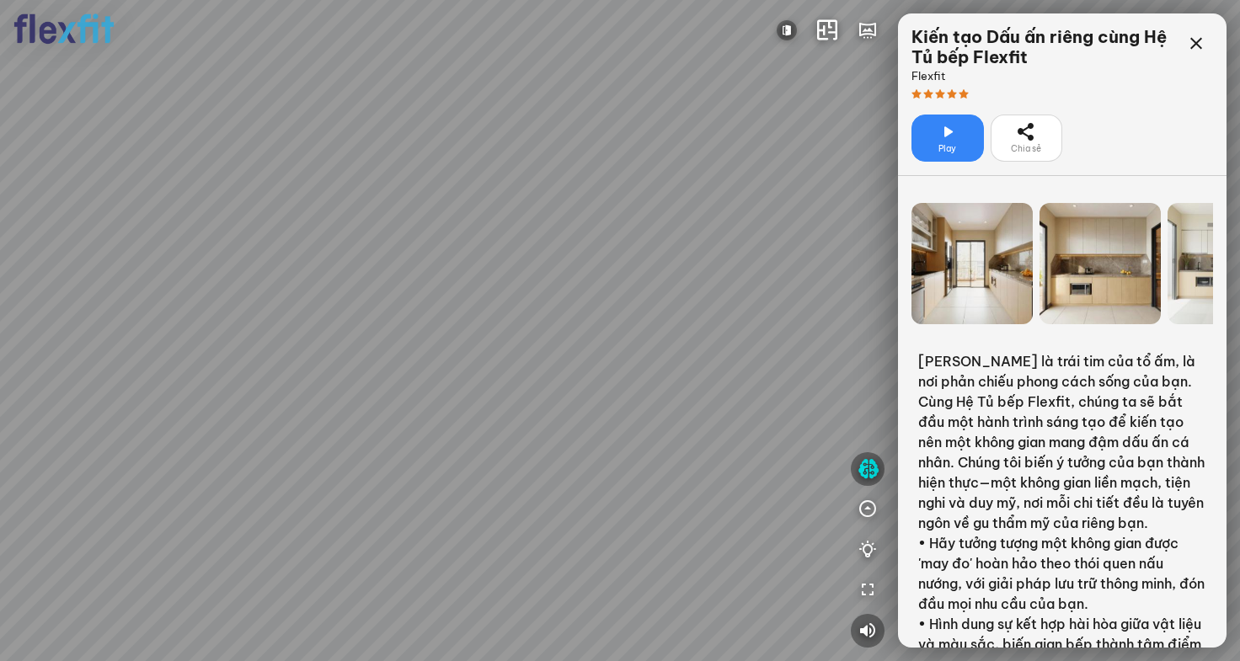
click at [955, 142] on span "Play" at bounding box center [948, 148] width 18 height 13
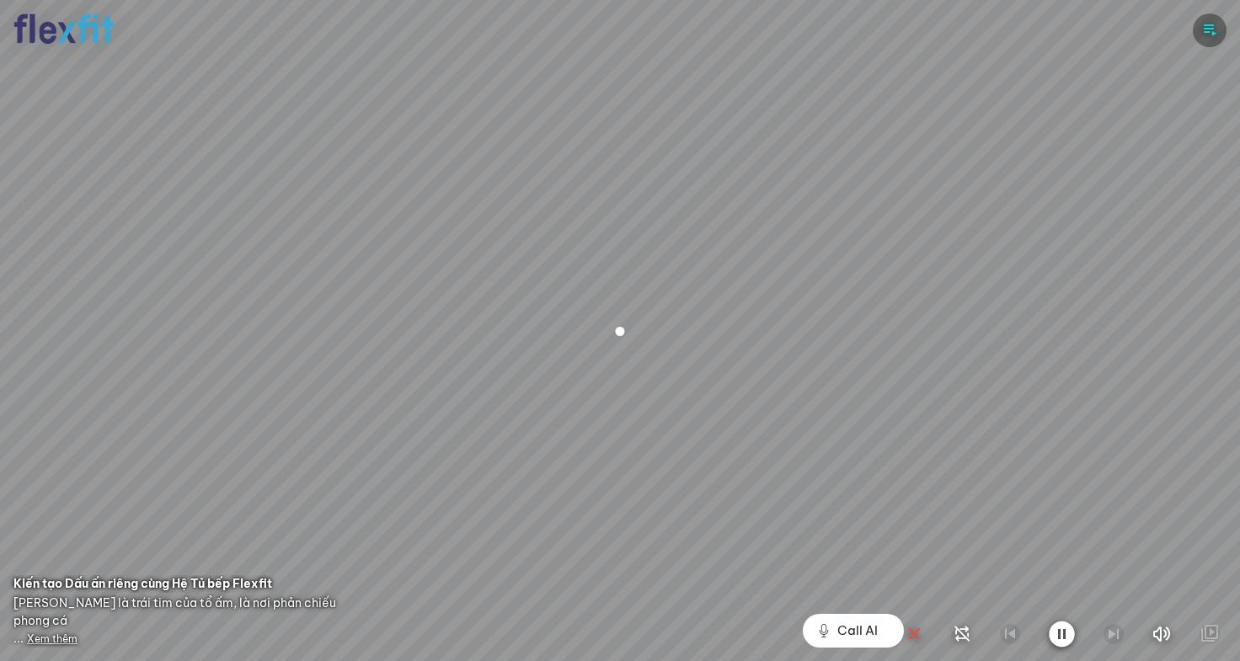
click at [915, 635] on icon "button" at bounding box center [914, 634] width 20 height 20
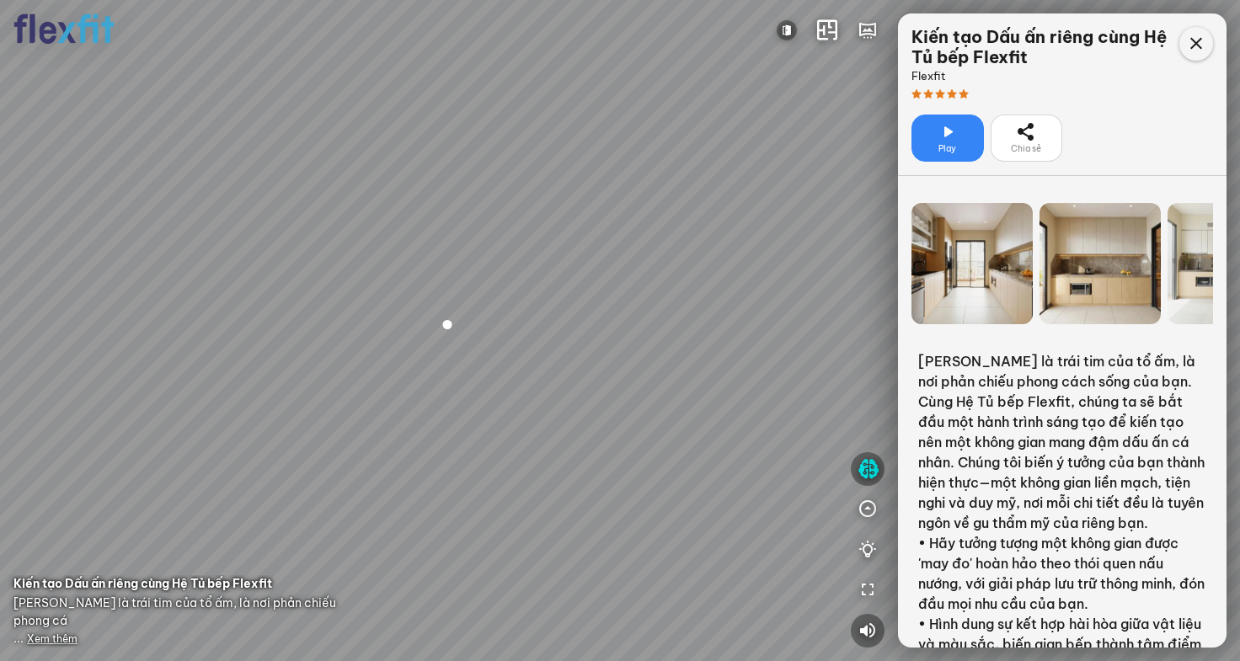
click at [1076, 45] on icon at bounding box center [1196, 44] width 20 height 20
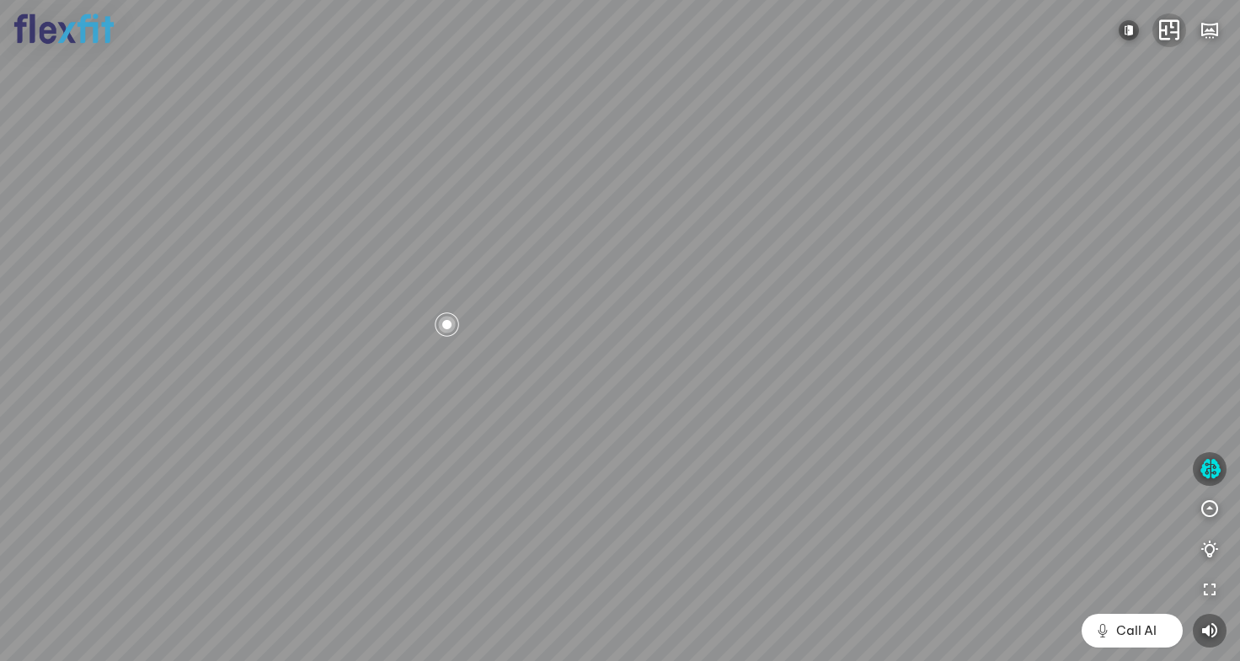
click at [1076, 34] on icon "button" at bounding box center [1169, 30] width 20 height 20
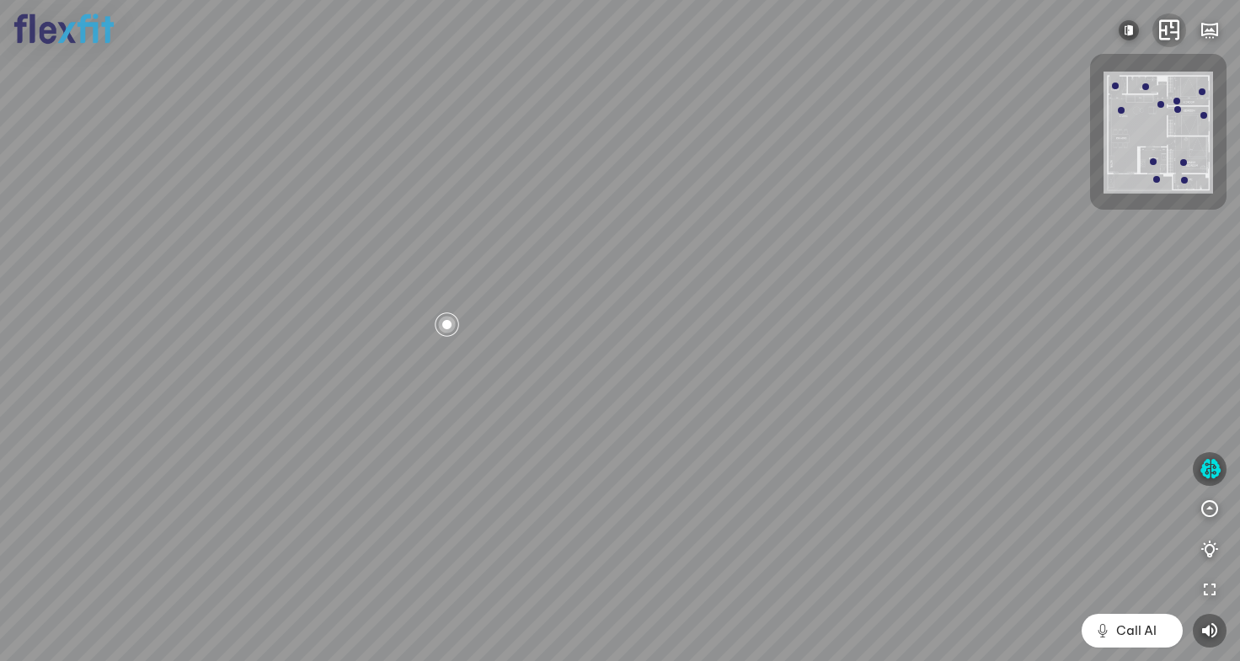
click at [1076, 34] on icon "button" at bounding box center [1169, 30] width 20 height 20
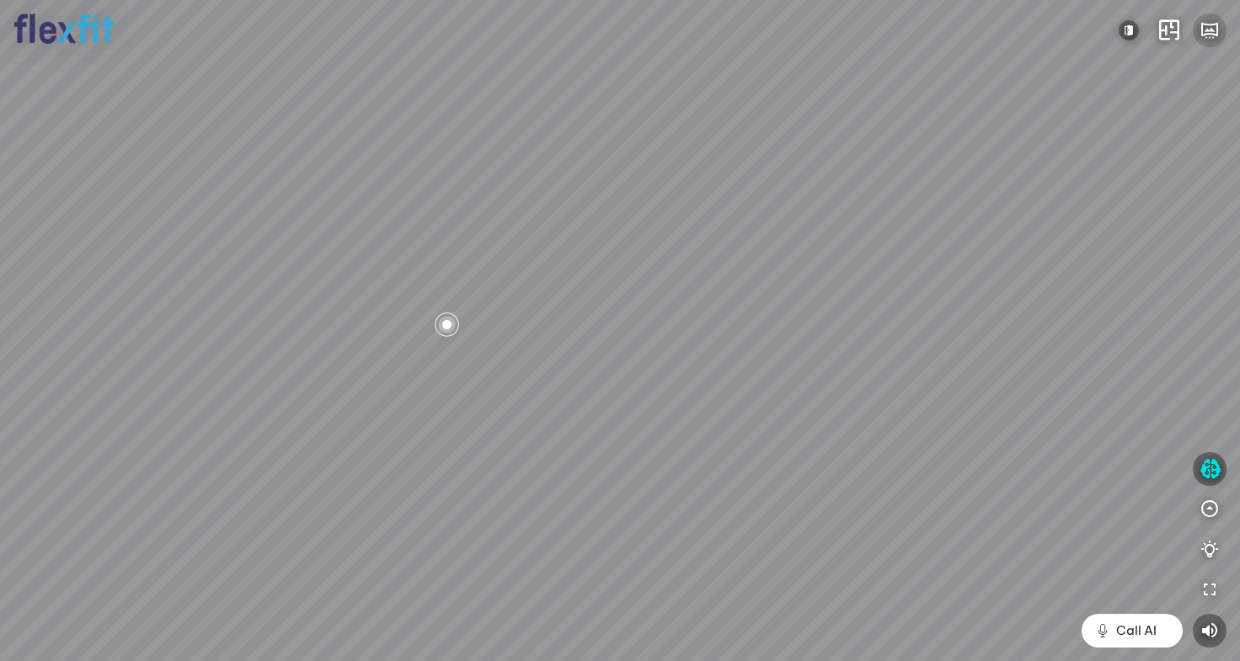
click at [1076, 32] on icon "button" at bounding box center [1210, 30] width 20 height 20
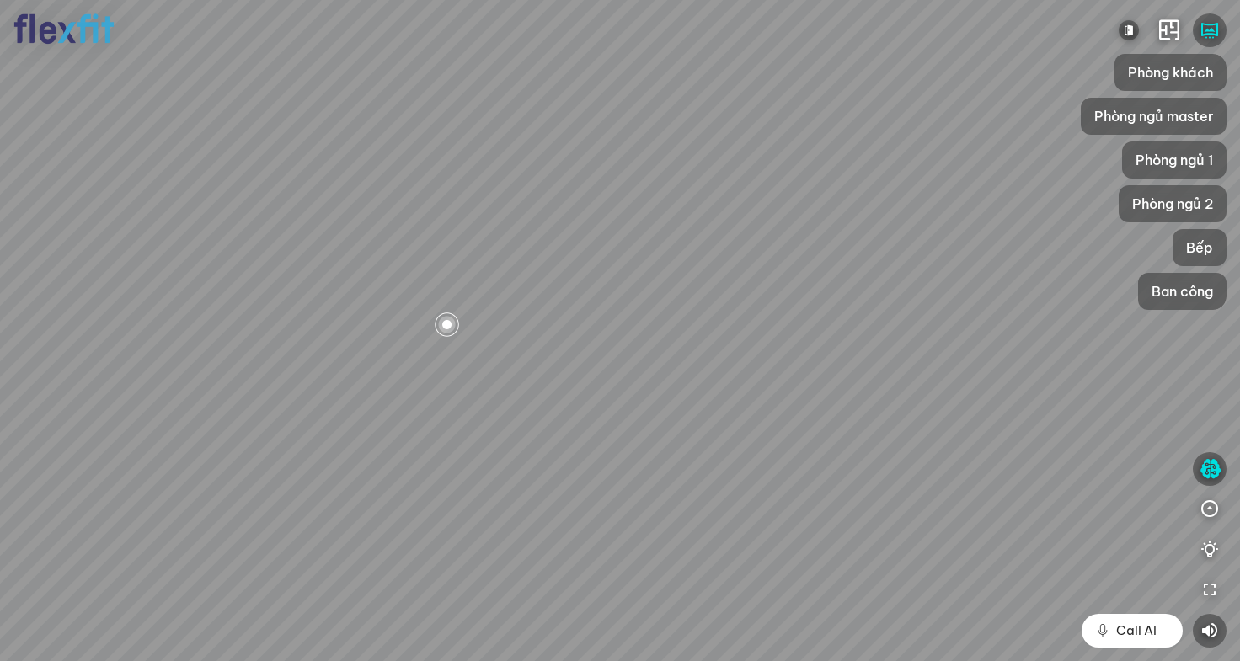
click at [1076, 470] on div at bounding box center [620, 330] width 1240 height 661
drag, startPoint x: 1082, startPoint y: 449, endPoint x: 901, endPoint y: 388, distance: 191.0
click at [936, 397] on div at bounding box center [620, 330] width 1240 height 661
drag, startPoint x: 899, startPoint y: 388, endPoint x: 645, endPoint y: 266, distance: 281.5
click at [676, 270] on div at bounding box center [620, 330] width 1240 height 661
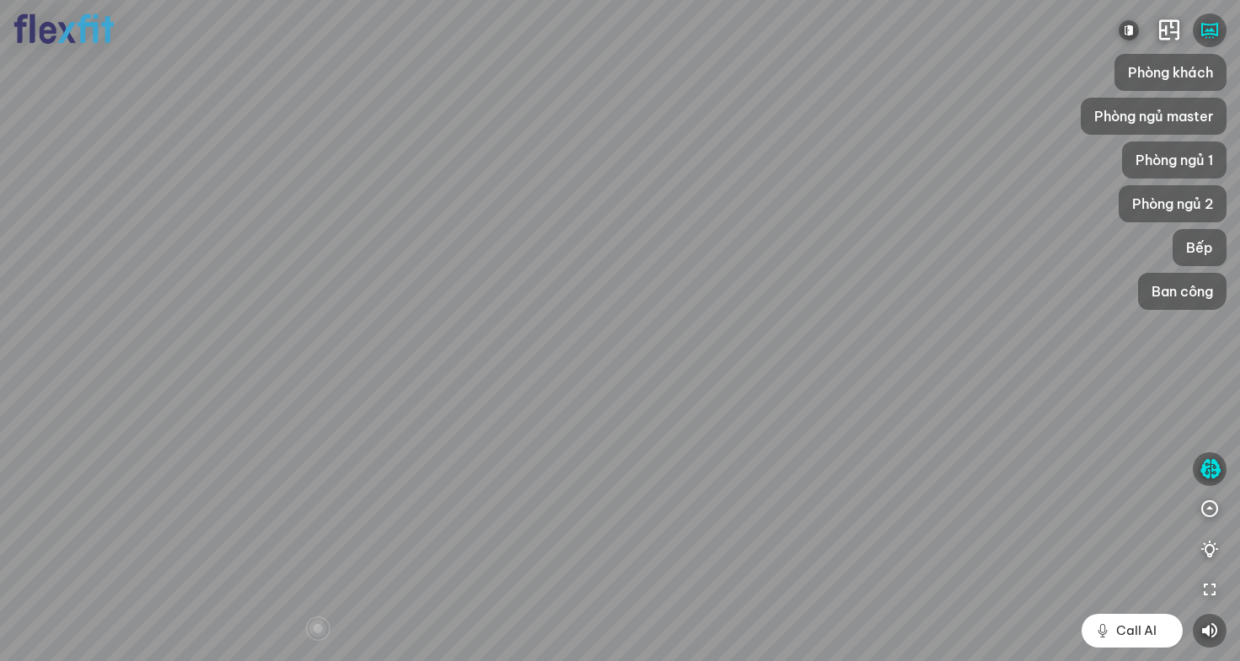
drag, startPoint x: 599, startPoint y: 295, endPoint x: 561, endPoint y: 277, distance: 41.8
click at [561, 277] on div at bounding box center [620, 330] width 1240 height 661
click at [1076, 471] on icon "button" at bounding box center [1210, 469] width 21 height 20
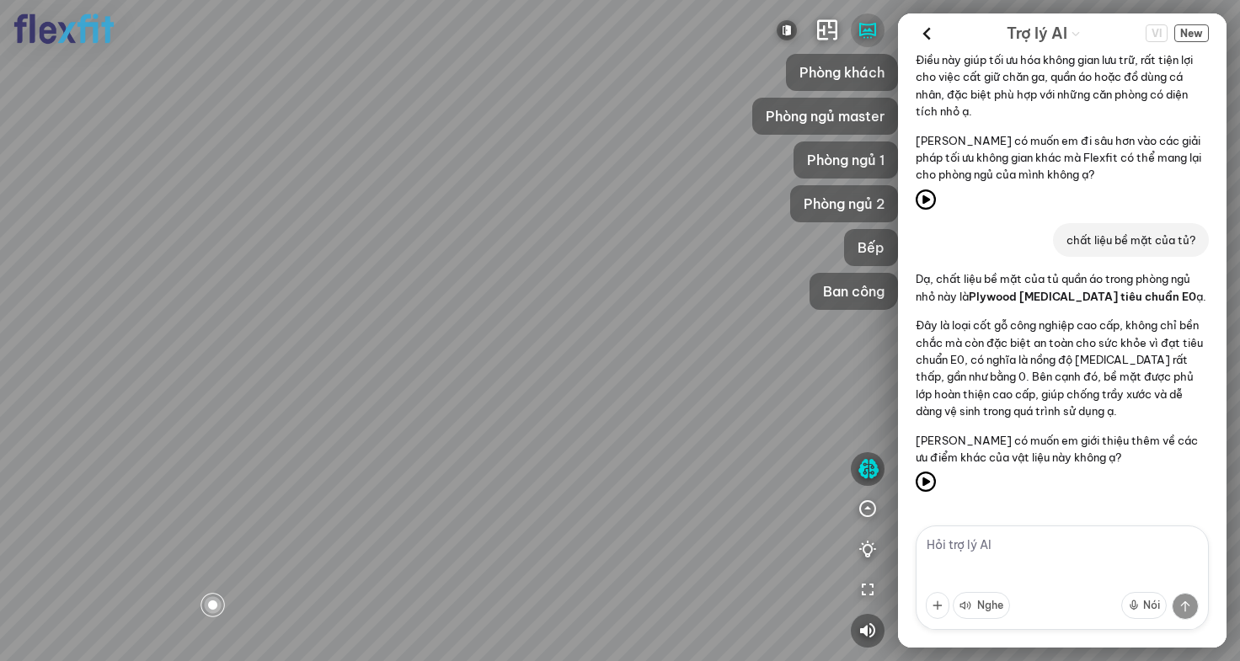
click at [870, 35] on icon "button" at bounding box center [868, 30] width 20 height 20
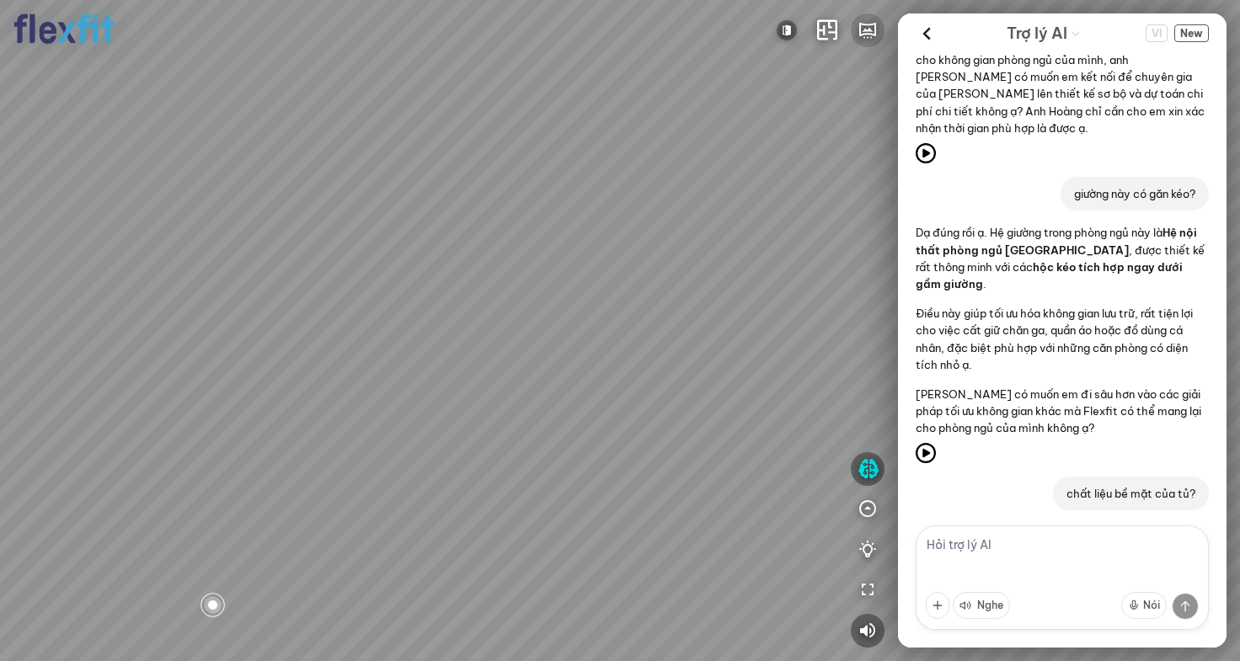
scroll to position [3527, 0]
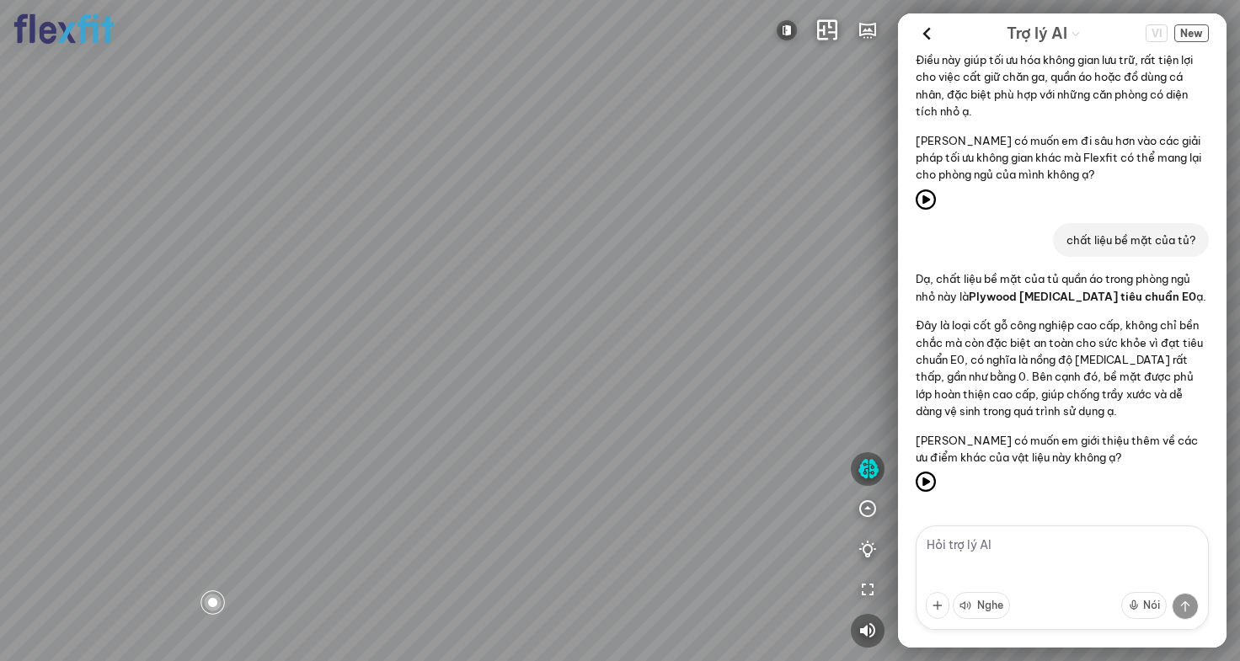
drag, startPoint x: 431, startPoint y: 310, endPoint x: 857, endPoint y: 160, distance: 451.2
click at [613, 238] on div at bounding box center [620, 330] width 1240 height 661
drag, startPoint x: 567, startPoint y: 190, endPoint x: 218, endPoint y: 377, distance: 396.2
click at [249, 375] on div at bounding box center [620, 330] width 1240 height 661
drag, startPoint x: 542, startPoint y: 256, endPoint x: 217, endPoint y: 333, distance: 333.3
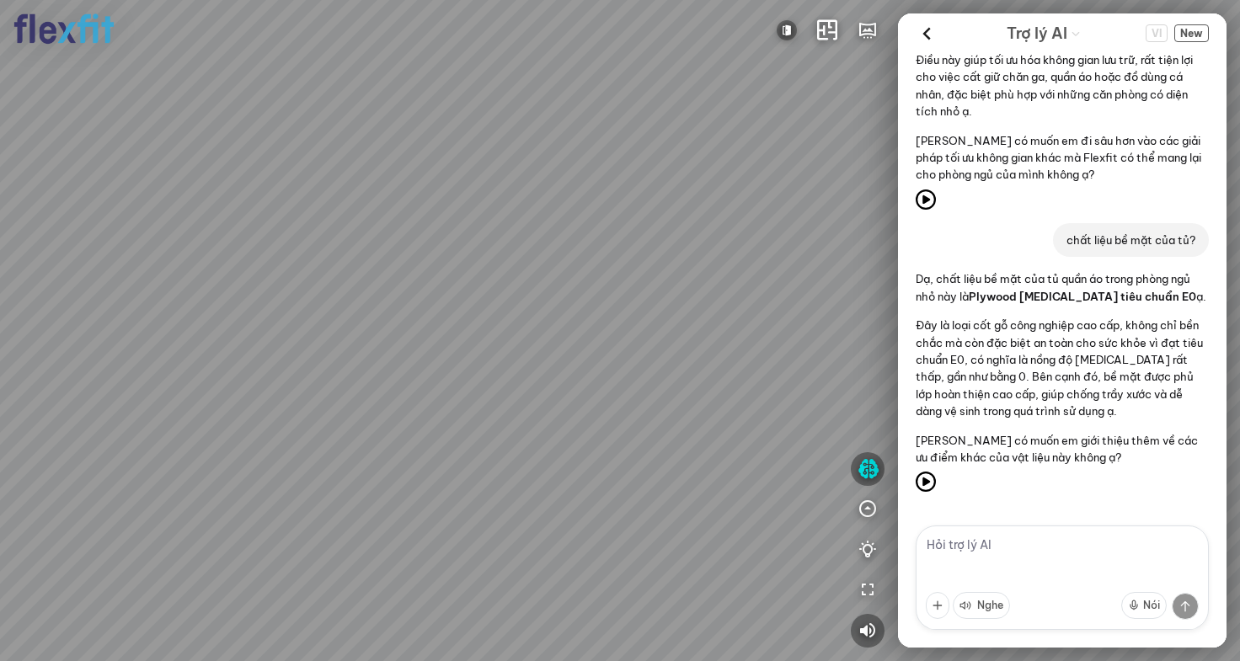
click at [277, 327] on div at bounding box center [620, 330] width 1240 height 661
drag, startPoint x: 266, startPoint y: 322, endPoint x: 636, endPoint y: 293, distance: 371.0
click at [524, 291] on div at bounding box center [620, 330] width 1240 height 661
drag, startPoint x: 574, startPoint y: 345, endPoint x: 500, endPoint y: 161, distance: 198.9
click at [521, 206] on div at bounding box center [620, 330] width 1240 height 661
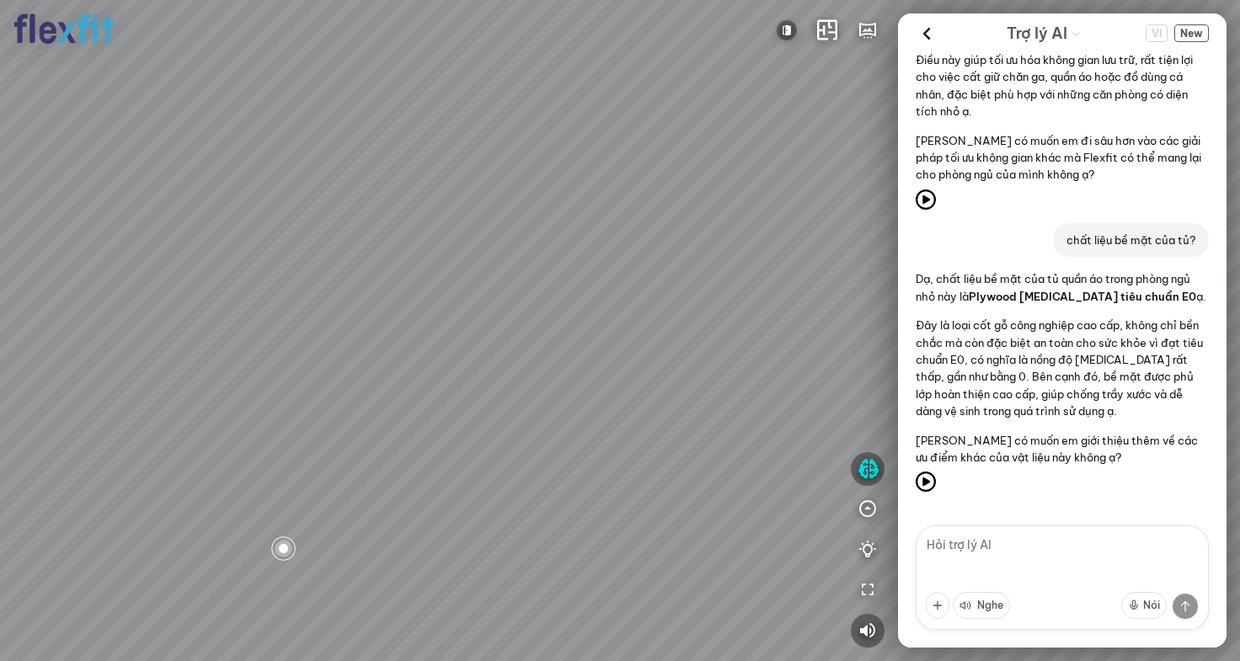
drag, startPoint x: 500, startPoint y: 161, endPoint x: 1018, endPoint y: 276, distance: 530.7
click at [982, 270] on div "INFO: krpano 1.20.8 (build [DATE]) INFO: HTML5/Desktop - Chrome 138.0 - WebGL I…" at bounding box center [620, 330] width 1240 height 661
drag, startPoint x: 415, startPoint y: 236, endPoint x: 647, endPoint y: 233, distance: 232.6
click at [649, 232] on div at bounding box center [620, 330] width 1240 height 661
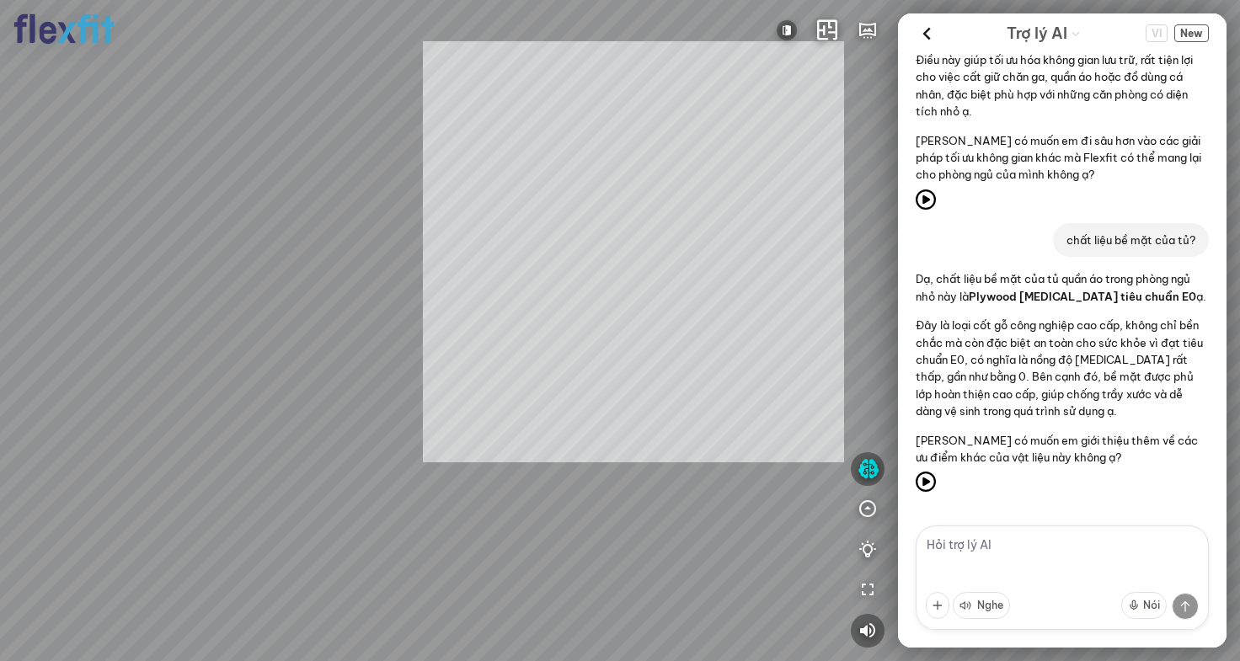
click at [497, 290] on div "INFO: krpano 1.20.8 (build [DATE]) INFO: HTML5/Desktop - Chrome 138.0 - WebGL I…" at bounding box center [620, 330] width 1240 height 661
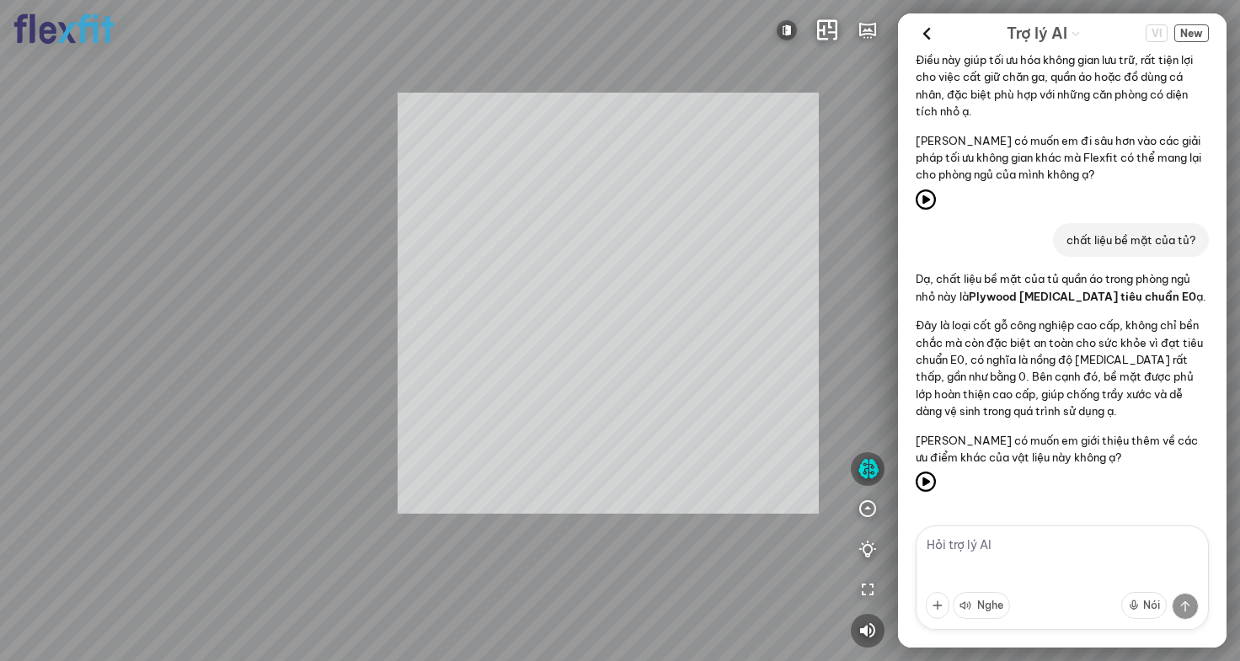
click at [645, 237] on div "INFO: krpano 1.20.8 (build [DATE]) INFO: HTML5/Desktop - Chrome 138.0 - WebGL I…" at bounding box center [620, 330] width 1240 height 661
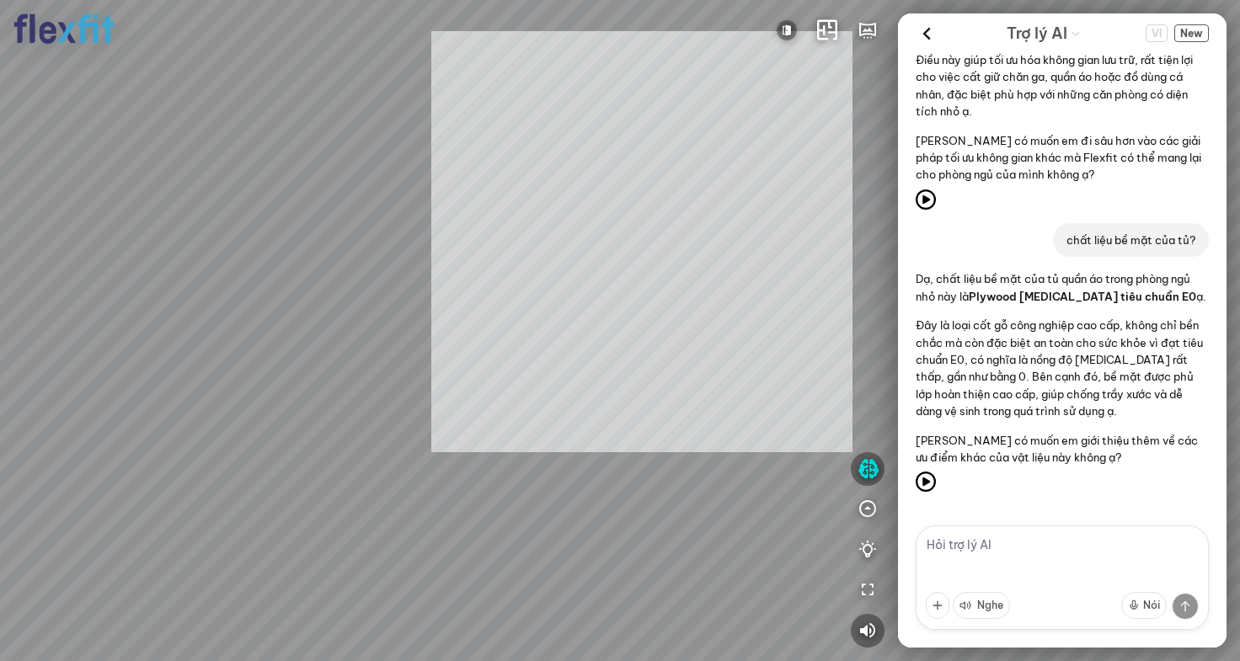
click at [565, 205] on div "INFO: krpano 1.20.8 (build [DATE]) INFO: HTML5/Desktop - Chrome 138.0 - WebGL I…" at bounding box center [620, 330] width 1240 height 661
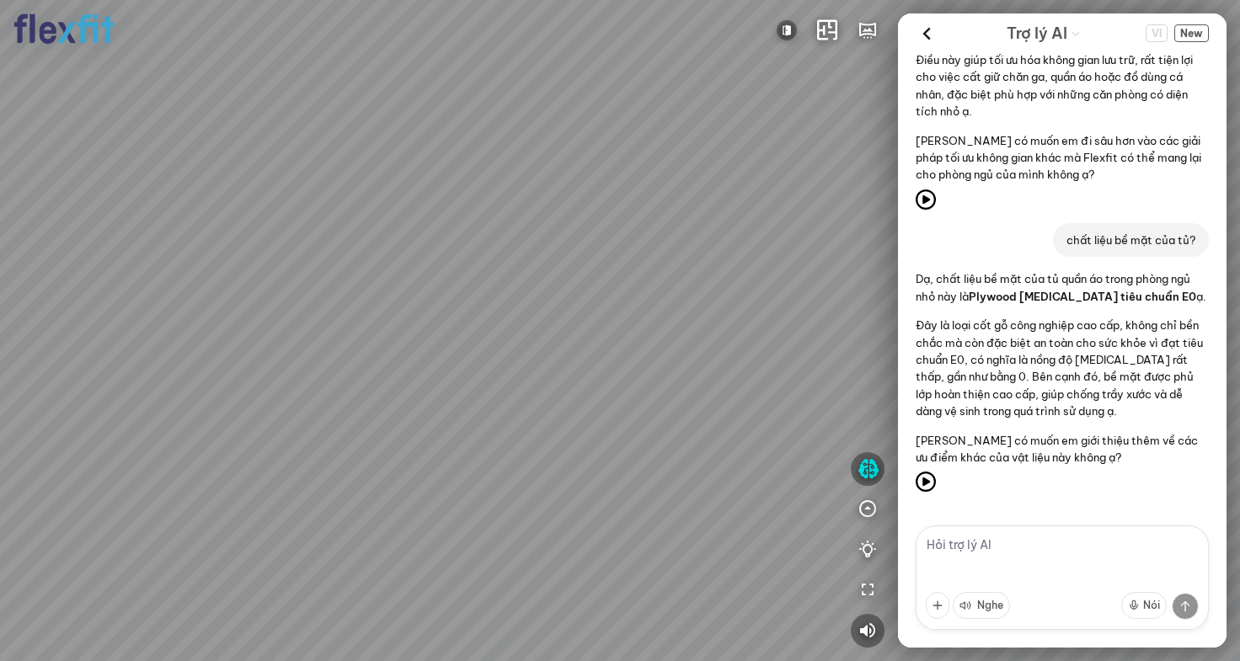
click at [653, 255] on div at bounding box center [620, 330] width 1240 height 661
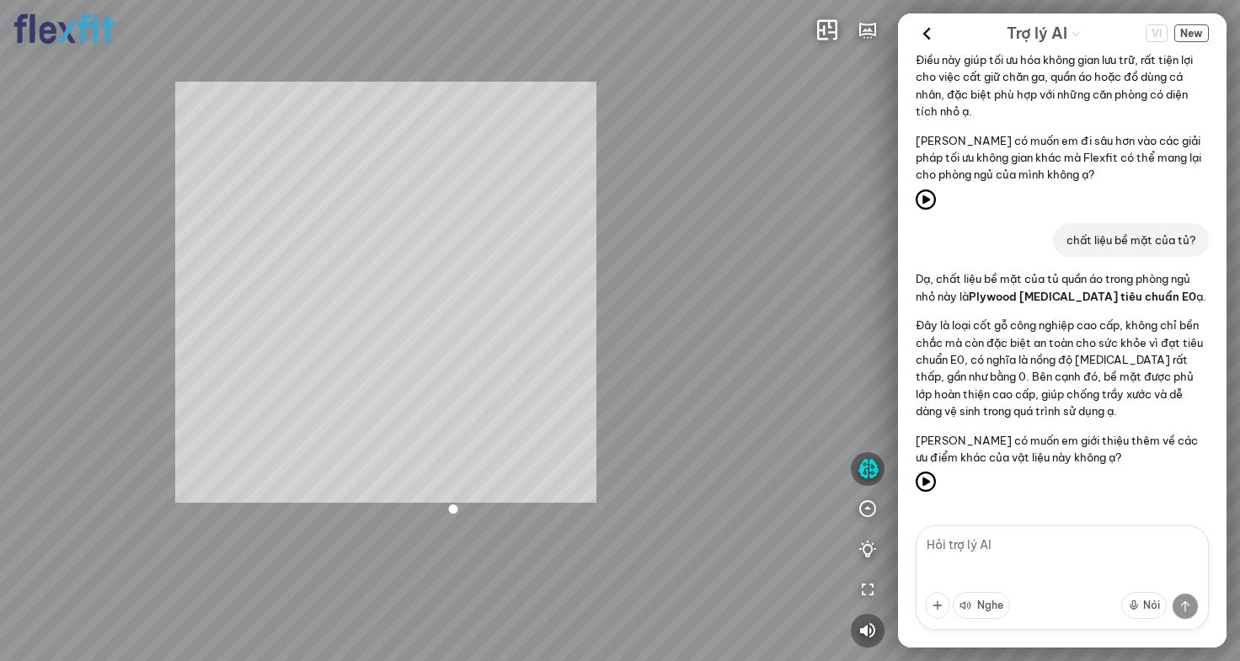
click at [356, 282] on div "Bếp WC Phòng ngủ master Phòng ngủ Phòng ngủ INFO: krpano 1.20.8 (build [DATE]) …" at bounding box center [620, 330] width 1240 height 661
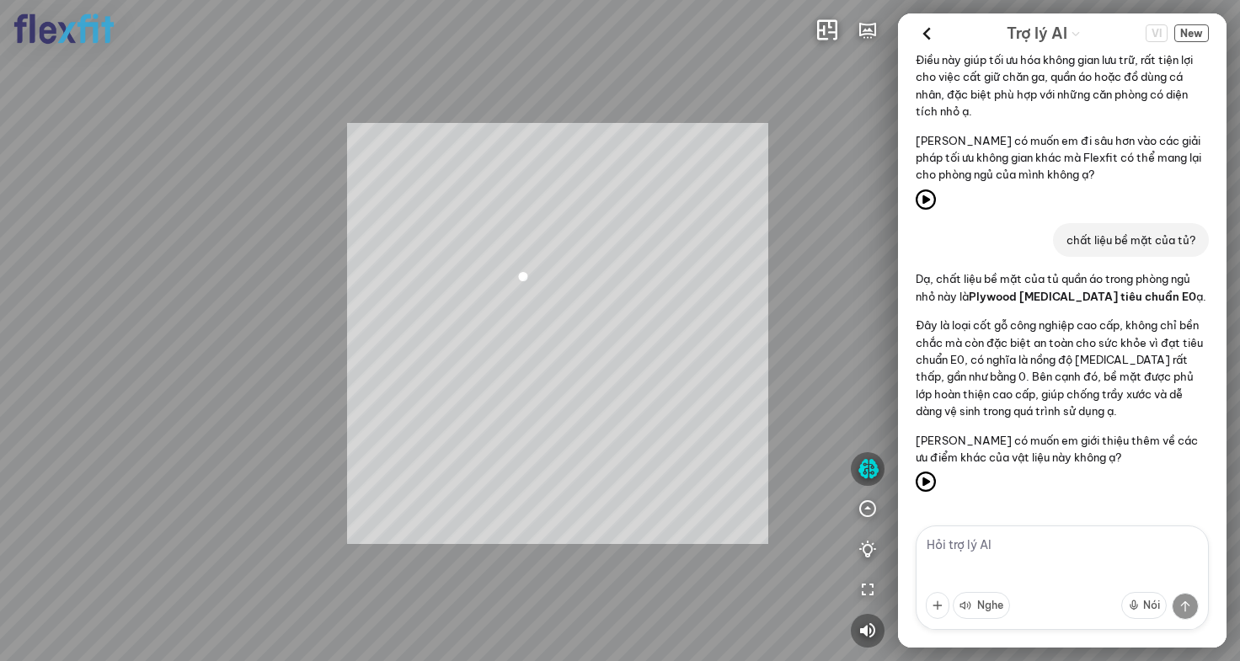
click at [536, 321] on div "Bếp WC Phòng ngủ master Phòng ngủ Phòng ngủ INFO: krpano 1.20.8 (build [DATE]) …" at bounding box center [620, 330] width 1240 height 661
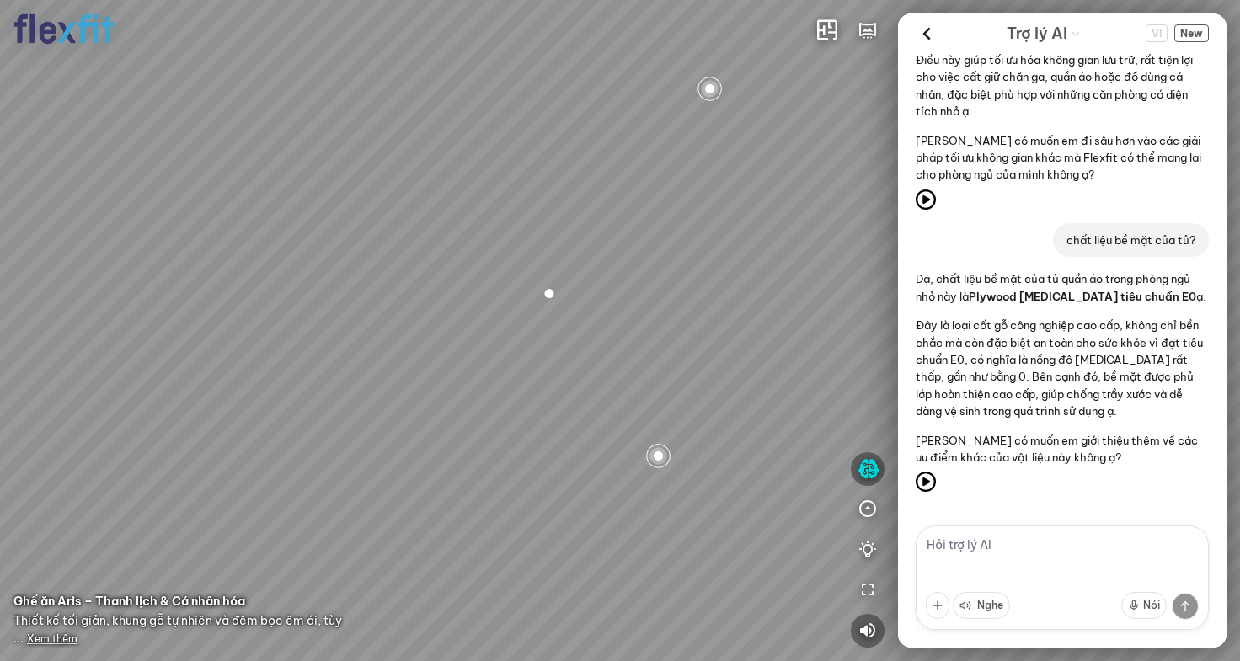
drag, startPoint x: 581, startPoint y: 342, endPoint x: 422, endPoint y: 323, distance: 160.4
click at [430, 324] on div "Bếp WC Phòng ngủ master Phòng ngủ Phòng ngủ" at bounding box center [620, 330] width 1240 height 661
click at [52, 643] on span "Xem thêm" at bounding box center [52, 639] width 51 height 13
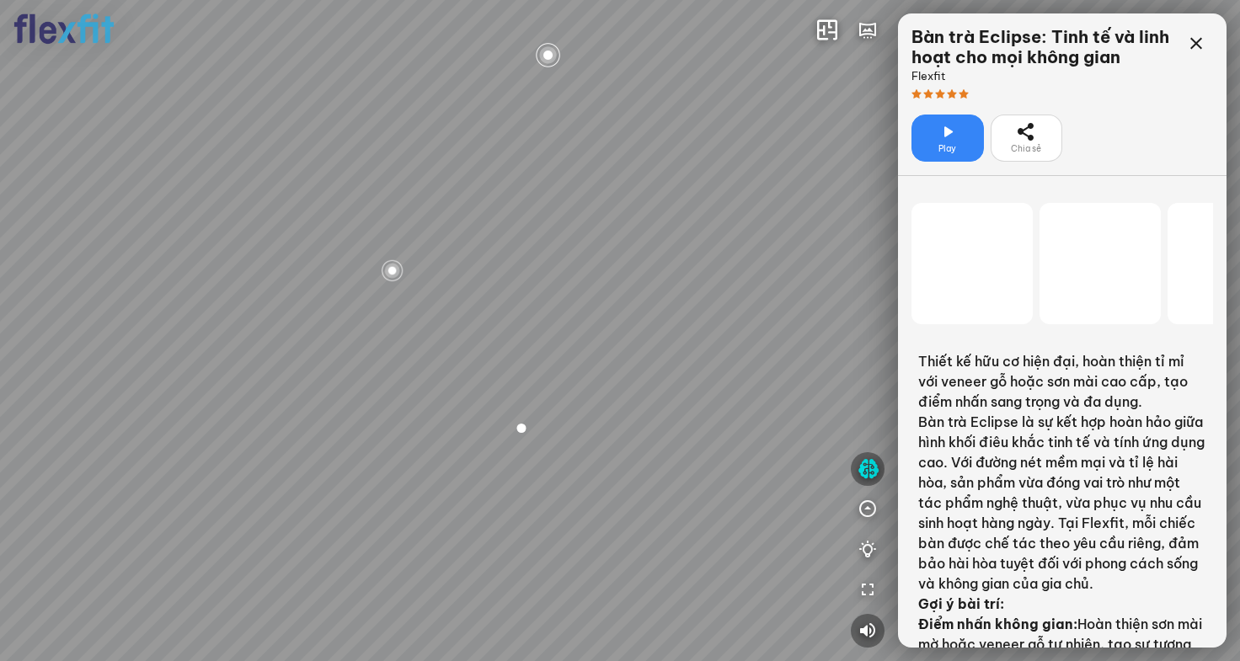
scroll to position [84023, 0]
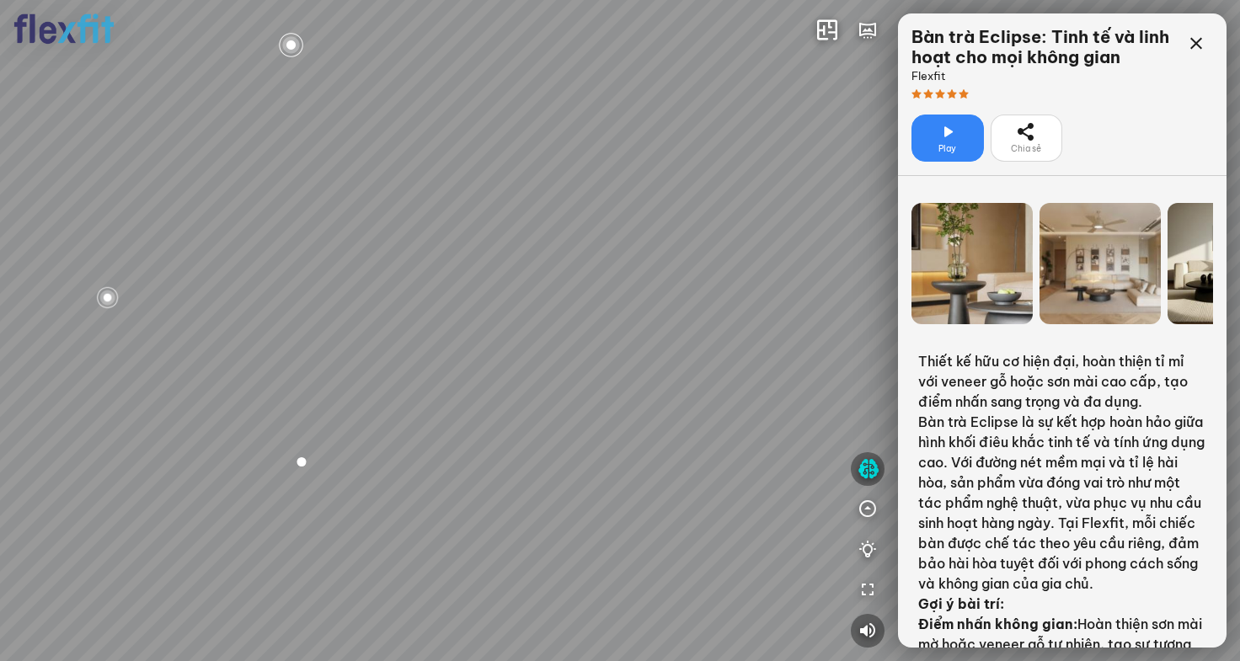
click at [943, 152] on span "Play" at bounding box center [948, 148] width 18 height 13
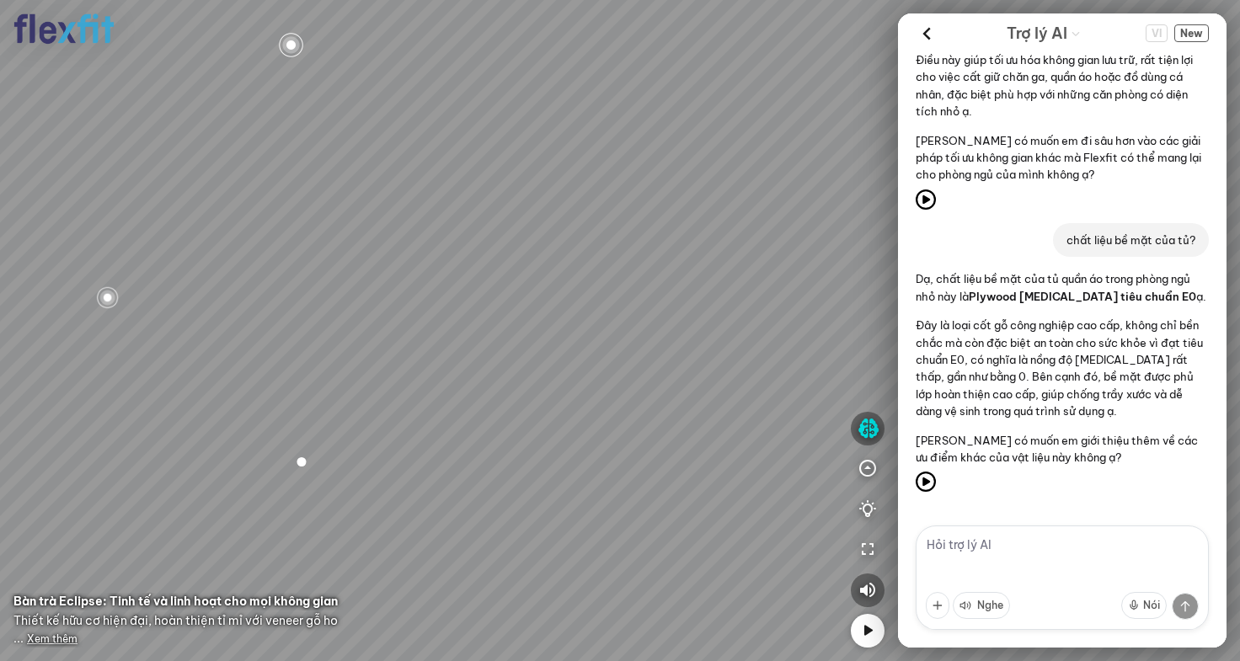
scroll to position [3527, 0]
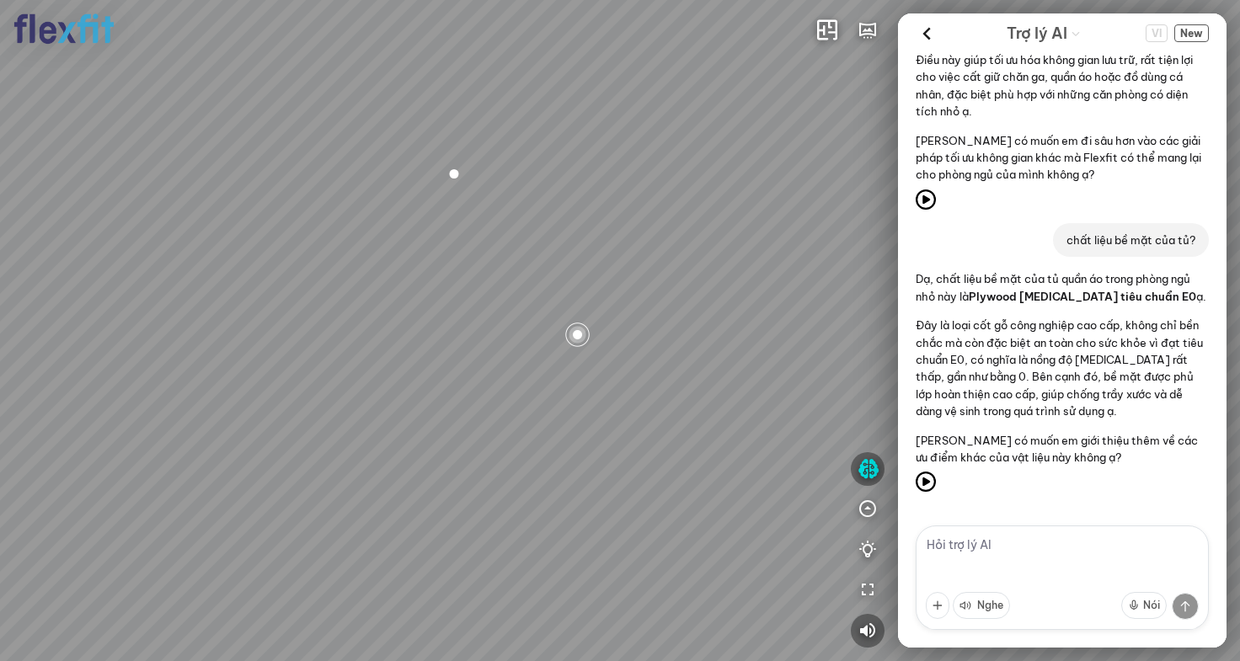
drag, startPoint x: 625, startPoint y: 156, endPoint x: 297, endPoint y: 142, distance: 328.9
click at [375, 153] on div "Bếp WC Phòng ngủ master Phòng ngủ Phòng ngủ" at bounding box center [620, 330] width 1240 height 661
drag, startPoint x: 449, startPoint y: 163, endPoint x: 566, endPoint y: 328, distance: 201.8
click at [549, 247] on div "Bếp WC Phòng ngủ master Phòng ngủ Phòng ngủ" at bounding box center [620, 330] width 1240 height 661
drag, startPoint x: 508, startPoint y: 230, endPoint x: 602, endPoint y: 274, distance: 104.0
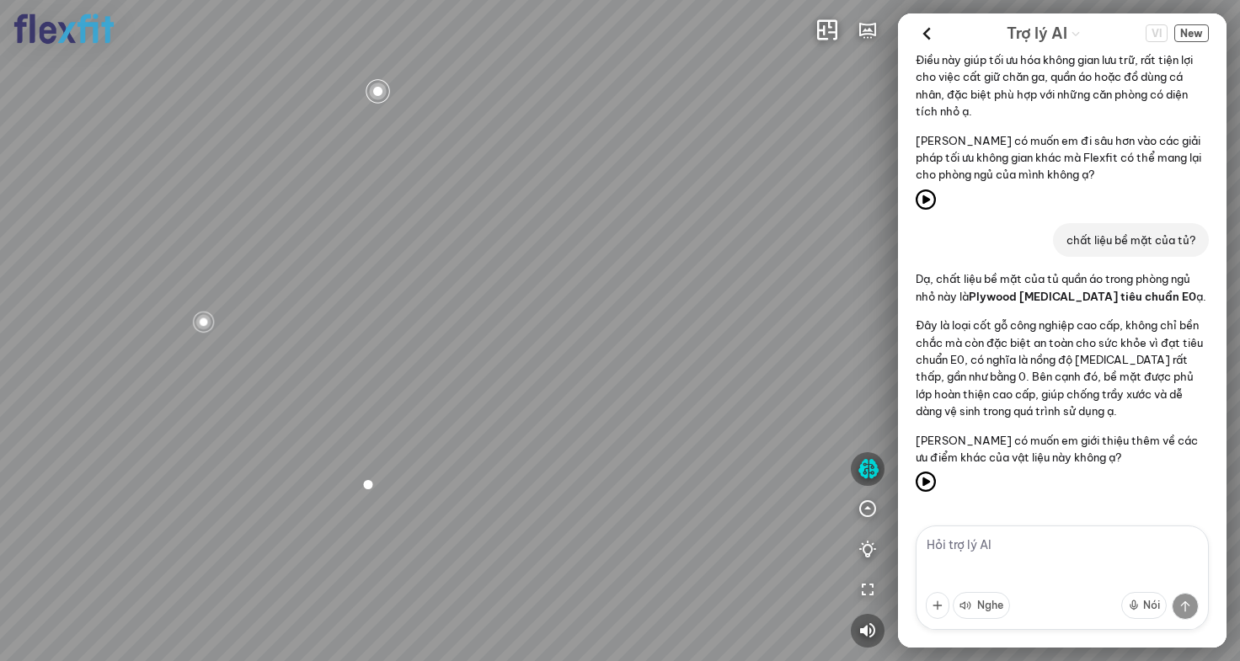
click at [586, 256] on div "Bếp WC Phòng ngủ master Phòng ngủ Phòng ngủ" at bounding box center [620, 330] width 1240 height 661
drag, startPoint x: 518, startPoint y: 335, endPoint x: 408, endPoint y: 128, distance: 234.8
click at [416, 173] on div "Bếp WC Phòng ngủ master Phòng ngủ Phòng ngủ" at bounding box center [620, 330] width 1240 height 661
drag, startPoint x: 406, startPoint y: 380, endPoint x: 424, endPoint y: 136, distance: 244.2
click at [421, 145] on div "Bếp WC Phòng ngủ master Phòng ngủ Phòng ngủ" at bounding box center [620, 330] width 1240 height 661
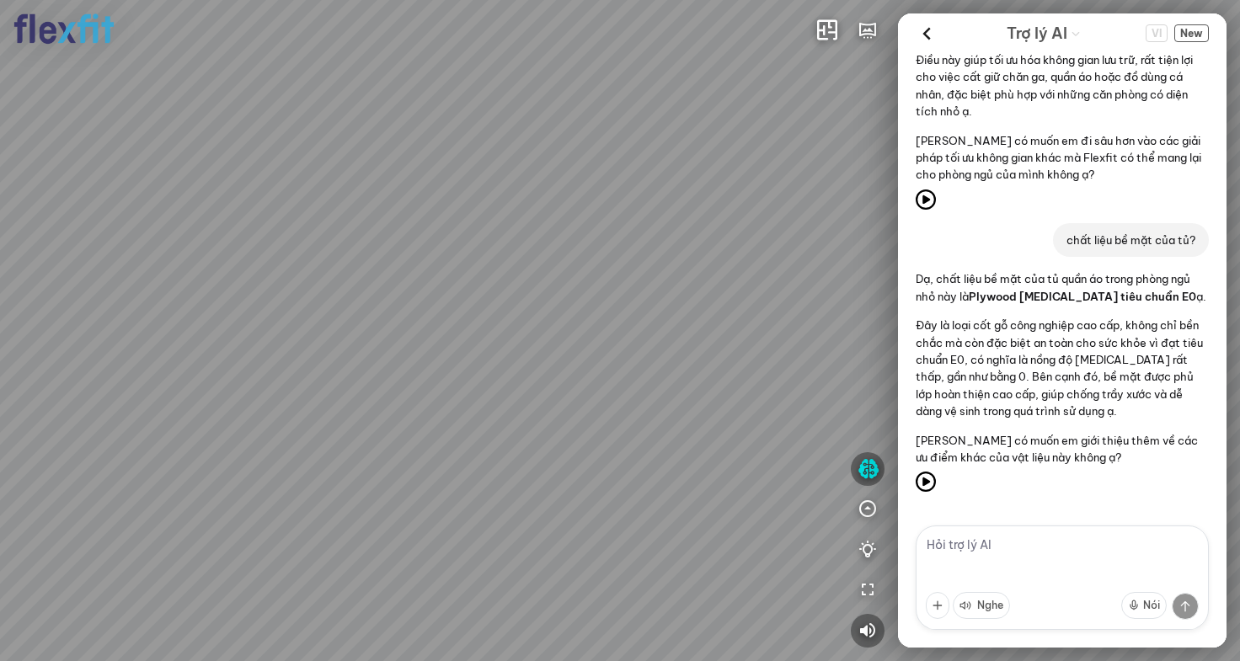
drag, startPoint x: 460, startPoint y: 345, endPoint x: 564, endPoint y: 109, distance: 257.7
click at [555, 125] on div "Bếp WC Phòng ngủ master Phòng ngủ Phòng ngủ" at bounding box center [620, 330] width 1240 height 661
drag, startPoint x: 566, startPoint y: 88, endPoint x: 814, endPoint y: 442, distance: 432.0
click at [806, 426] on div "Bếp WC Phòng ngủ master Phòng ngủ Phòng ngủ" at bounding box center [620, 330] width 1240 height 661
drag, startPoint x: 589, startPoint y: 244, endPoint x: 629, endPoint y: 460, distance: 219.5
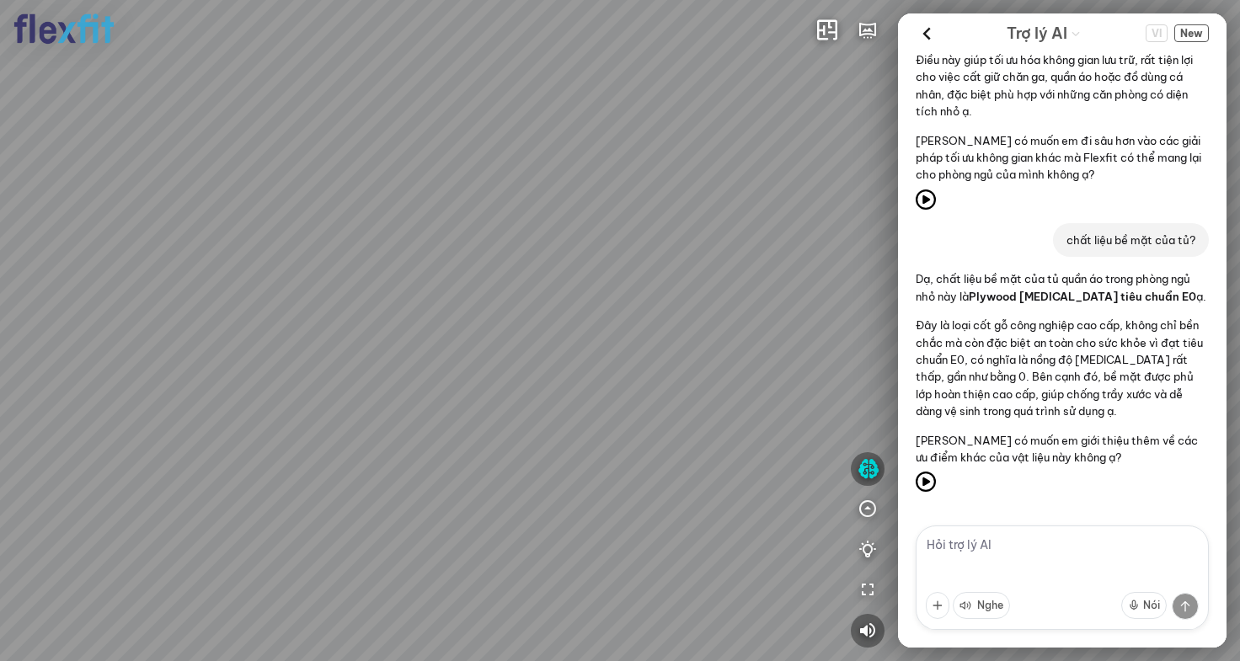
click at [631, 457] on div "Bếp WC Phòng ngủ master Phòng ngủ Phòng ngủ" at bounding box center [620, 330] width 1240 height 661
drag, startPoint x: 655, startPoint y: 397, endPoint x: 486, endPoint y: 437, distance: 173.3
click at [491, 437] on div "Bếp WC Phòng ngủ master Phòng ngủ Phòng ngủ" at bounding box center [620, 330] width 1240 height 661
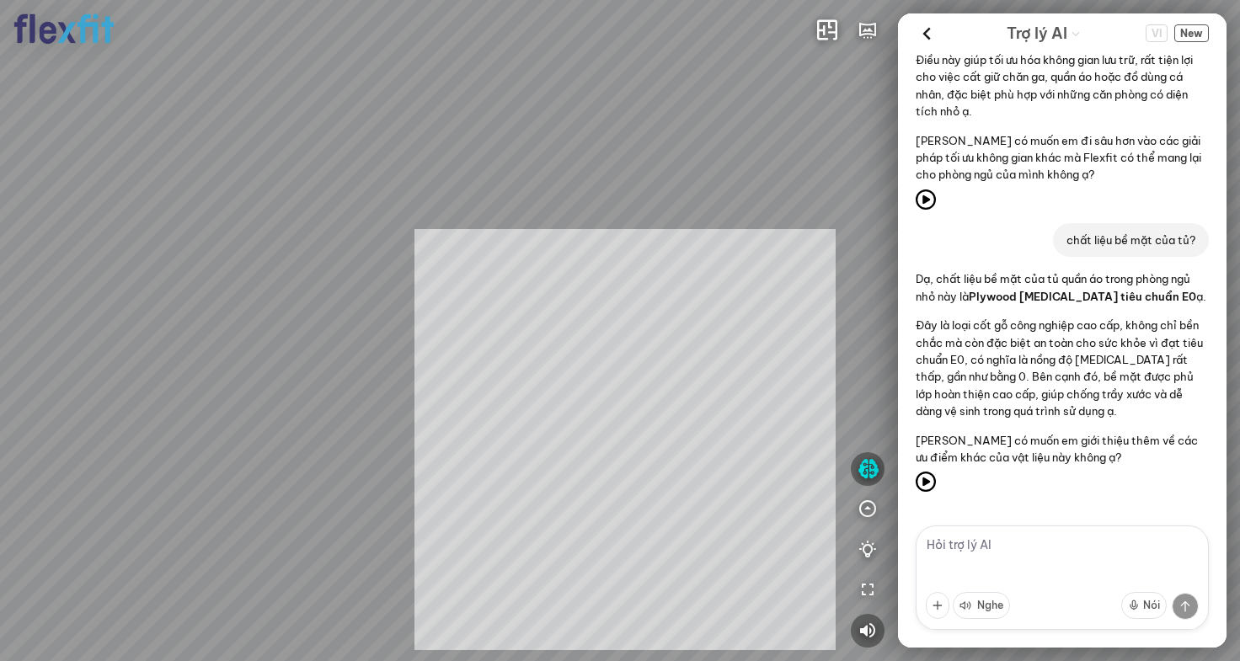
click at [692, 430] on div "Bếp WC Phòng ngủ master Phòng ngủ Phòng ngủ INFO: krpano 1.20.8 (build [DATE]) …" at bounding box center [620, 330] width 1240 height 661
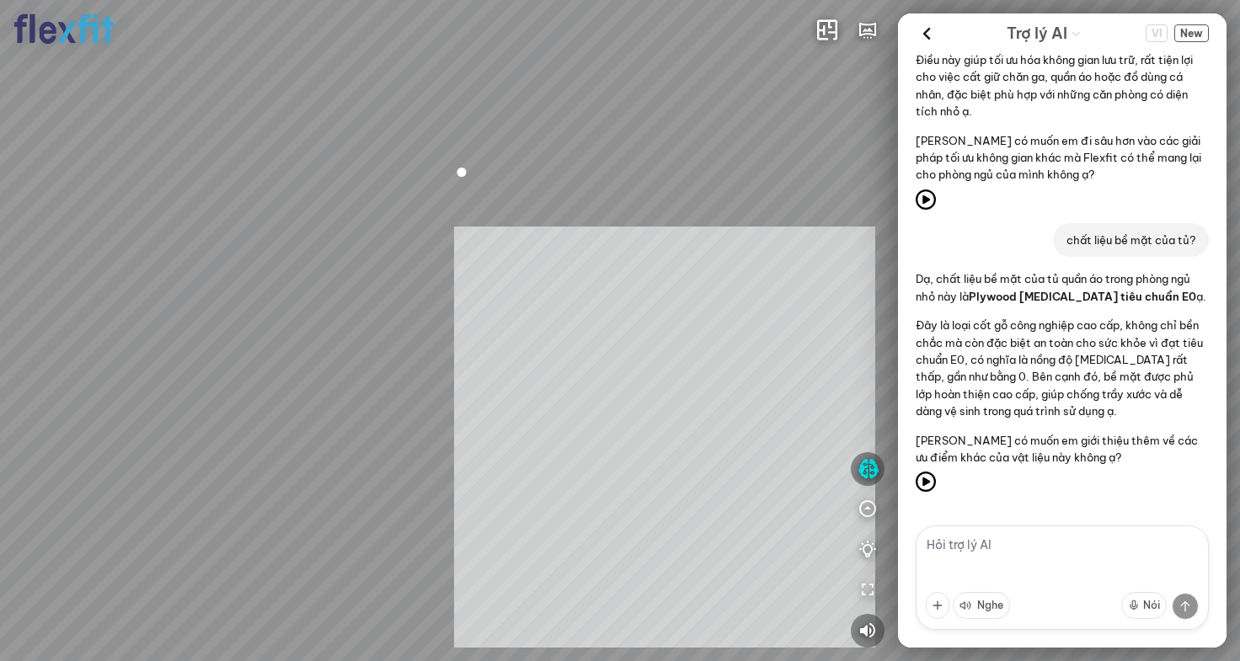
click at [682, 392] on div "Bếp WC Phòng ngủ master Phòng ngủ Phòng ngủ INFO: krpano 1.20.8 (build [DATE]) …" at bounding box center [620, 330] width 1240 height 661
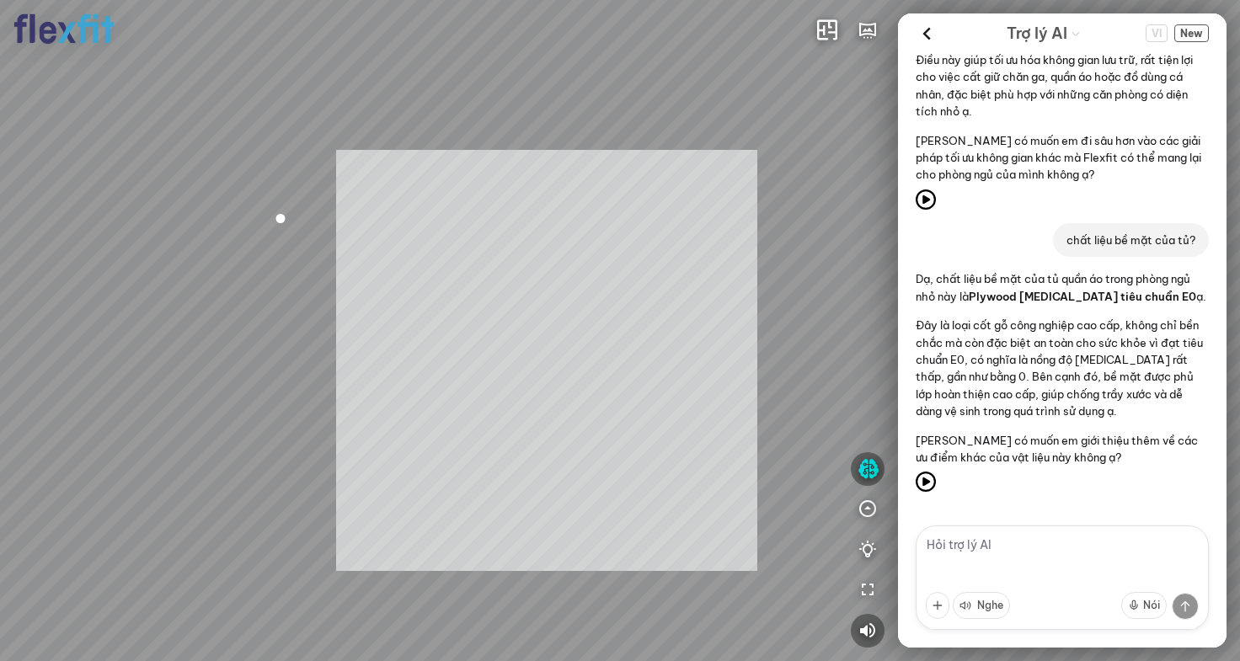
click at [581, 363] on div "Bếp WC Phòng ngủ master Phòng ngủ Phòng ngủ INFO: krpano 1.20.8 (build [DATE]) …" at bounding box center [620, 330] width 1240 height 661
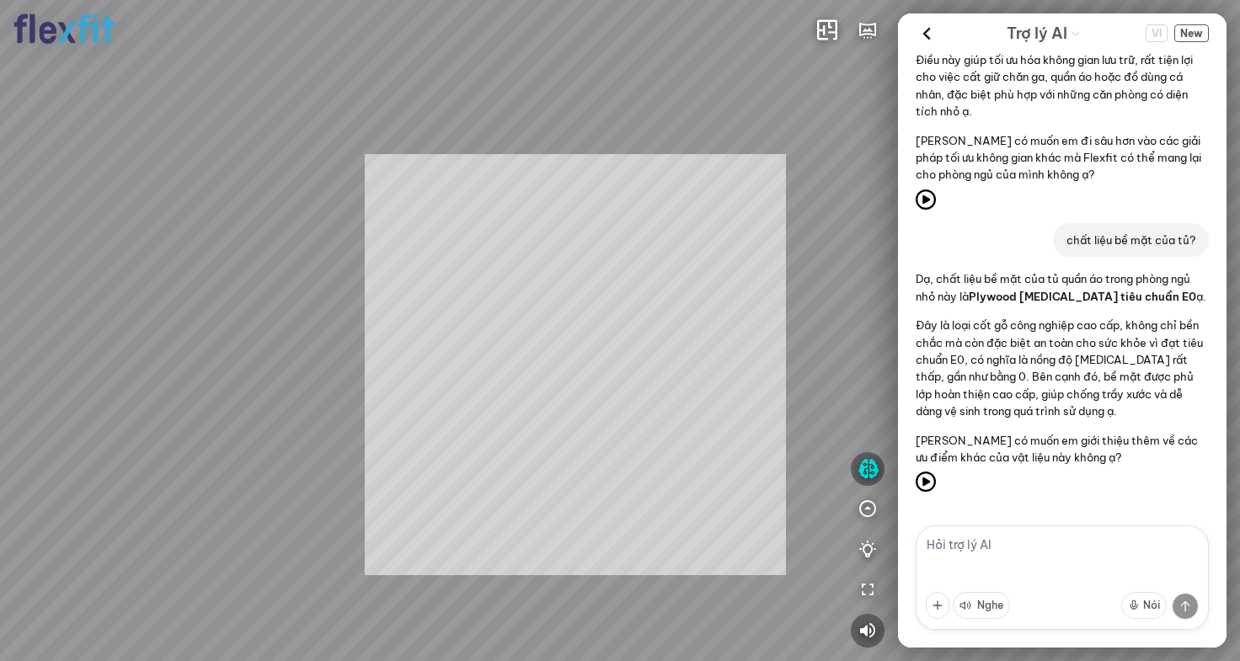
click at [531, 366] on div "Bếp WC Phòng ngủ master Phòng ngủ Phòng ngủ INFO: krpano 1.20.8 (build [DATE]) …" at bounding box center [620, 330] width 1240 height 661
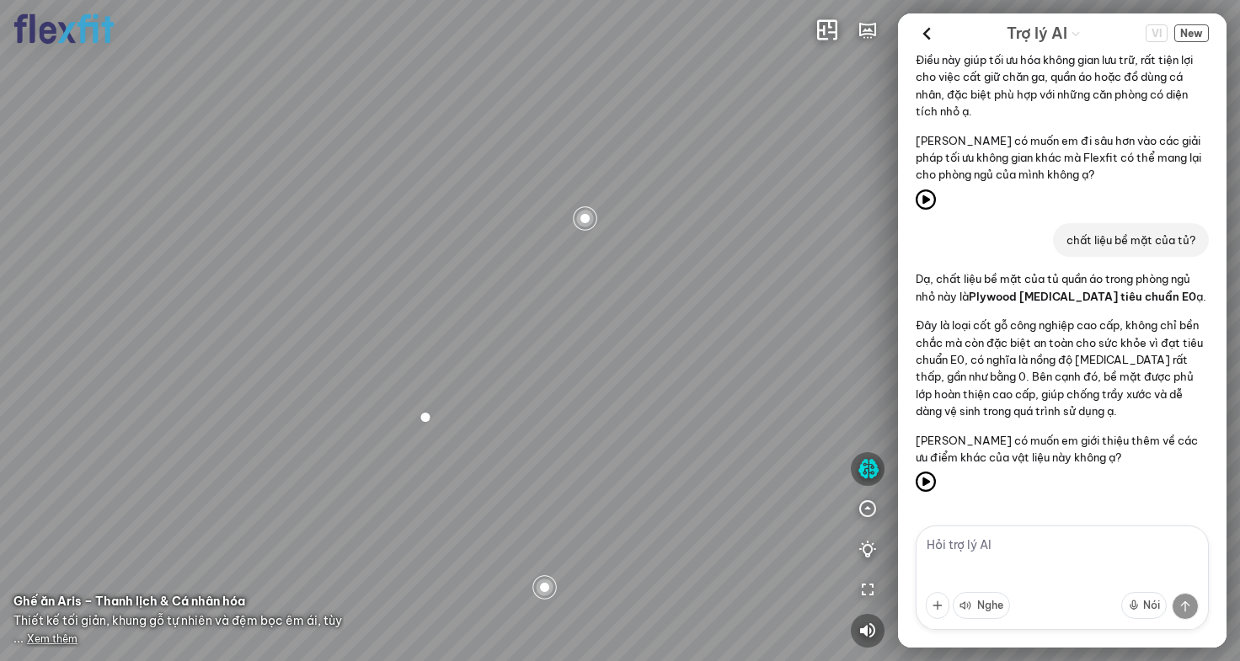
click at [1059, 542] on textarea at bounding box center [1062, 578] width 293 height 104
type textarea "mai có ai liên hệ không?"
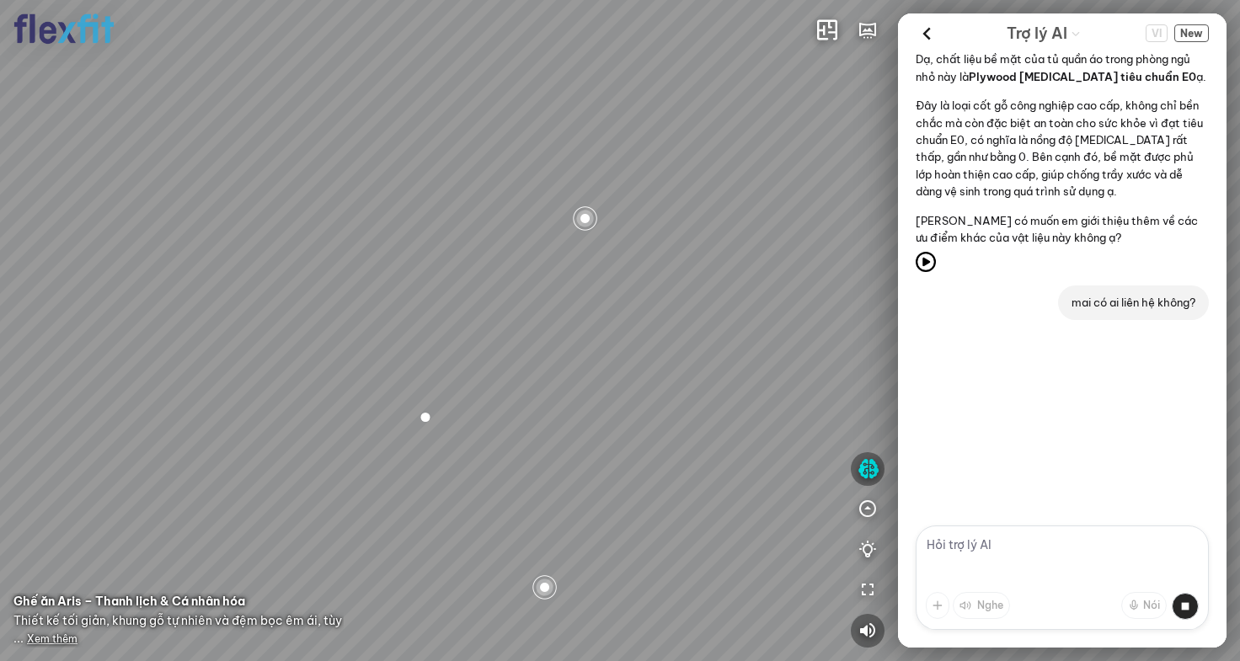
scroll to position [3747, 0]
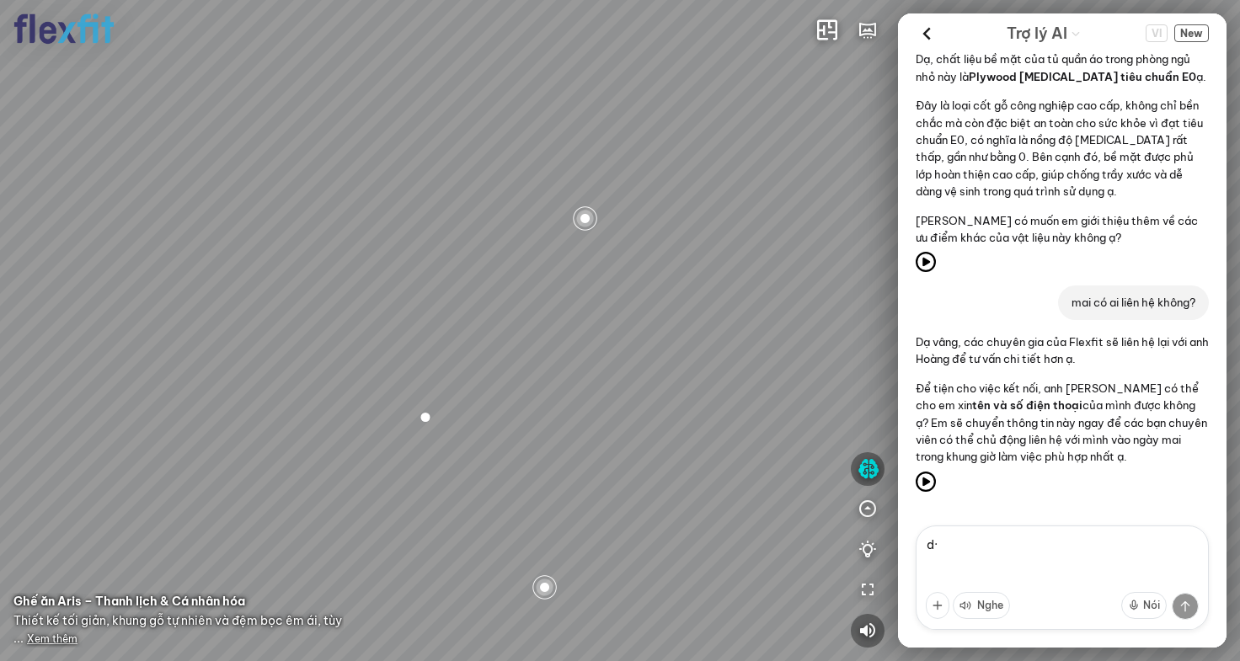
type textarea "d"
type textarea "đã cho thông tin rồi mà"
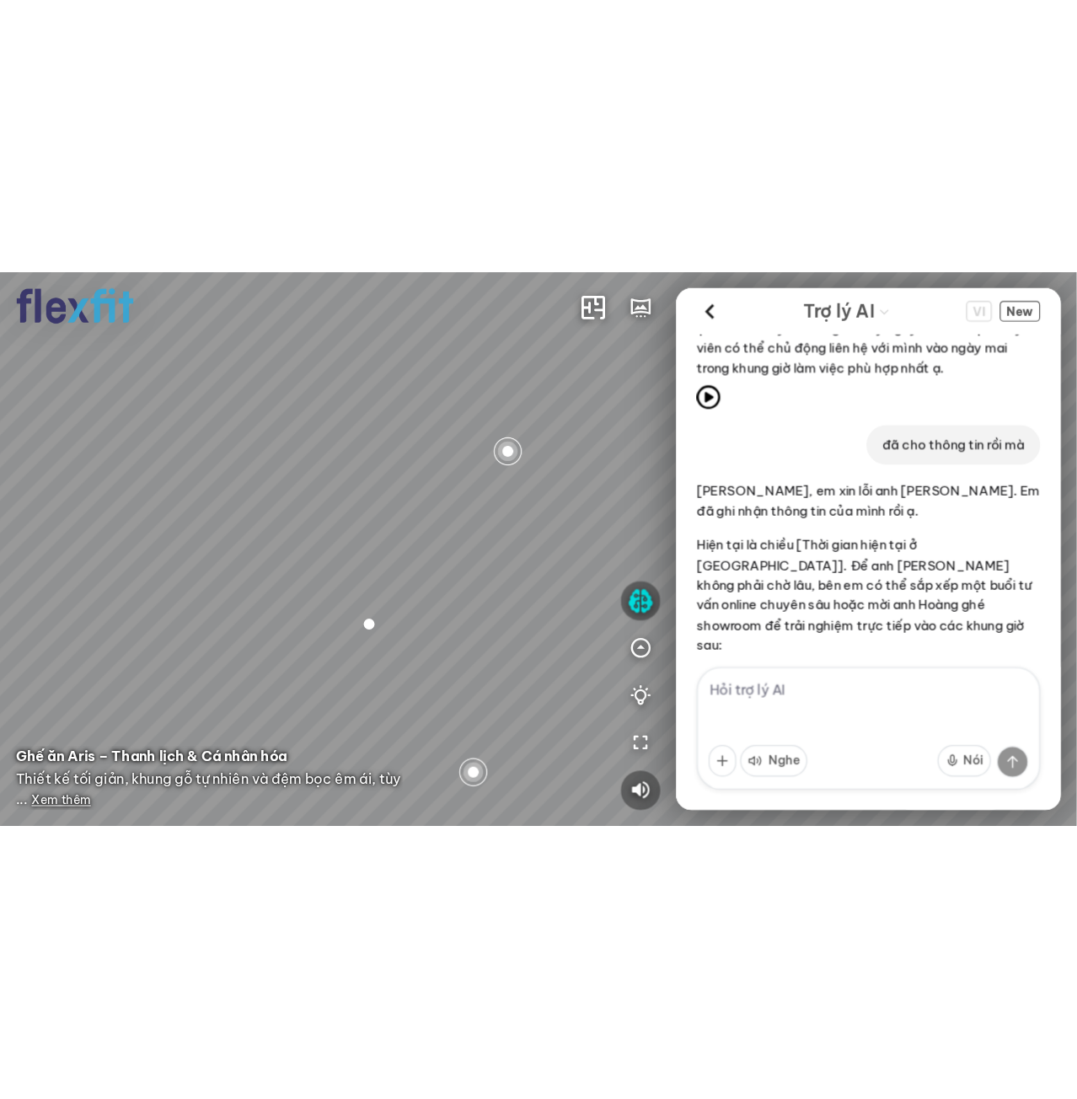
scroll to position [3634, 0]
